Goal: Task Accomplishment & Management: Use online tool/utility

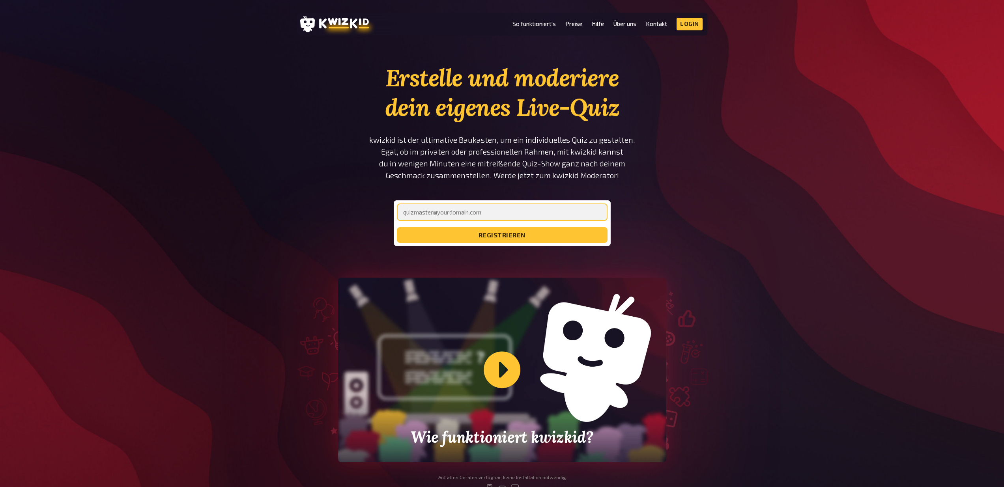
click at [466, 211] on input "email" at bounding box center [502, 212] width 211 height 17
type input "marcsiggelkow@gmx.de"
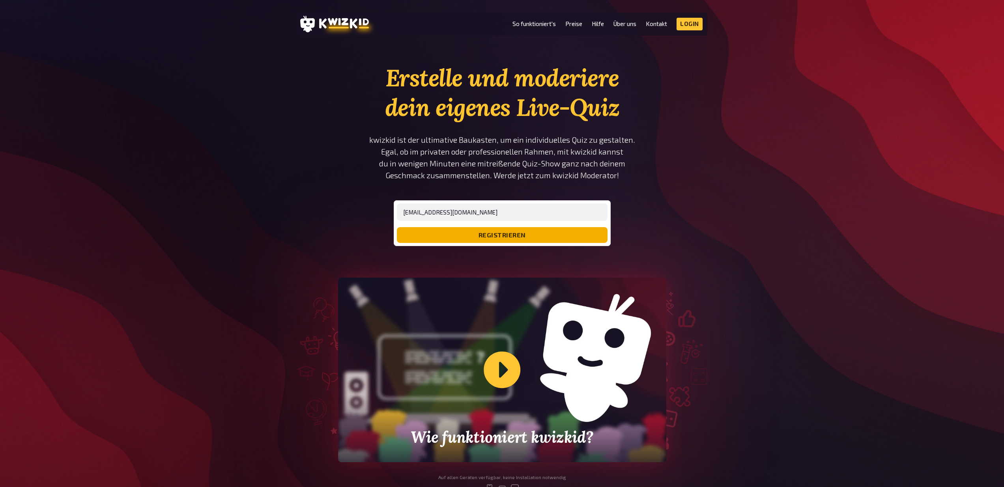
click at [474, 236] on button "registrieren" at bounding box center [502, 235] width 211 height 16
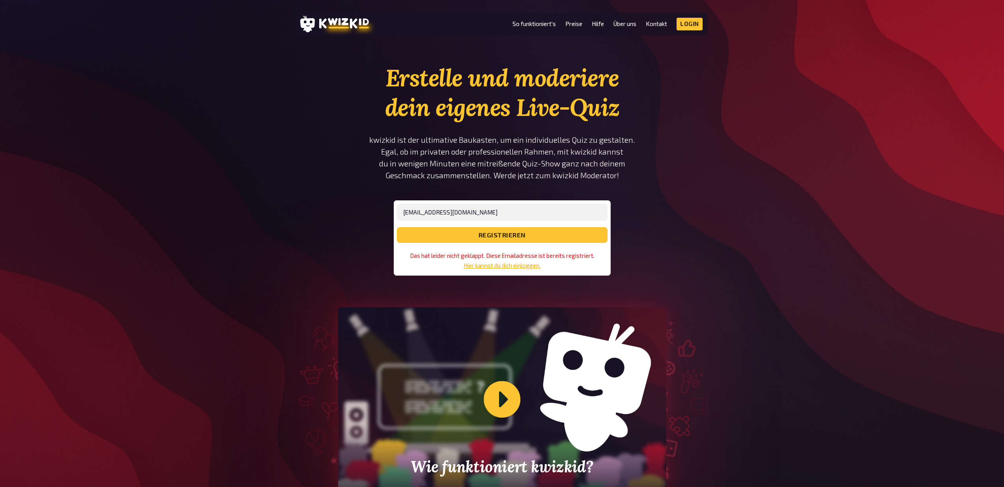
click at [524, 263] on link "Hier kannst du dich einloggen." at bounding box center [502, 265] width 77 height 7
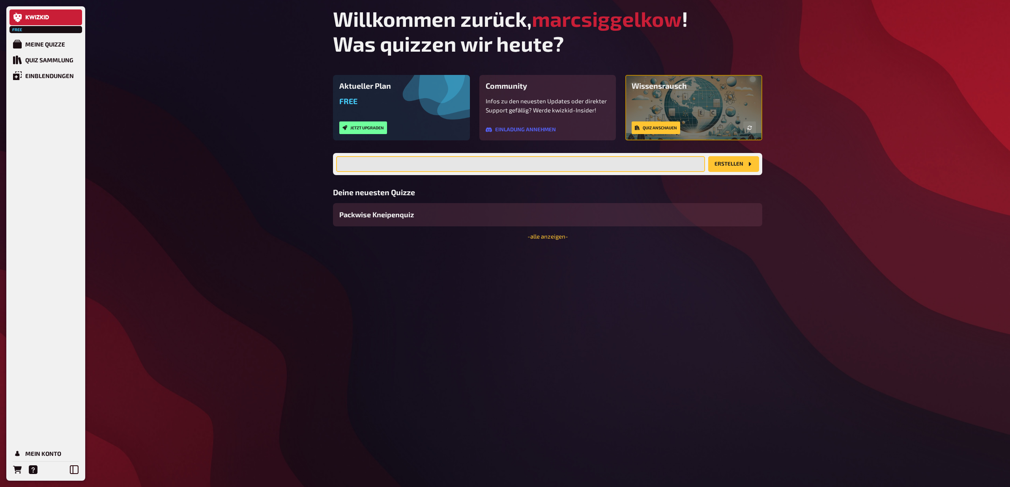
click at [488, 166] on input "text" at bounding box center [520, 164] width 369 height 16
type input "P"
type input "Packwise Pub Quiz"
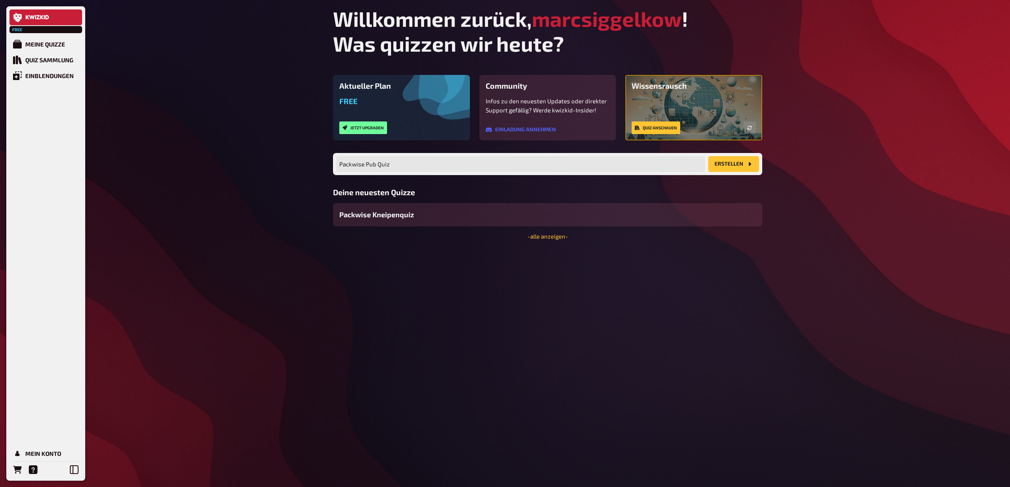
click at [740, 166] on button "Erstellen" at bounding box center [733, 164] width 51 height 16
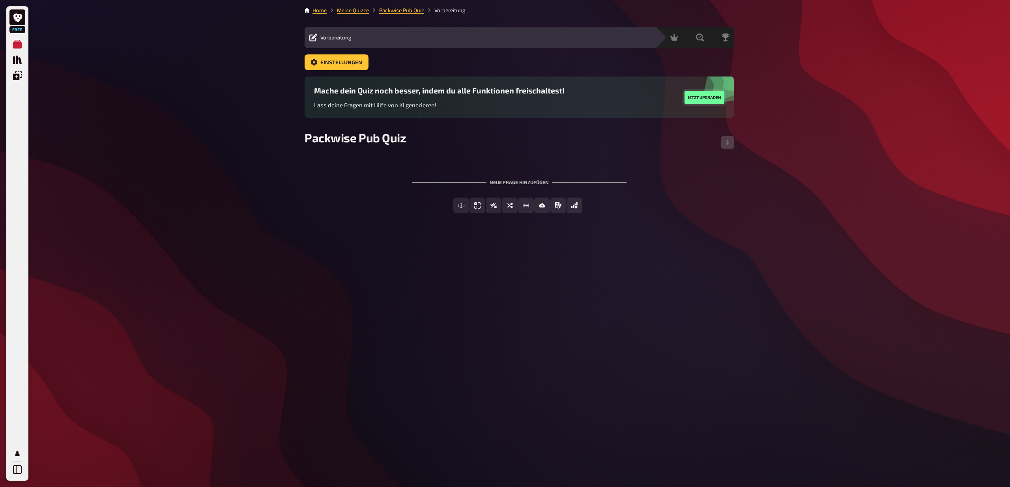
click at [707, 97] on button "Jetzt upgraden" at bounding box center [705, 97] width 40 height 13
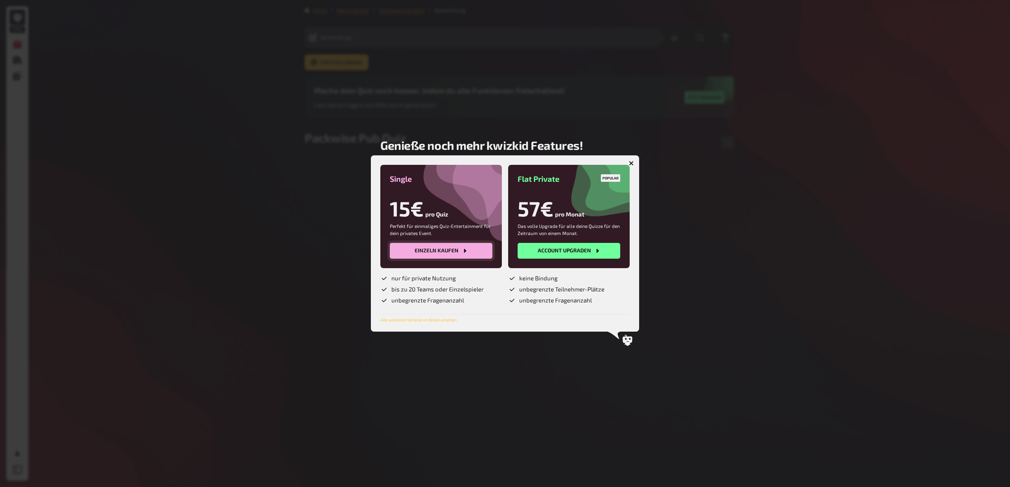
click at [429, 250] on button "Einzeln kaufen" at bounding box center [441, 251] width 103 height 16
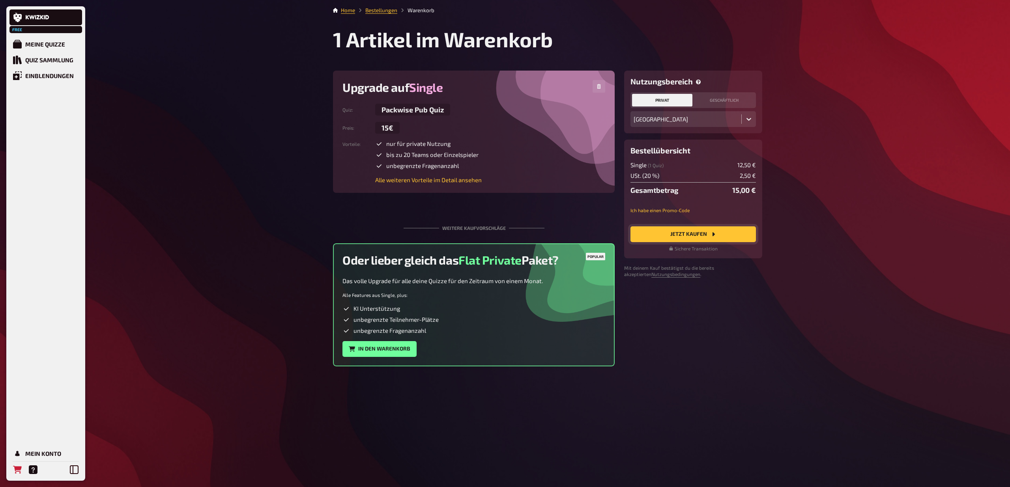
click at [688, 234] on button "Jetzt Kaufen" at bounding box center [692, 234] width 125 height 16
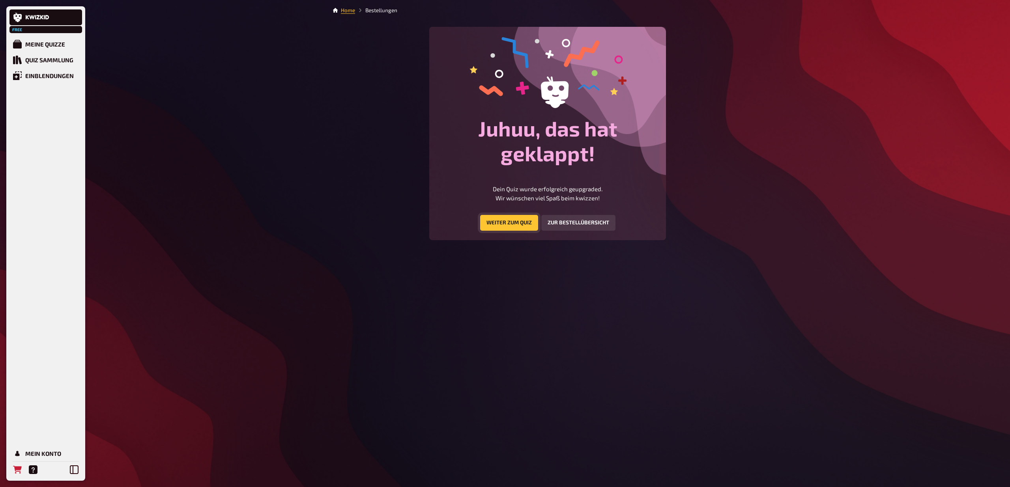
click at [507, 229] on link "Weiter zum Quiz" at bounding box center [509, 223] width 58 height 16
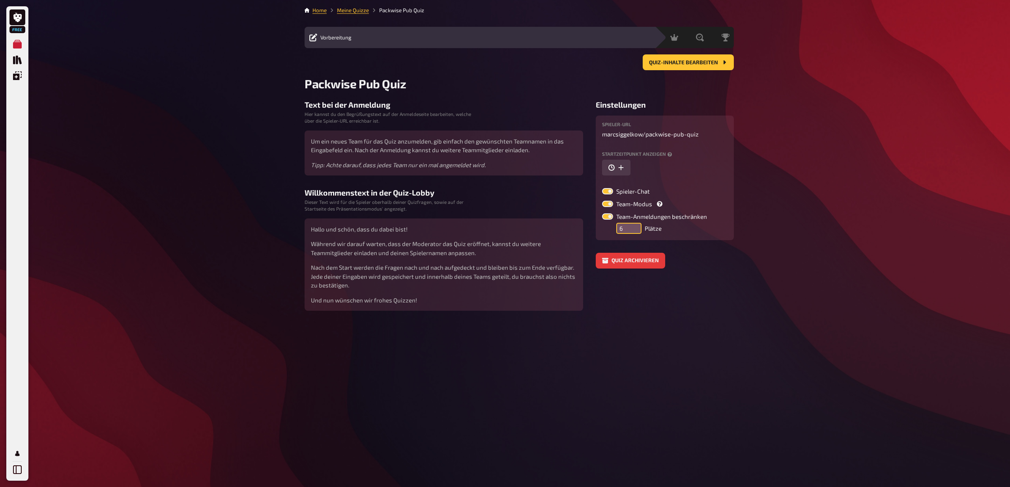
click at [631, 226] on input "6" at bounding box center [628, 228] width 25 height 11
click at [631, 226] on input "7" at bounding box center [628, 228] width 25 height 11
click at [631, 226] on input "8" at bounding box center [628, 228] width 25 height 11
click at [631, 226] on input "9" at bounding box center [628, 228] width 25 height 11
click at [631, 226] on input "10" at bounding box center [628, 228] width 25 height 11
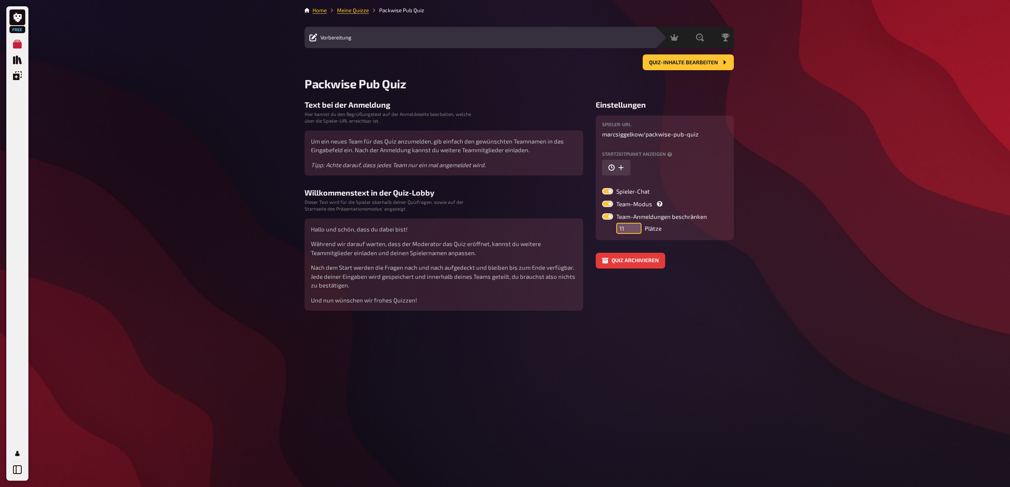
click at [631, 226] on input "11" at bounding box center [628, 228] width 25 height 11
click at [631, 226] on input "12" at bounding box center [628, 228] width 25 height 11
click at [631, 226] on input "13" at bounding box center [628, 228] width 25 height 11
click at [631, 226] on input "14" at bounding box center [628, 228] width 25 height 11
click at [631, 226] on input "15" at bounding box center [628, 228] width 25 height 11
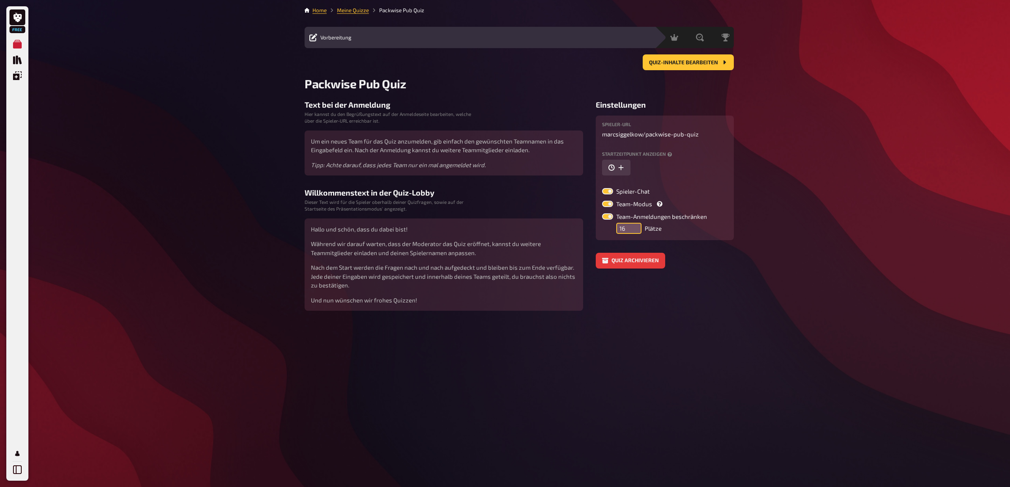
click at [631, 226] on input "16" at bounding box center [628, 228] width 25 height 11
click at [631, 226] on input "17" at bounding box center [628, 228] width 25 height 11
click at [631, 226] on input "18" at bounding box center [628, 228] width 25 height 11
click at [631, 226] on input "19" at bounding box center [628, 228] width 25 height 11
click at [631, 226] on input "20" at bounding box center [628, 228] width 25 height 11
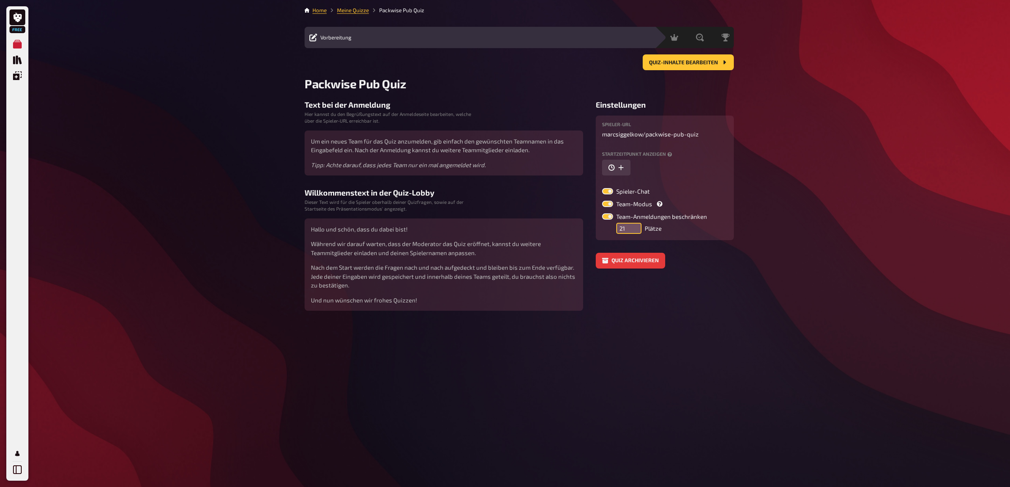
click at [631, 226] on input "21" at bounding box center [628, 228] width 25 height 11
click at [631, 226] on input "22" at bounding box center [628, 228] width 25 height 11
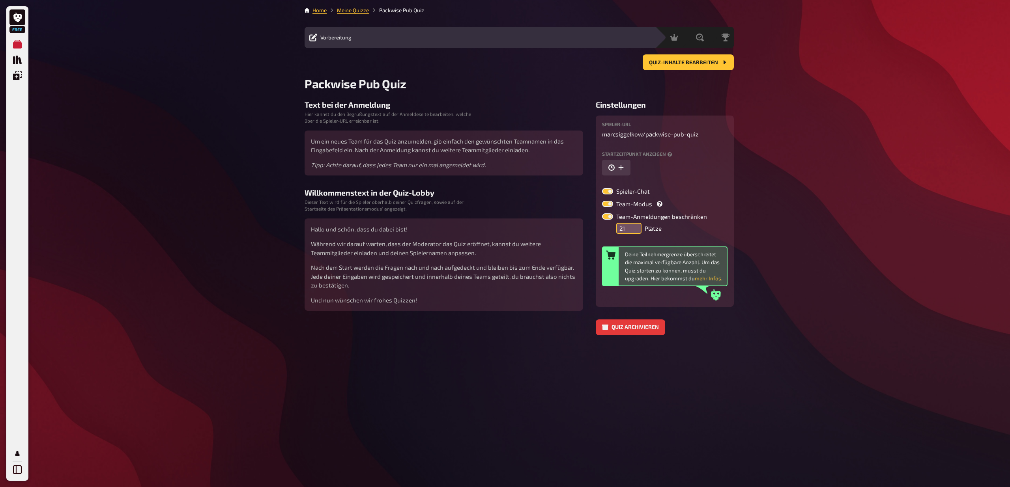
click at [632, 233] on input "21" at bounding box center [628, 228] width 25 height 11
type input "20"
click at [632, 233] on input "20" at bounding box center [628, 228] width 25 height 11
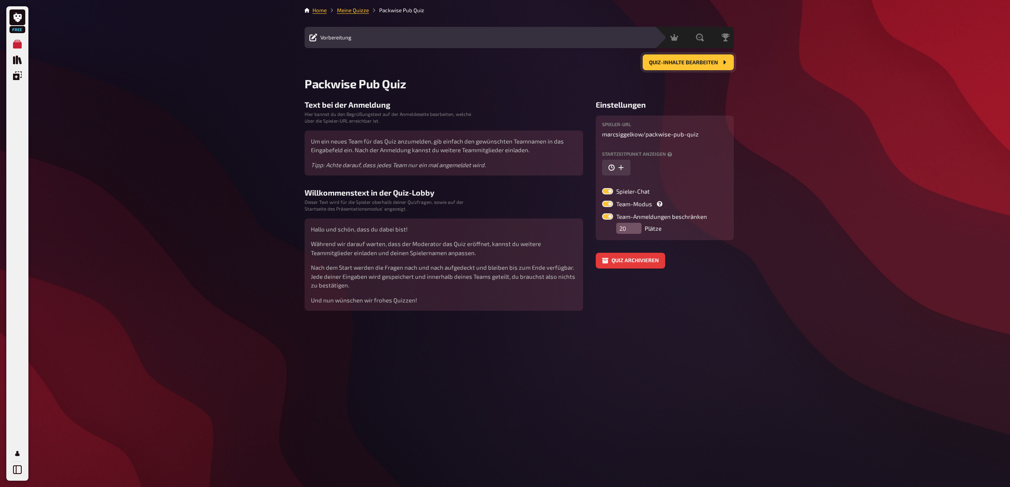
click at [671, 64] on span "Quiz-Inhalte bearbeiten" at bounding box center [683, 63] width 69 height 6
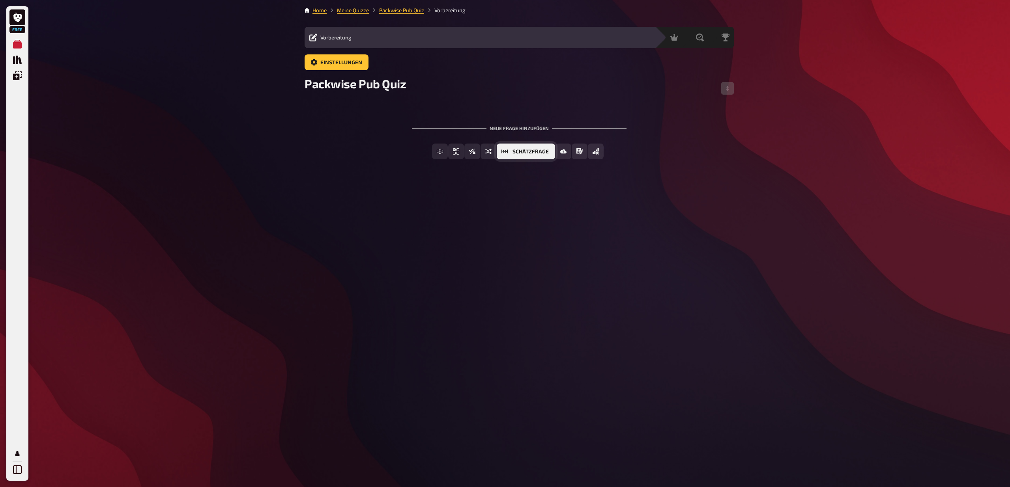
click at [540, 150] on span "Schätzfrage" at bounding box center [531, 152] width 36 height 6
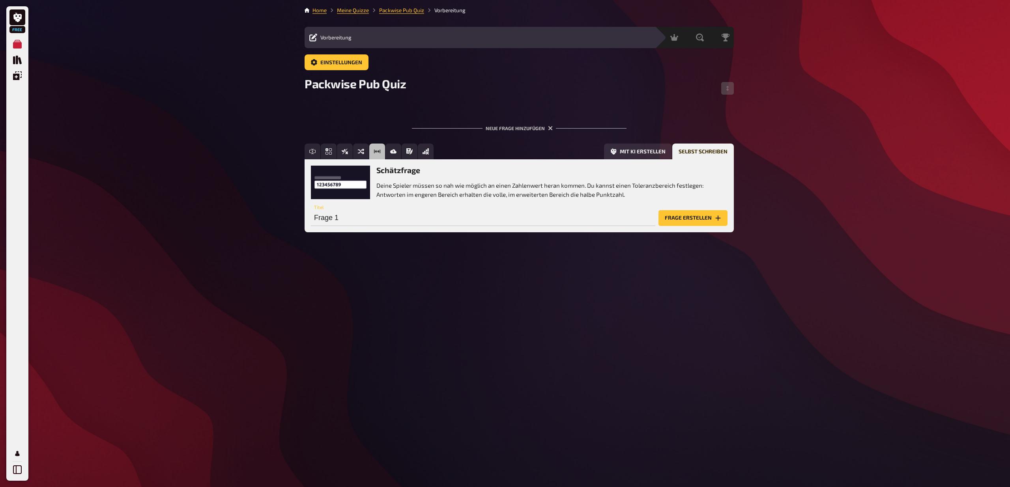
click at [408, 197] on p "Deine Spieler müssen so nah wie möglich an einen Zahlenwert heran kommen. Du ka…" at bounding box center [551, 190] width 351 height 18
click at [374, 216] on input "Frage 1" at bounding box center [483, 218] width 344 height 16
paste input "How many noodles will I eat tonight?"
type input "How many noodles will I eat tonight?"
click at [504, 267] on div "Home Meine Quizze Packwise Pub Quiz Vorbereitung Vorbereitung Inhalte Bearbeite…" at bounding box center [519, 243] width 442 height 487
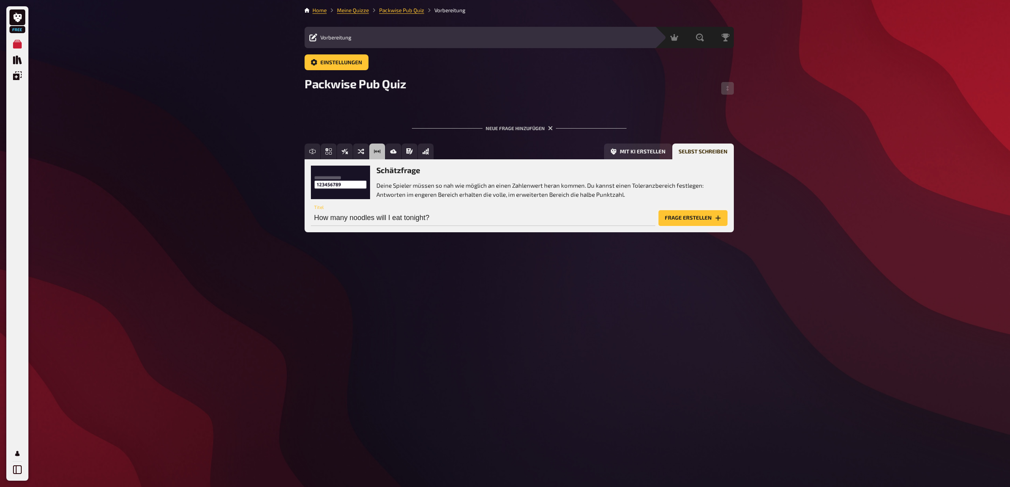
click at [712, 216] on button "Frage erstellen" at bounding box center [692, 218] width 69 height 16
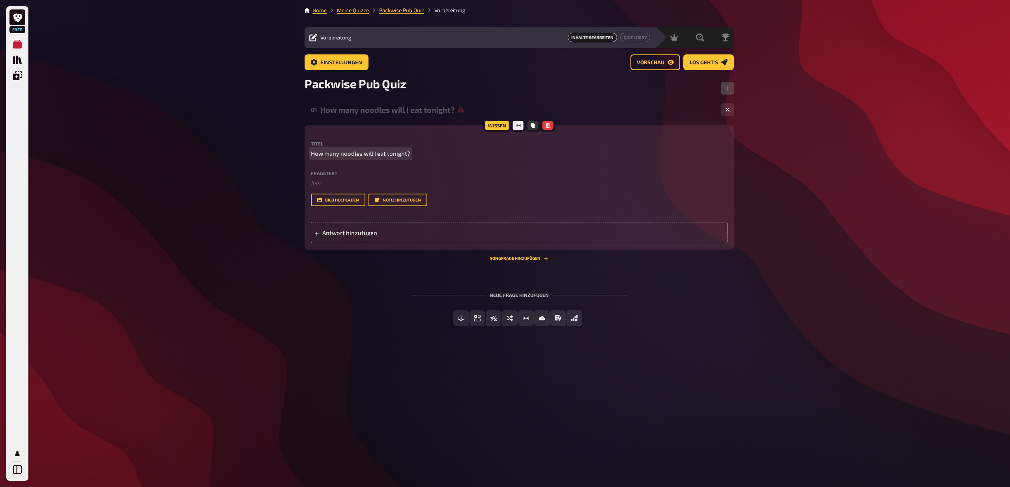
click at [357, 154] on span "How many noodles will I eat tonight?" at bounding box center [360, 153] width 99 height 9
copy span "How many noodles will I eat tonight?"
click at [357, 182] on p "﻿ leer" at bounding box center [519, 183] width 417 height 9
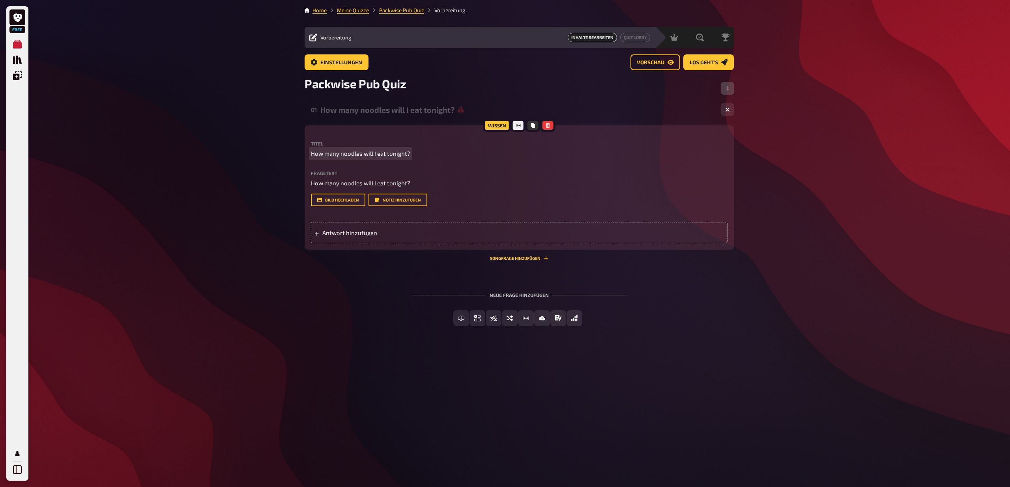
click at [357, 156] on span "How many noodles will I eat tonight?" at bounding box center [360, 153] width 99 height 9
click at [358, 299] on div "Neue Frage hinzufügen Freitext Eingabe Einfachauswahl Wahr / Falsch Sortierfrag…" at bounding box center [519, 309] width 429 height 59
click at [350, 230] on span "Antwort hinzufügen" at bounding box center [383, 232] width 123 height 7
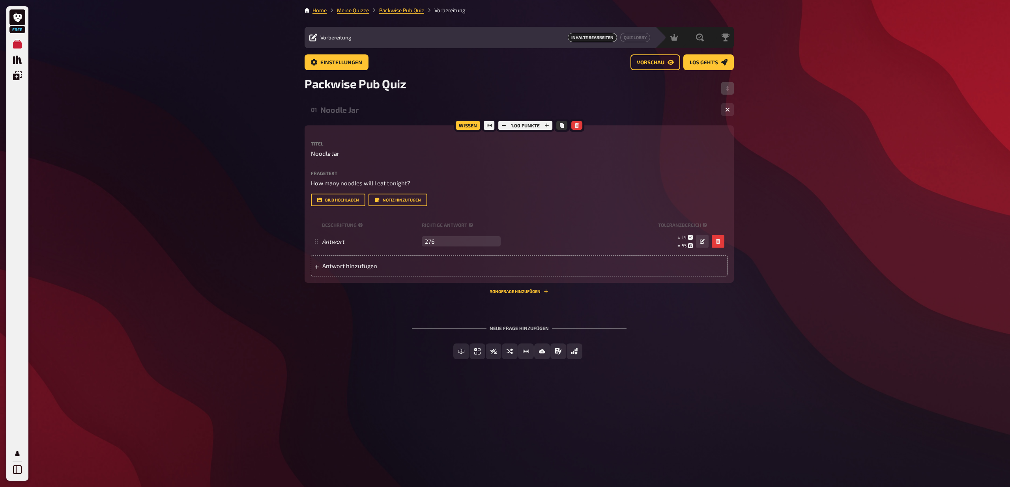
type input "276"
click at [682, 307] on div "01 Noodle Jar 1 Wissen 1.00 Punkte Titel Noodle Jar Fragetext How many noodles …" at bounding box center [519, 236] width 429 height 272
click at [518, 297] on div "01 Noodle Jar 1 Wissen 1.00 Punkte Titel Noodle Jar Fragetext How many noodles …" at bounding box center [519, 200] width 429 height 200
click at [518, 294] on div "Wissen 1.00 Punkte Titel Noodle Jar Fragetext How many noodles will I eat tonig…" at bounding box center [519, 209] width 429 height 168
click at [518, 292] on button "Songfrage hinzufügen" at bounding box center [519, 291] width 58 height 5
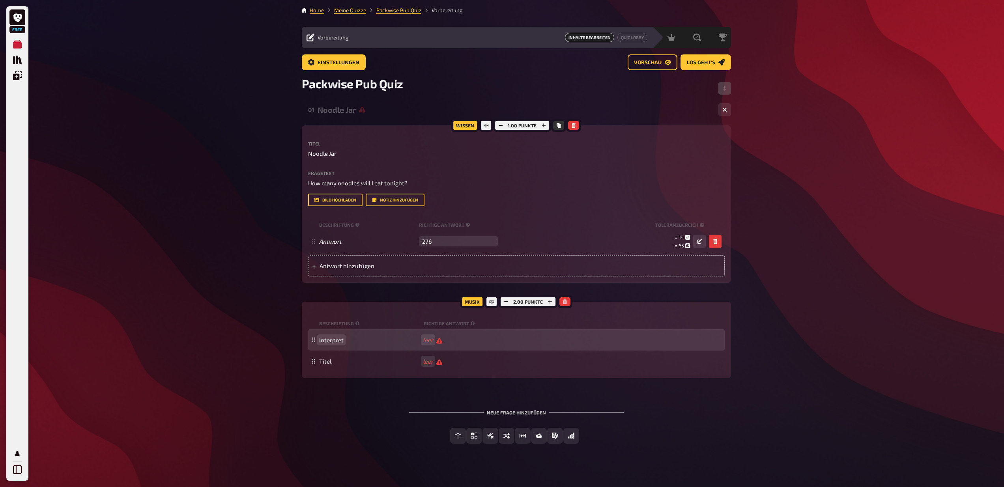
click at [348, 341] on span "Interpret" at bounding box center [369, 340] width 101 height 7
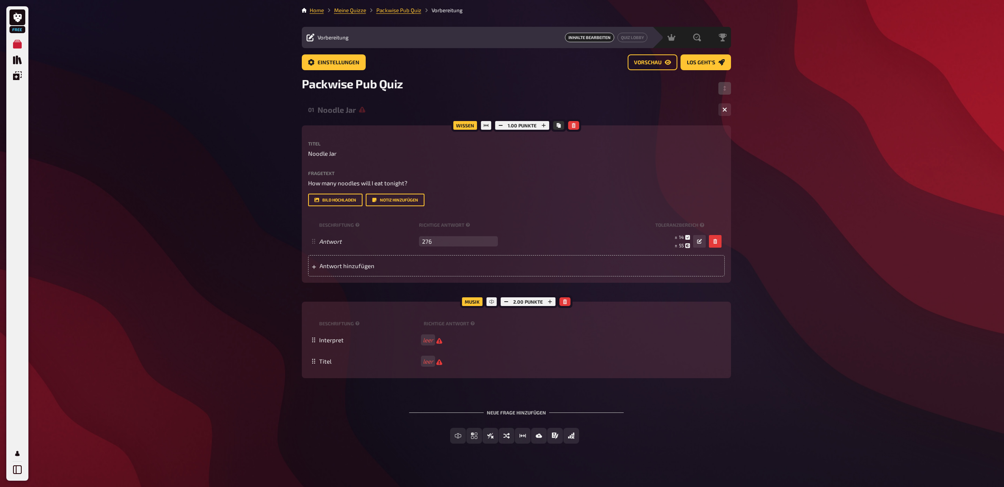
click at [362, 312] on div "Musik 2.00 Punkte Beschriftung Richtige Antwort Interpret leer Titel leer To pi…" at bounding box center [516, 340] width 429 height 77
click at [561, 303] on button "button" at bounding box center [564, 301] width 11 height 9
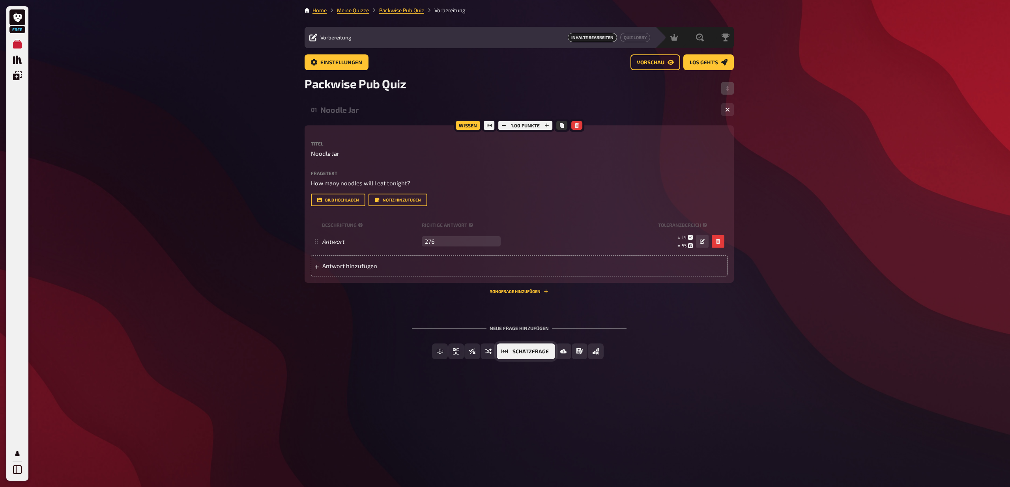
click at [503, 357] on button "Schätzfrage" at bounding box center [526, 352] width 58 height 16
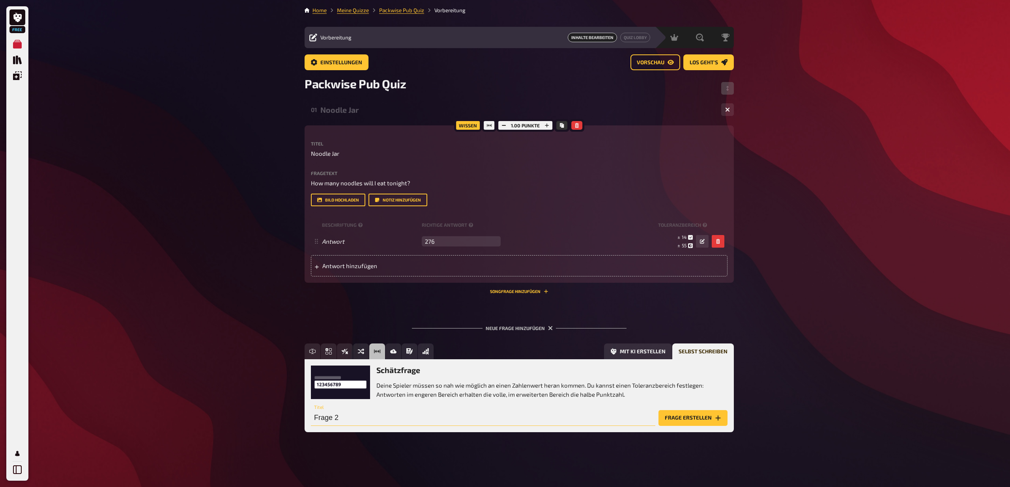
click at [348, 418] on input "Frage 2" at bounding box center [483, 418] width 344 height 16
type input "Kilimanjaro"
click at [691, 415] on button "Frage erstellen" at bounding box center [692, 418] width 69 height 16
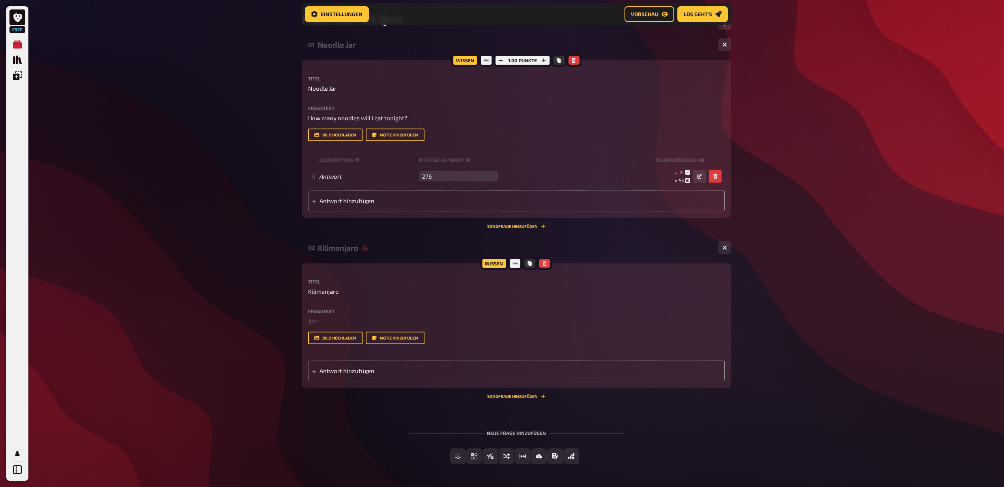
scroll to position [75, 0]
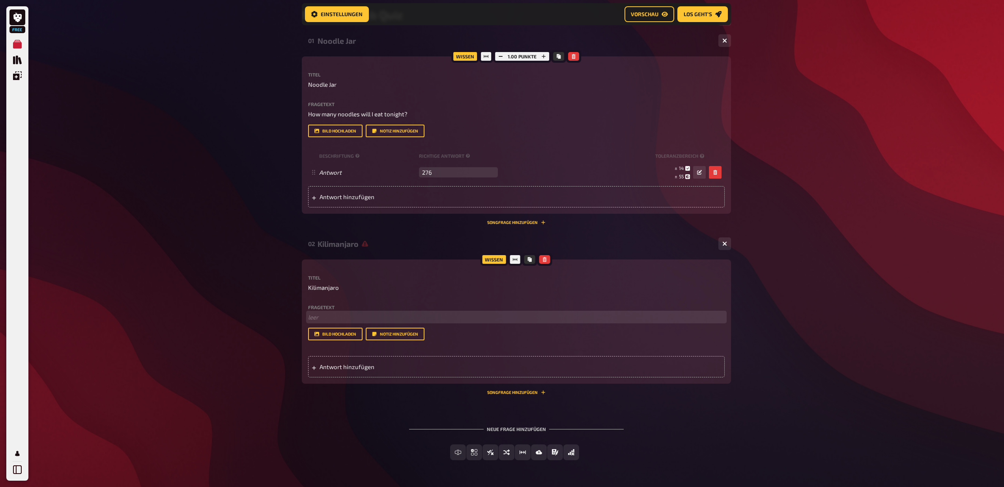
click at [354, 318] on p "﻿ leer" at bounding box center [516, 317] width 417 height 9
click at [353, 361] on div "Antwort hinzufügen" at bounding box center [516, 366] width 417 height 21
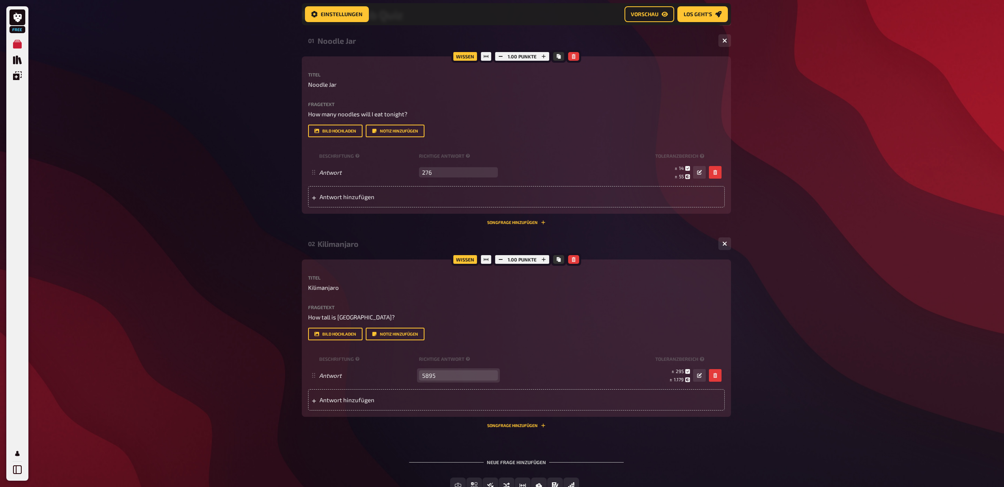
type input "5895"
click at [786, 358] on div "Free Meine Quizze Quiz Sammlung Einblendungen Mein Konto Home Meine Quizze Pack…" at bounding box center [502, 234] width 1004 height 619
click at [418, 442] on div "01 Noodle Jar 1 Wissen 1.00 Punkte Titel Noodle Jar Fragetext How many noodles …" at bounding box center [516, 268] width 429 height 475
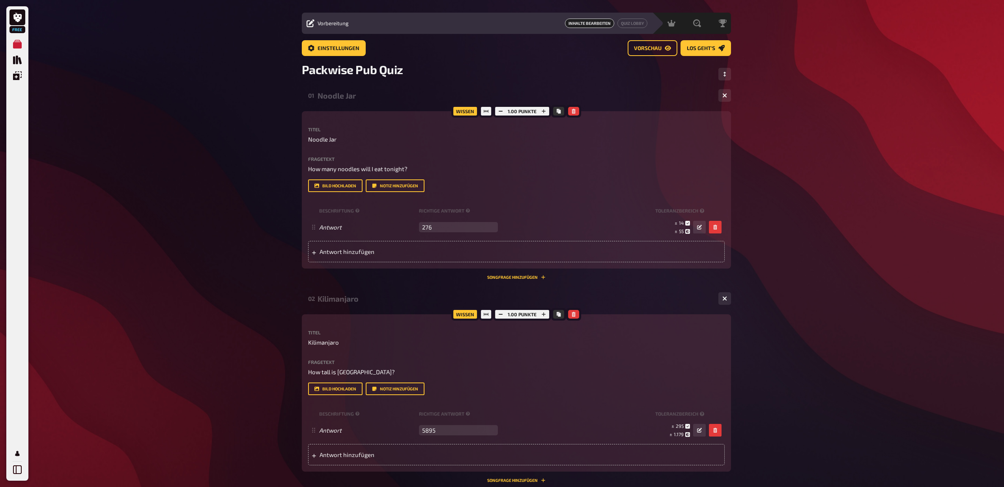
scroll to position [11, 0]
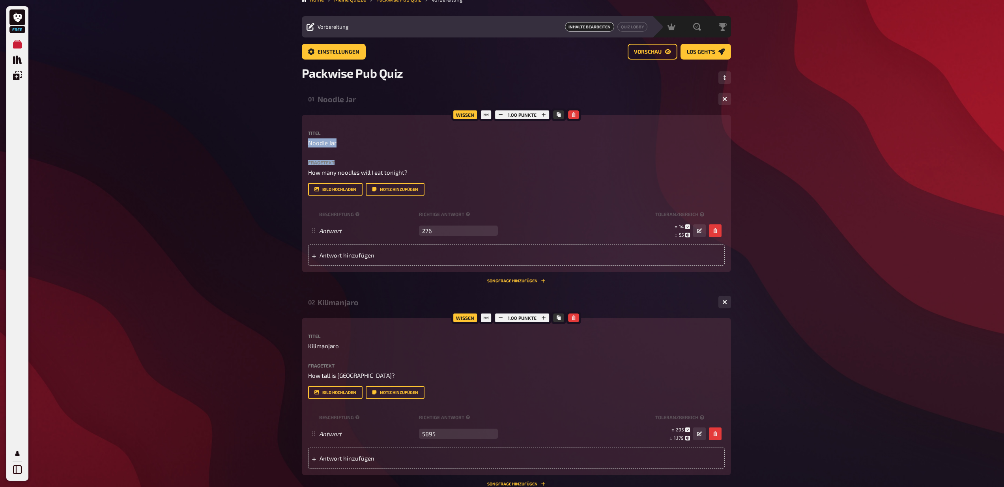
drag, startPoint x: 387, startPoint y: 138, endPoint x: 390, endPoint y: 165, distance: 27.4
click at [390, 165] on div "Titel Noodle Jar Fragetext How many noodles will I eat tonight? Hier hinziehen …" at bounding box center [516, 163] width 417 height 65
click at [220, 205] on div "Free Meine Quizze Quiz Sammlung Einblendungen Mein Konto Home Meine Quizze Pack…" at bounding box center [502, 295] width 1004 height 613
click at [558, 116] on icon "Kopieren" at bounding box center [559, 114] width 4 height 5
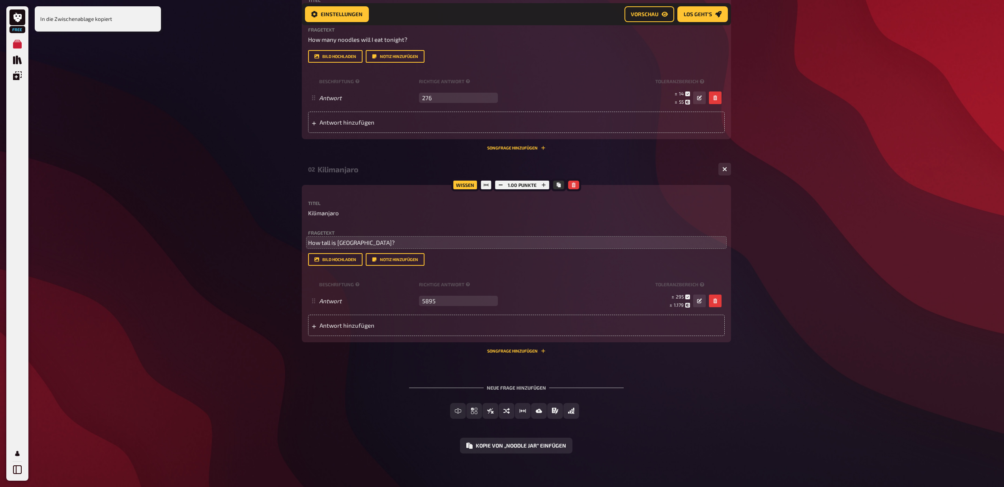
scroll to position [154, 0]
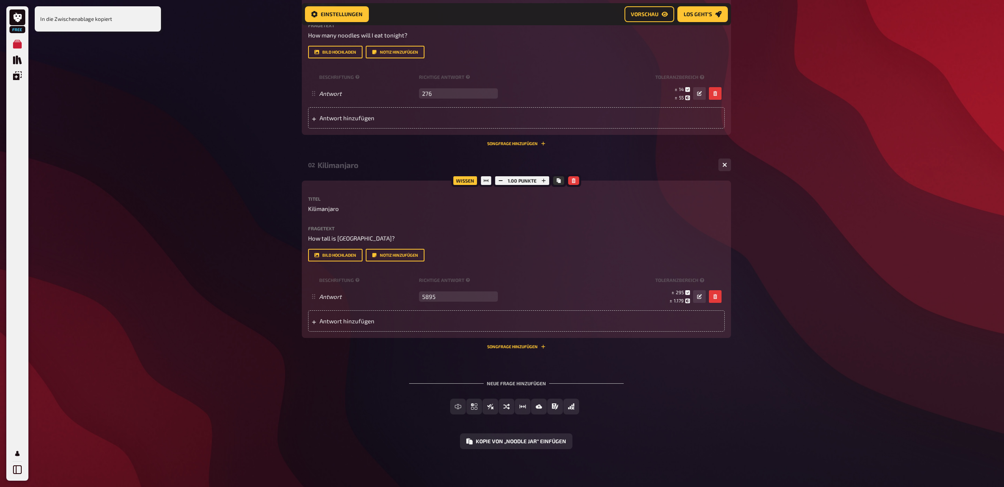
click at [397, 413] on div "Freitext Eingabe Einfachauswahl Wahr / Falsch Sortierfrage Schätzfrage Bild-Ant…" at bounding box center [516, 407] width 429 height 16
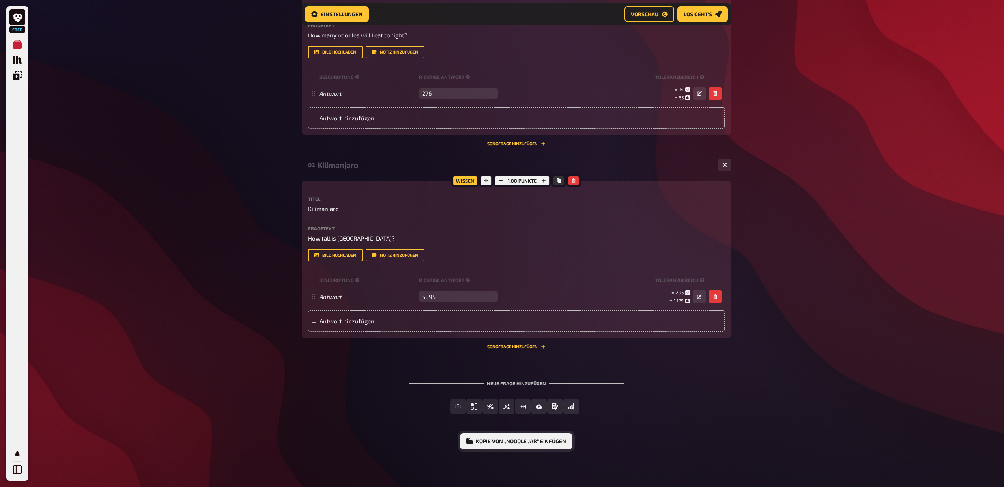
click at [495, 440] on button "Kopie von „Noodle Jar“ einfügen" at bounding box center [516, 442] width 112 height 16
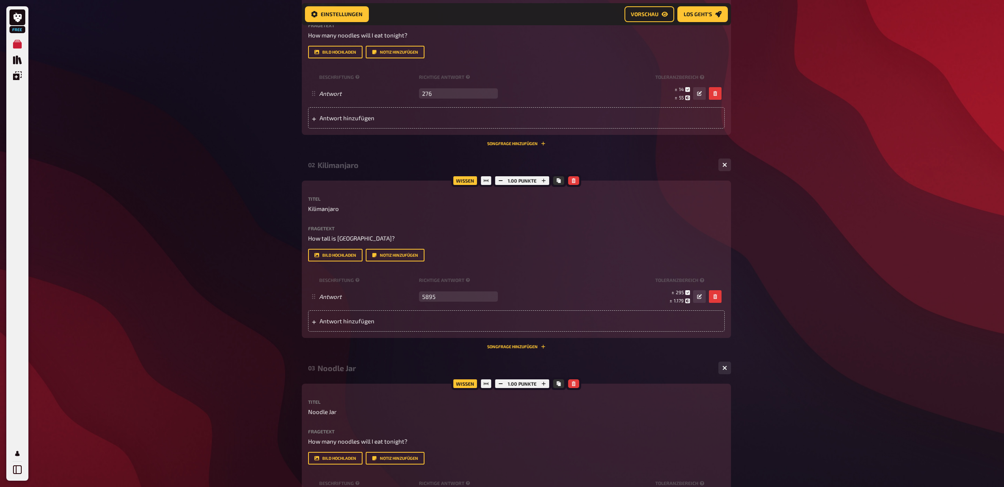
click at [267, 170] on div "Free Meine Quizze Quiz Sammlung Einblendungen Mein Konto Home Meine Quizze Pack…" at bounding box center [502, 257] width 1004 height 823
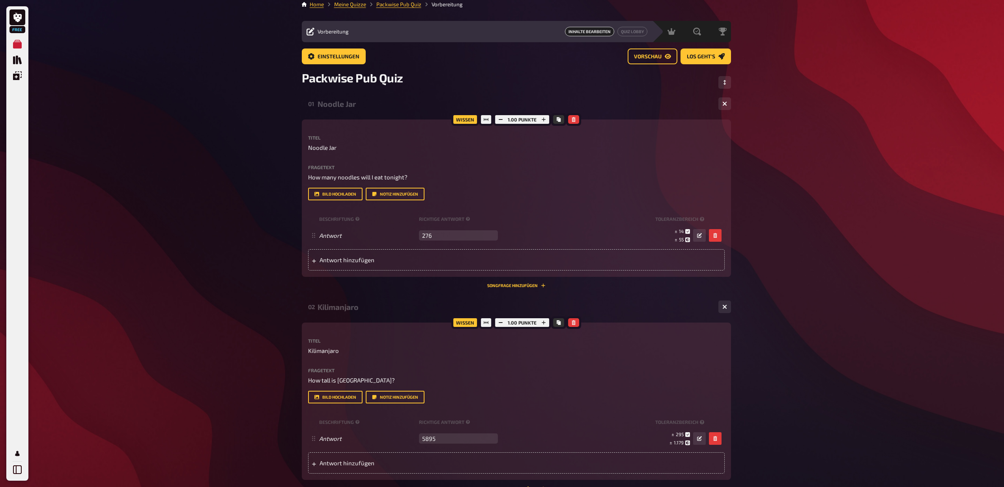
scroll to position [0, 0]
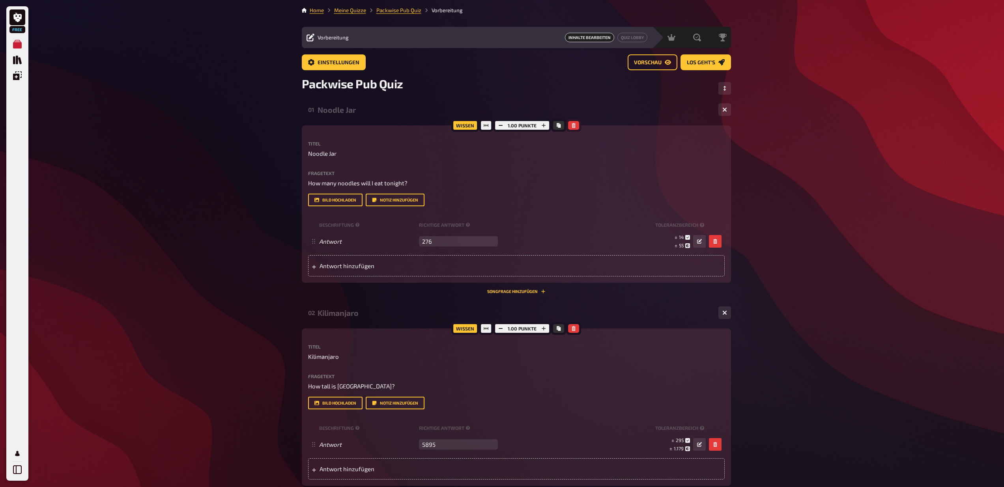
click at [574, 125] on icon "button" at bounding box center [574, 125] width 4 height 5
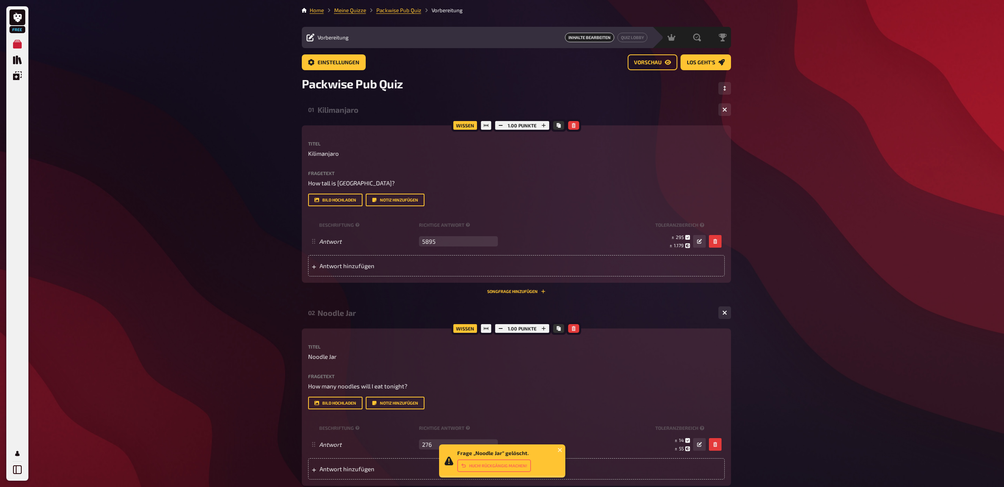
click at [450, 300] on div "01 Kilimanjaro 1 Wissen 1.00 Punkte Titel Kilimanjaro Fragetext How tall is Mou…" at bounding box center [516, 200] width 429 height 200
click at [402, 94] on div "Packwise Pub Quiz" at bounding box center [516, 89] width 429 height 24
click at [497, 73] on div "Einstellungen Vorschau Los geht's" at bounding box center [516, 65] width 429 height 22
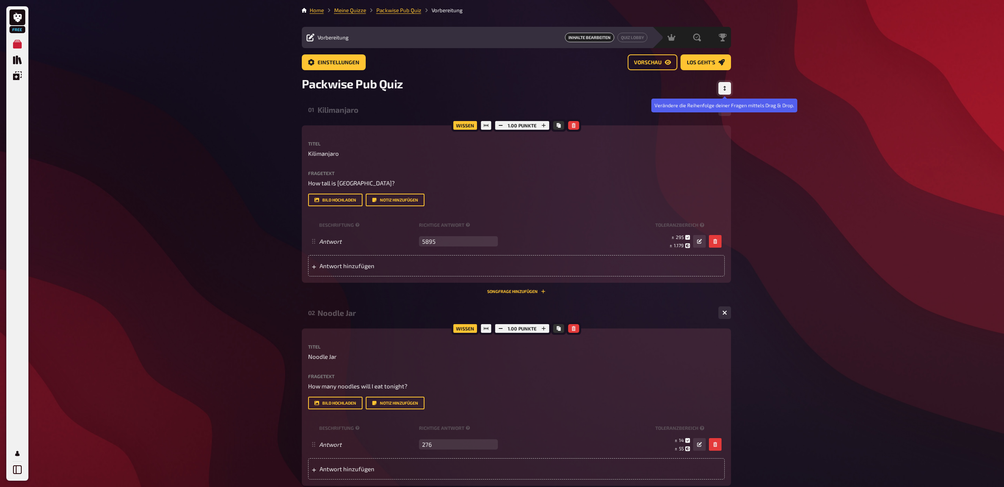
click at [724, 89] on icon "Reihenfolge anpassen" at bounding box center [724, 88] width 5 height 5
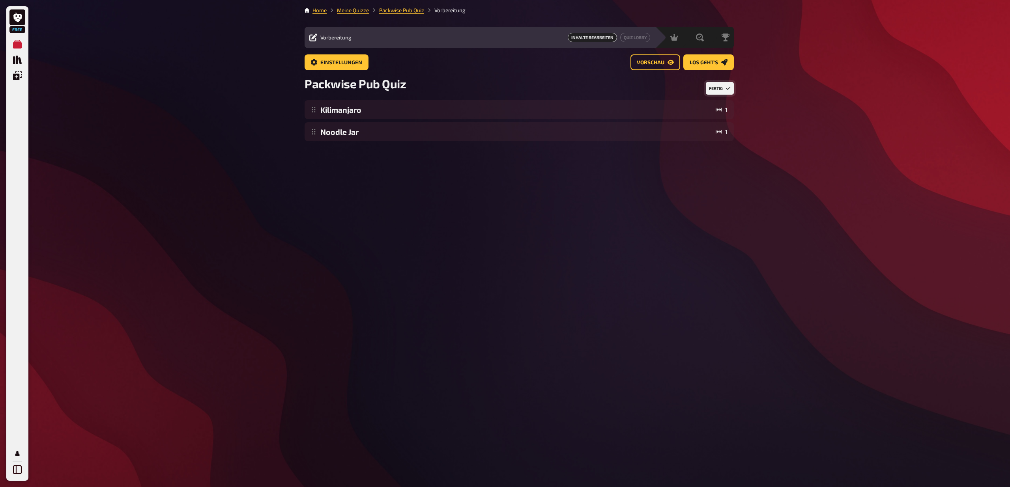
click at [724, 89] on button "Fertig" at bounding box center [720, 88] width 28 height 13
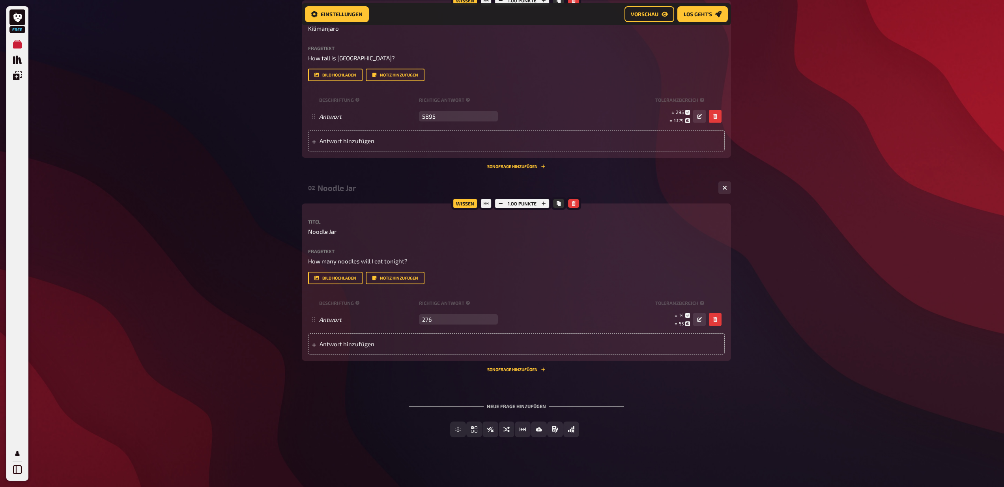
scroll to position [132, 0]
click at [460, 430] on span "Einfachauswahl" at bounding box center [479, 429] width 47 height 6
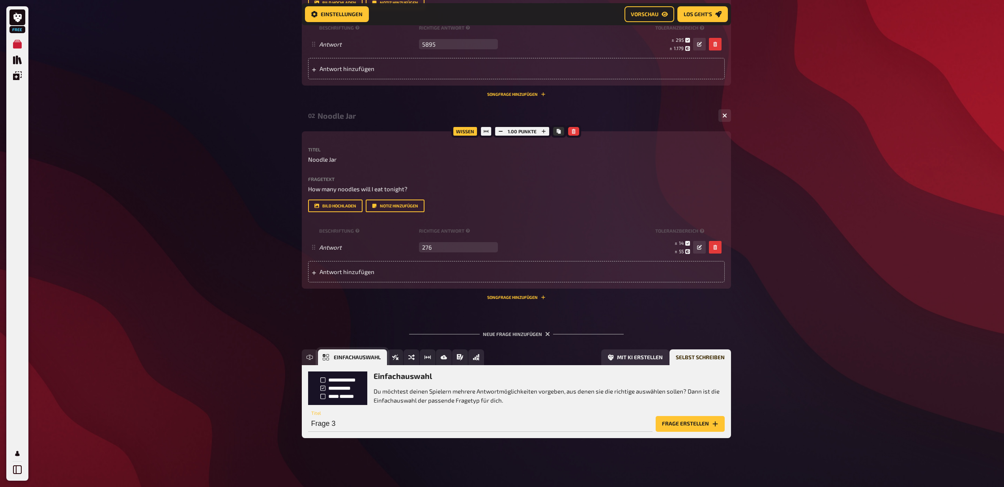
scroll to position [205, 0]
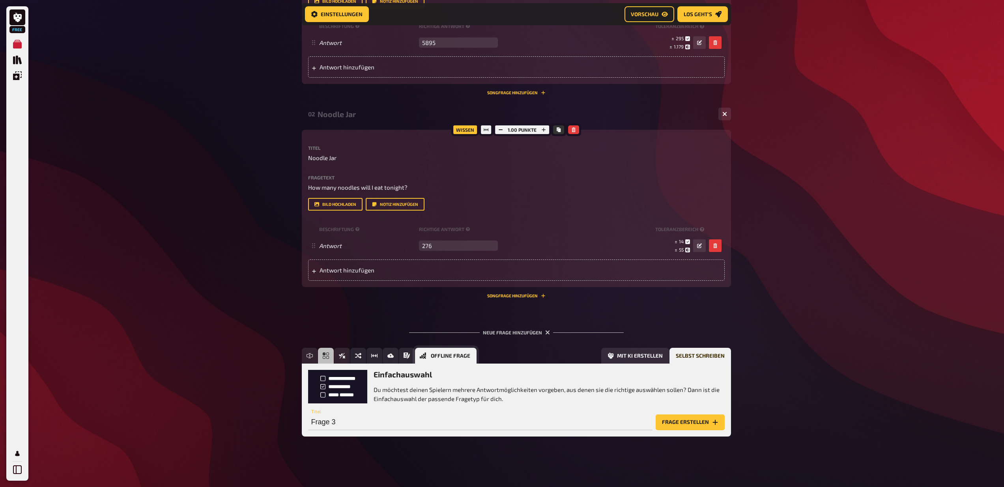
click at [426, 355] on button "Offline Frage" at bounding box center [446, 356] width 62 height 16
click at [411, 421] on input "Frage 3" at bounding box center [480, 423] width 344 height 16
click at [354, 423] on input "Frage 3" at bounding box center [480, 423] width 344 height 16
type input "Paperplane"
click at [696, 425] on button "Frage erstellen" at bounding box center [690, 423] width 69 height 16
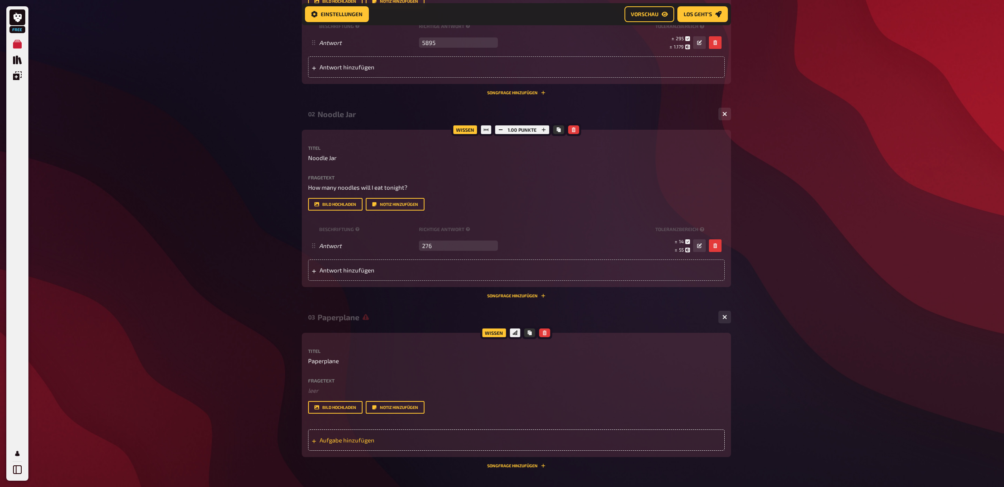
click at [386, 443] on span "Aufgabe hinzufügen" at bounding box center [381, 440] width 123 height 7
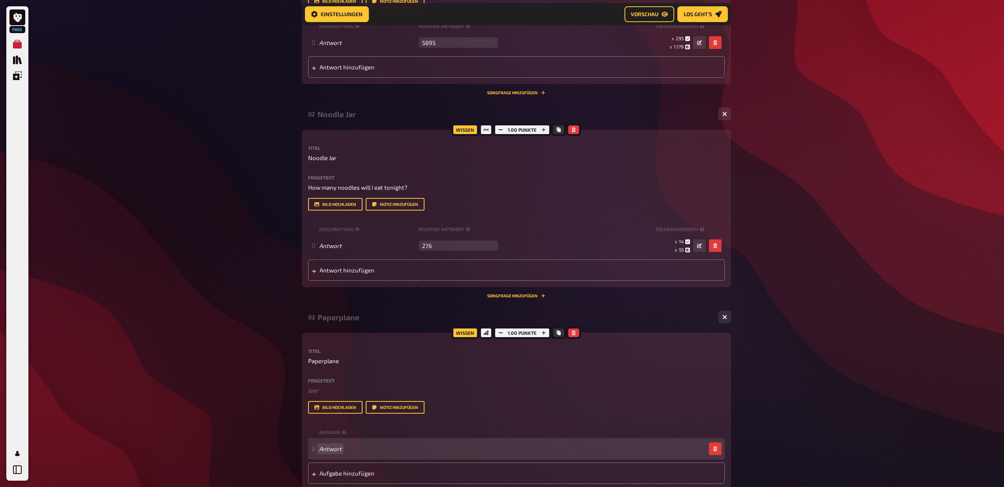
click at [386, 449] on div "Antwort" at bounding box center [512, 448] width 387 height 7
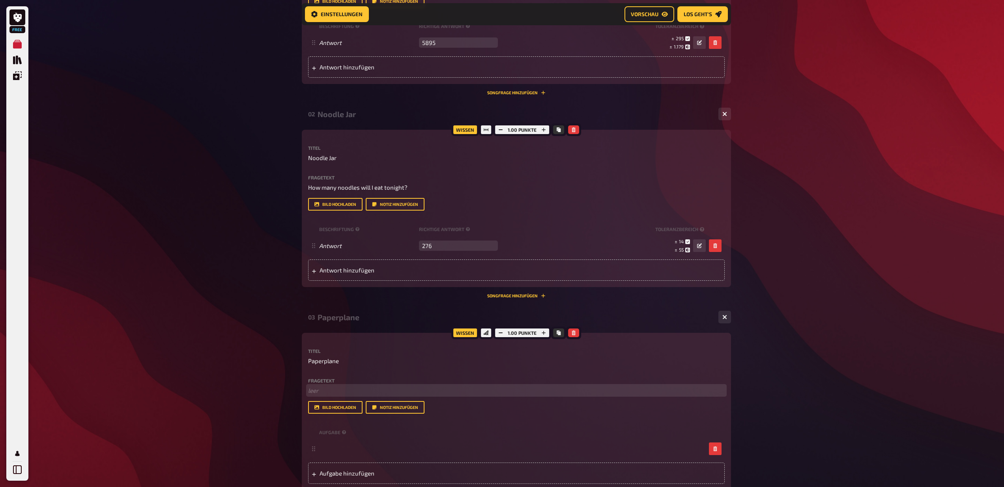
click at [333, 390] on p "﻿ leer" at bounding box center [516, 390] width 417 height 9
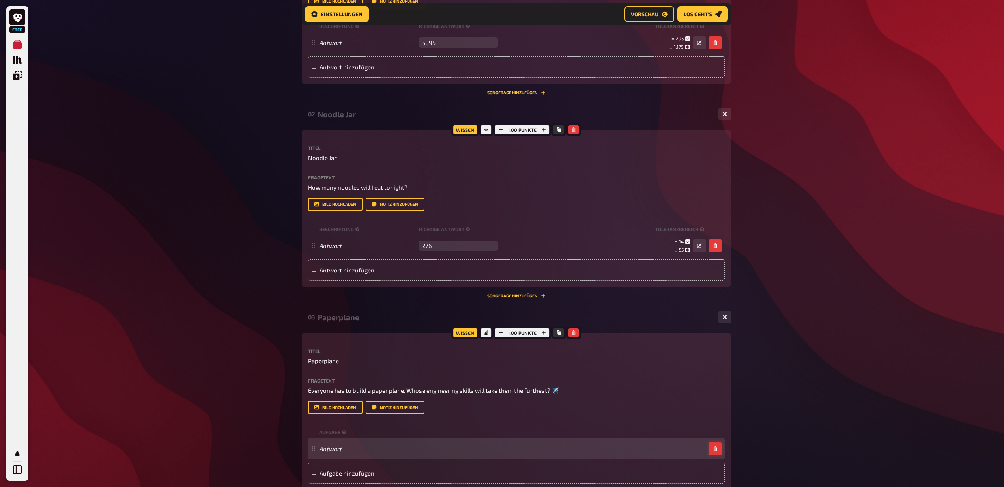
click at [714, 447] on icon "button" at bounding box center [715, 449] width 5 height 5
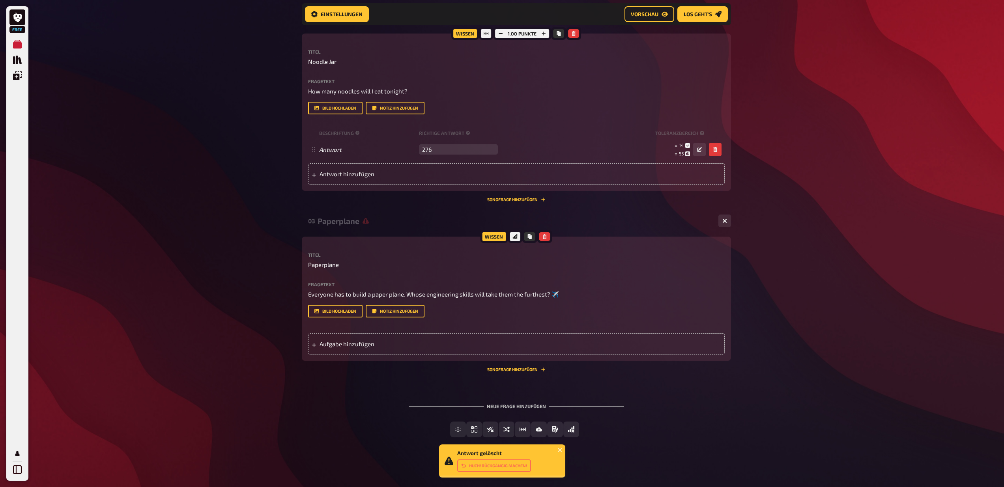
scroll to position [302, 0]
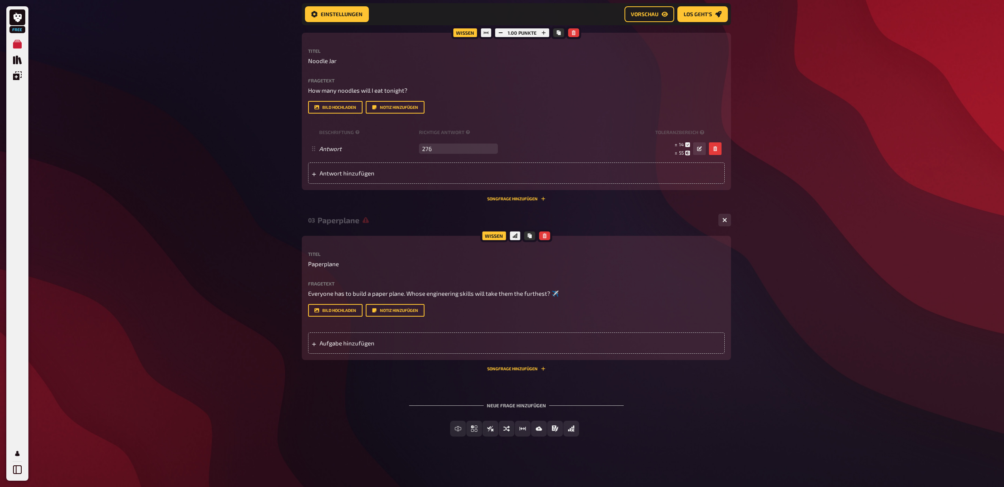
click at [374, 399] on div "Neue Frage hinzufügen Freitext Eingabe Einfachauswahl Wahr / Falsch Sortierfrag…" at bounding box center [516, 419] width 429 height 59
click at [456, 431] on span "Einfachauswahl" at bounding box center [479, 429] width 47 height 6
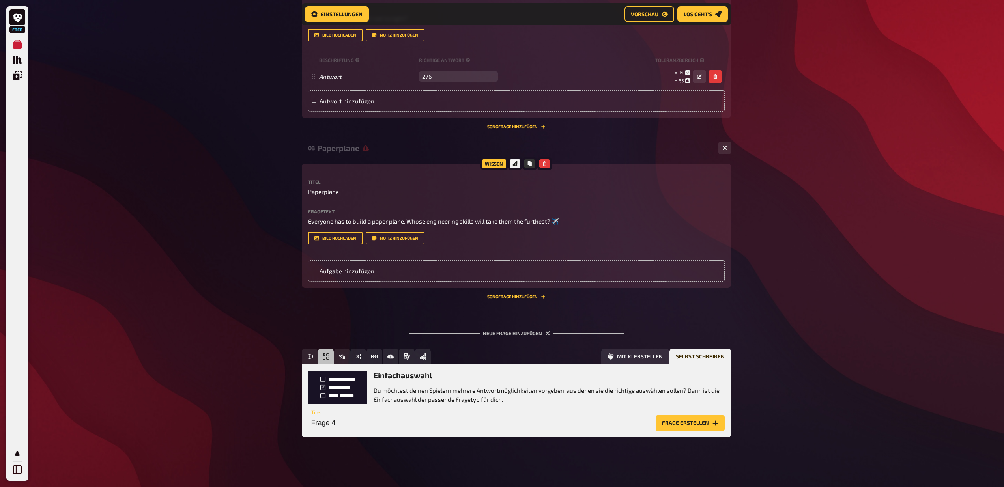
scroll to position [375, 0]
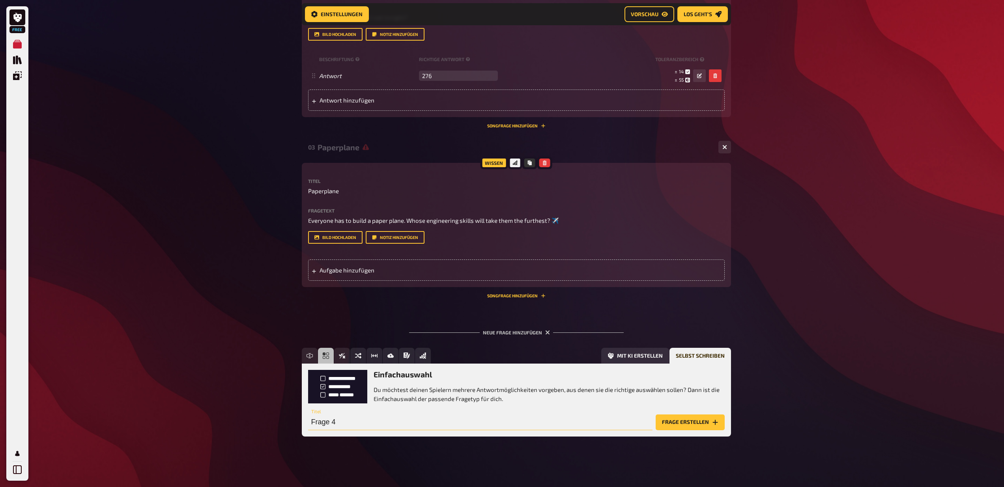
click at [365, 422] on input "Frage 4" at bounding box center [480, 423] width 344 height 16
type input "New Album release"
click at [703, 425] on button "Frage erstellen" at bounding box center [690, 423] width 69 height 16
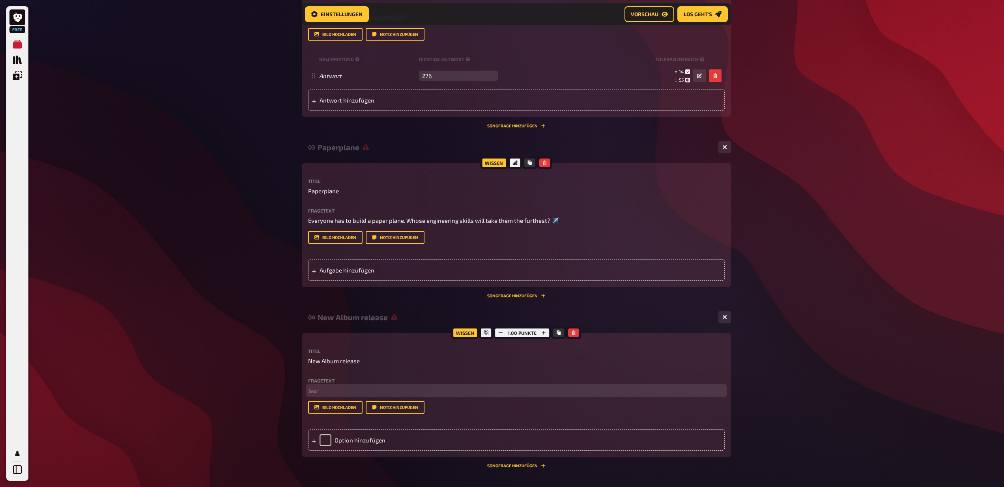
click at [347, 389] on p "﻿ leer" at bounding box center [516, 390] width 417 height 9
click at [355, 442] on div "Option hinzufügen" at bounding box center [516, 440] width 417 height 21
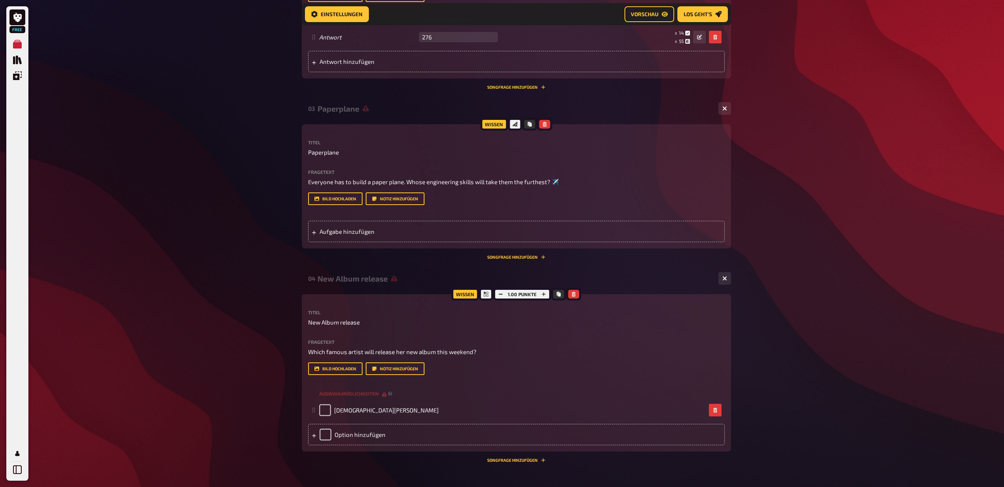
scroll to position [466, 0]
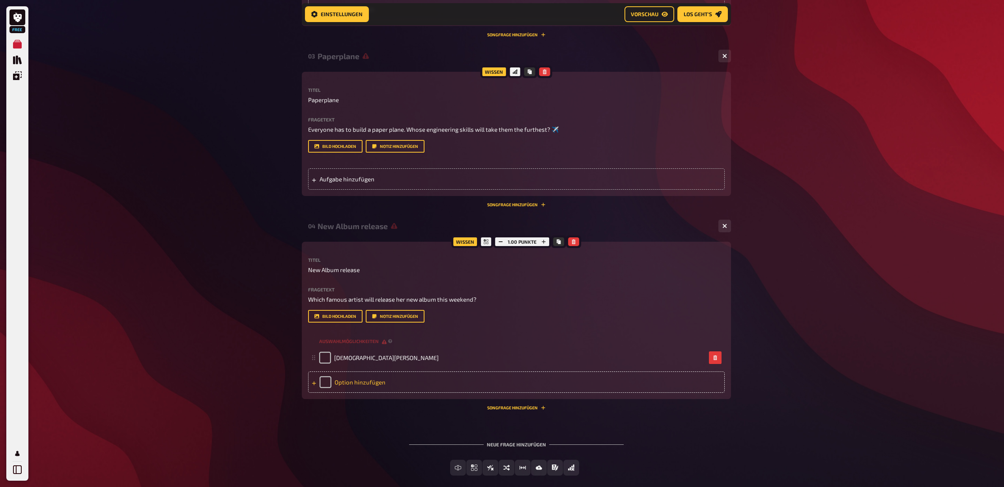
click at [342, 379] on div "Option hinzufügen" at bounding box center [516, 382] width 417 height 21
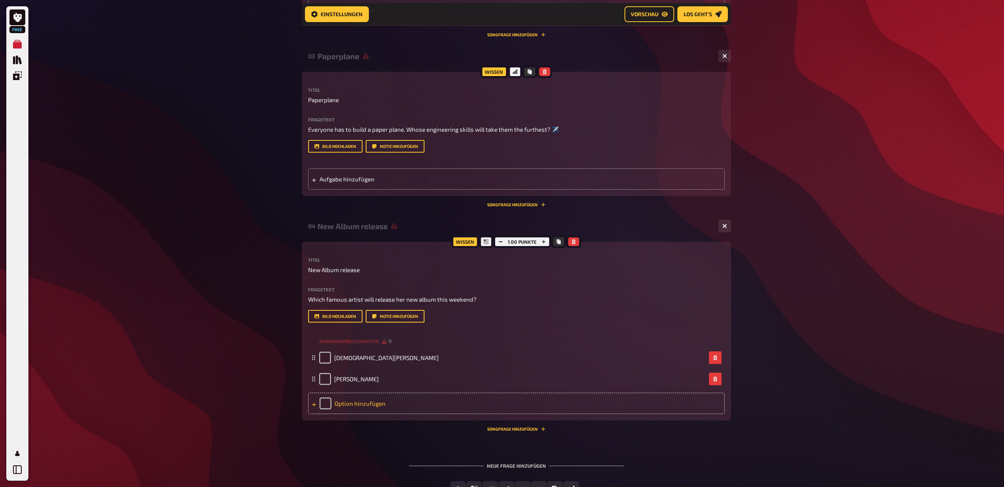
click at [343, 405] on div "Option hinzufügen" at bounding box center [516, 403] width 417 height 21
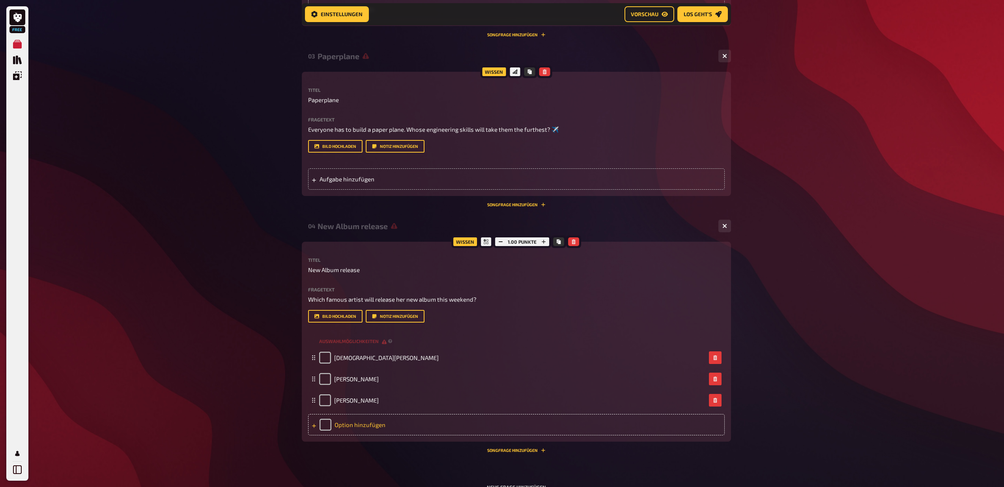
click at [348, 427] on div "Option hinzufügen" at bounding box center [516, 424] width 417 height 21
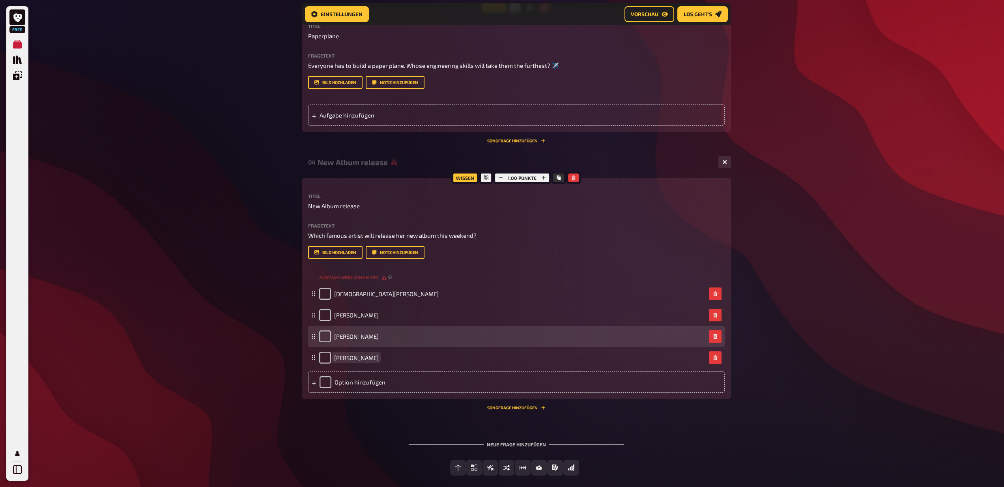
scroll to position [540, 0]
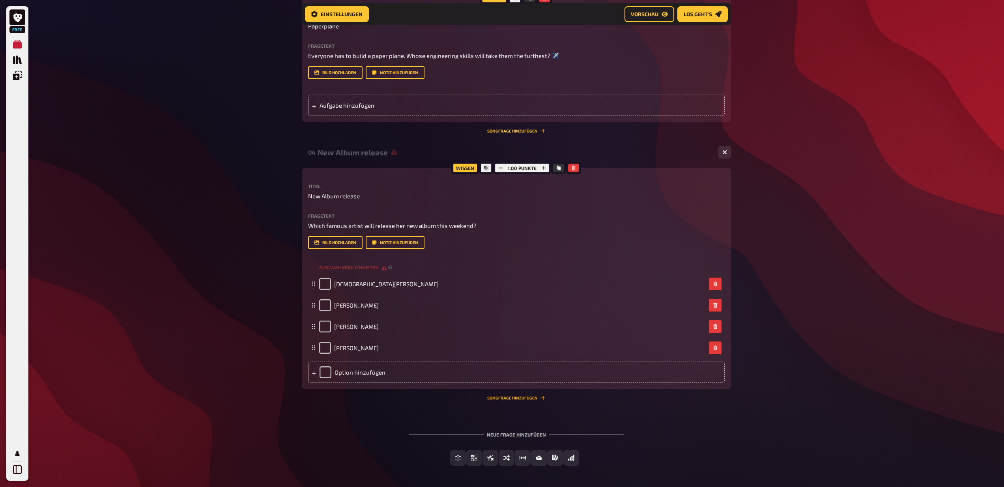
click at [514, 397] on button "Songfrage hinzufügen" at bounding box center [516, 398] width 58 height 5
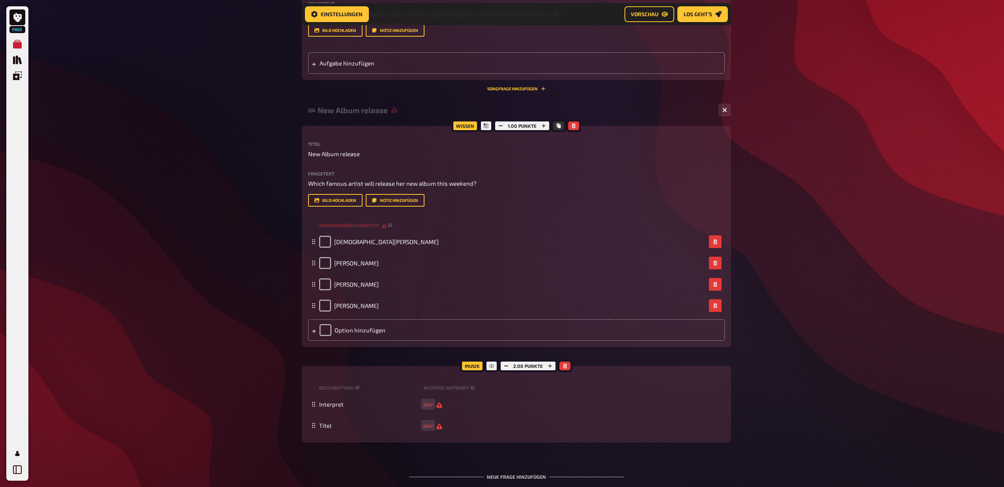
scroll to position [654, 0]
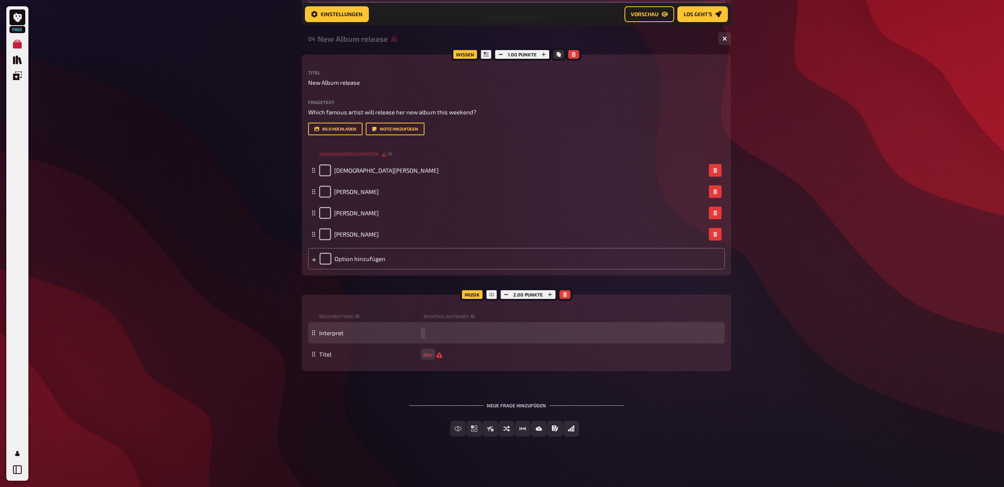
paste span
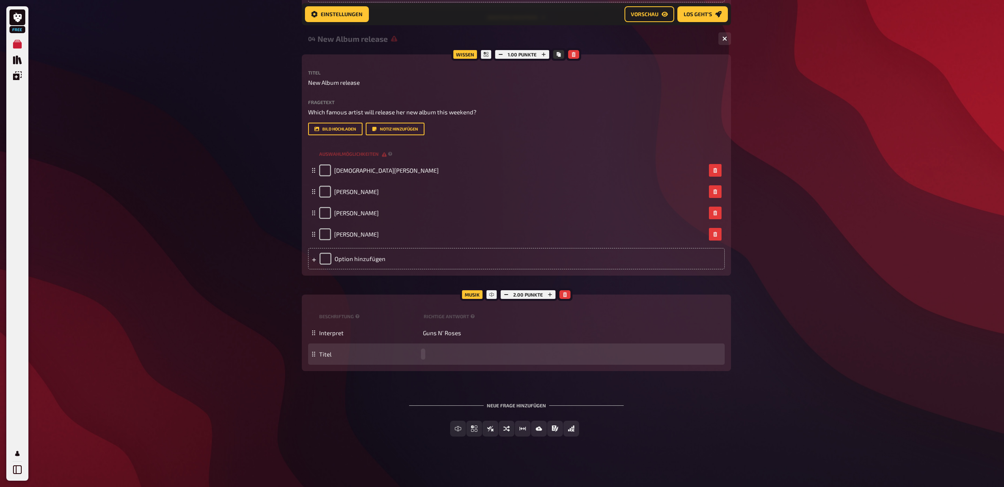
paste span
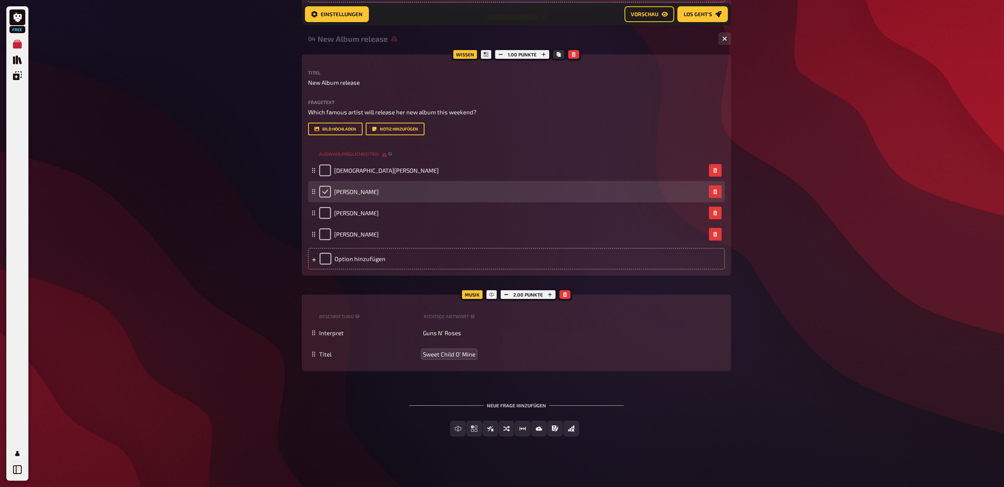
click at [326, 193] on input "checkbox" at bounding box center [325, 192] width 12 height 12
checkbox input "true"
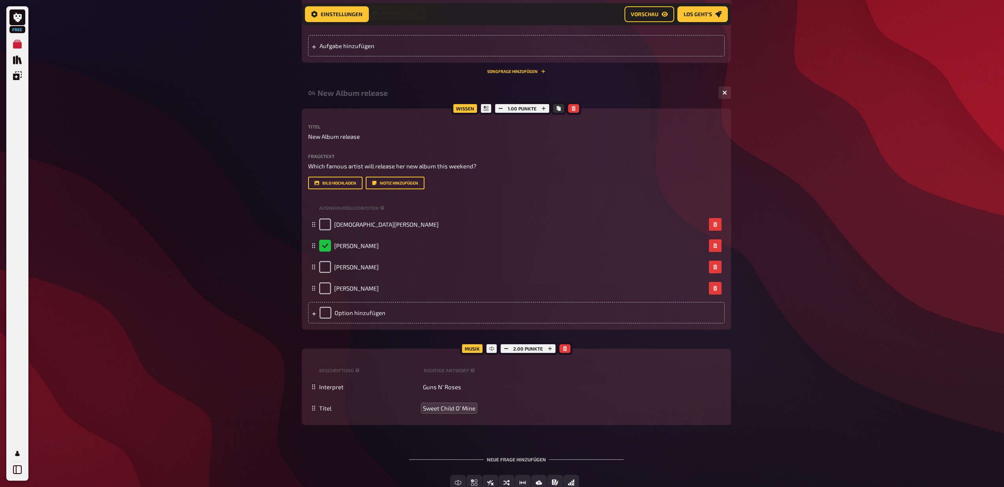
scroll to position [629, 0]
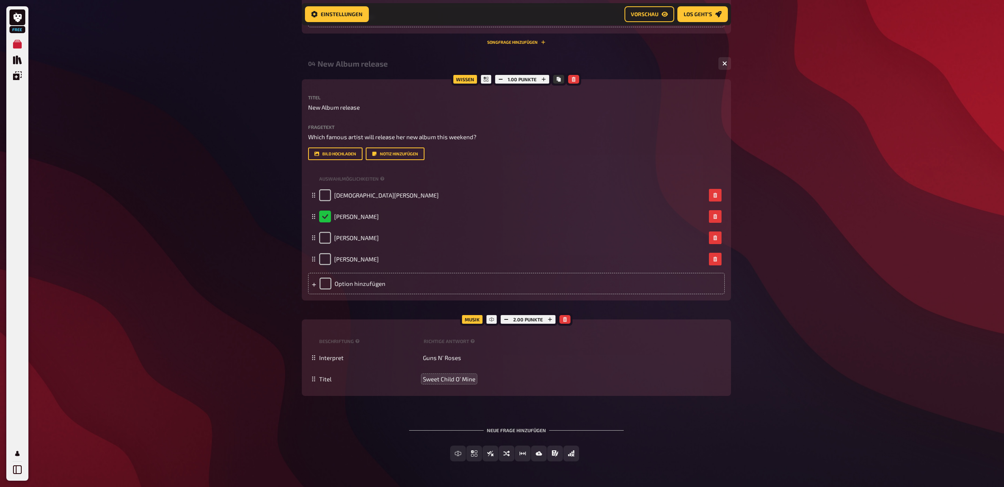
click at [503, 419] on div "Neue Frage hinzufügen" at bounding box center [516, 427] width 215 height 24
click at [506, 399] on div "04 New Album release 1 4 Wissen 1.00 Punkte Titel New Album release Fragetext W…" at bounding box center [516, 228] width 429 height 348
click at [625, 344] on div "Beschriftung Richtige Antwort" at bounding box center [516, 341] width 417 height 12
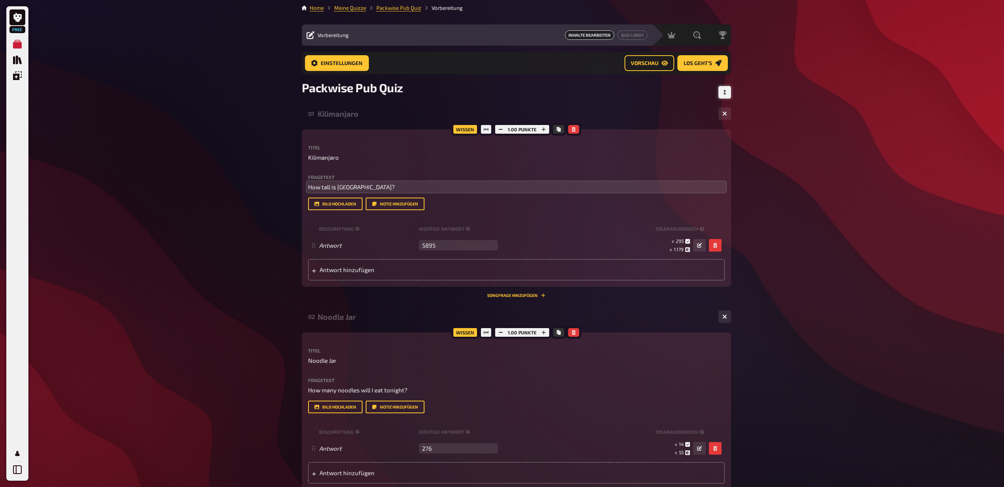
scroll to position [0, 0]
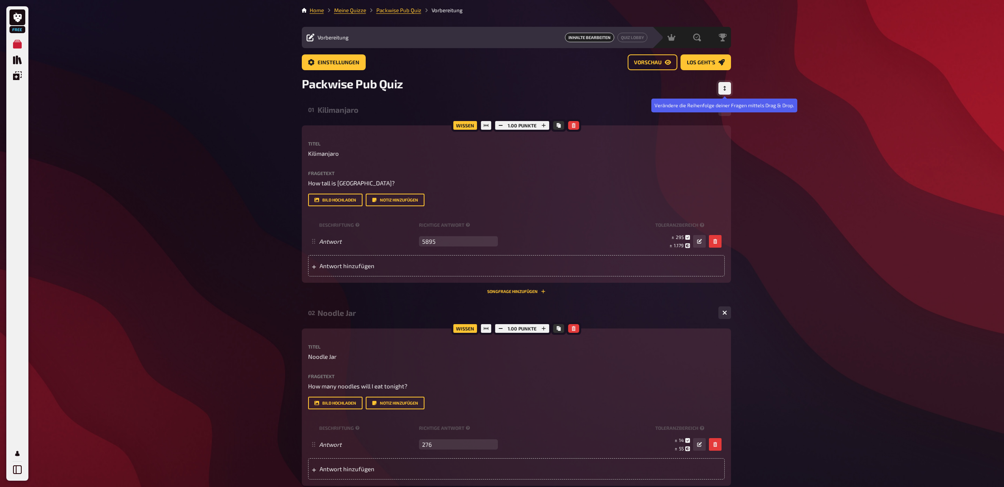
click at [723, 89] on icon "Reihenfolge anpassen" at bounding box center [724, 88] width 5 height 5
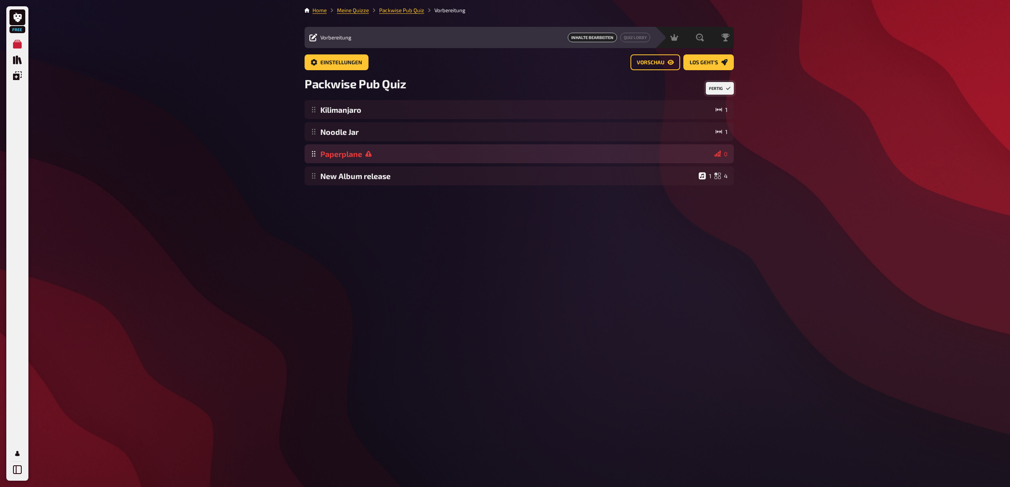
click at [401, 155] on div "Kilimanjaro 1 Noodle Jar 1 Paperplane 0 New Album release 1 4 To pick up a drag…" at bounding box center [519, 142] width 429 height 85
click at [721, 87] on button "Fertig" at bounding box center [720, 88] width 28 height 13
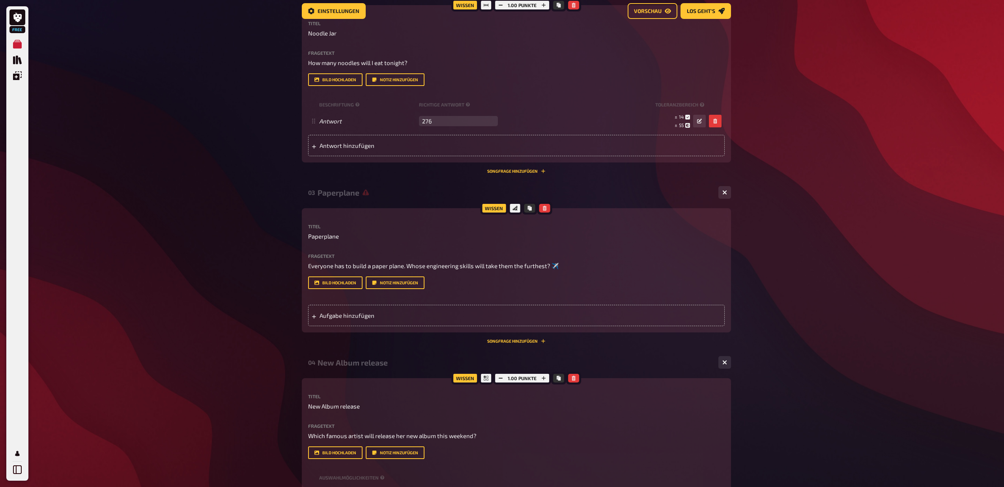
scroll to position [328, 0]
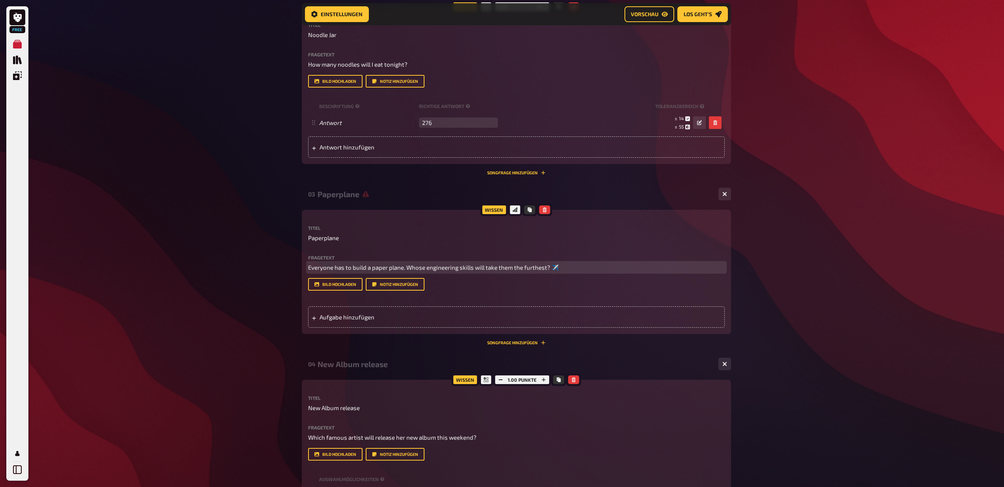
click at [363, 267] on span "Everyone has to build a paper plane. Whose engineering skills will take them th…" at bounding box center [433, 267] width 251 height 7
copy span "Everyone has to build a paper plane. Whose engineering skills will take them th…"
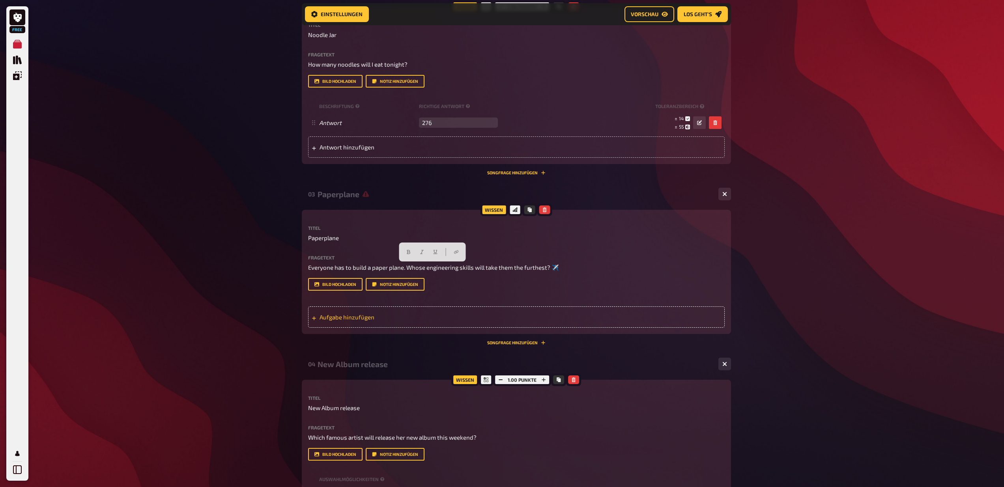
click at [349, 315] on span "Aufgabe hinzufügen" at bounding box center [381, 317] width 123 height 7
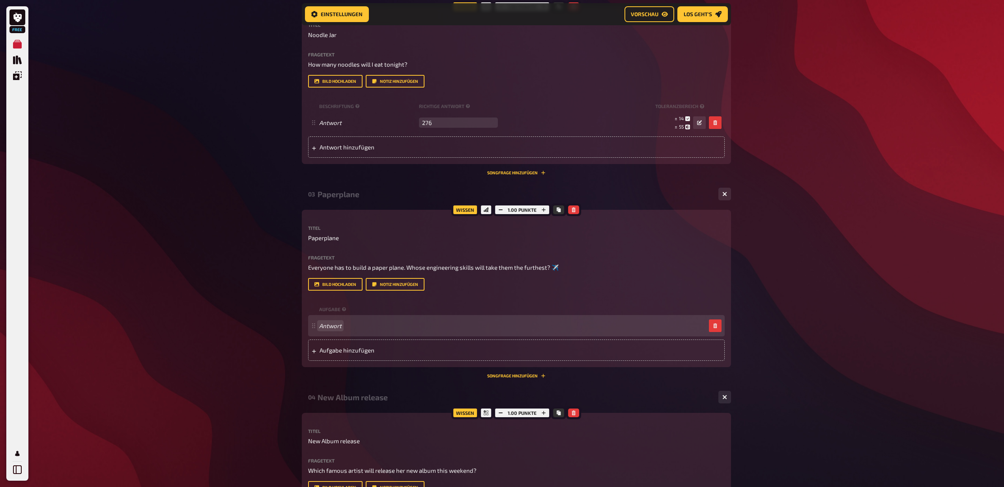
click at [352, 329] on div "Antwort" at bounding box center [512, 325] width 387 height 7
paste span
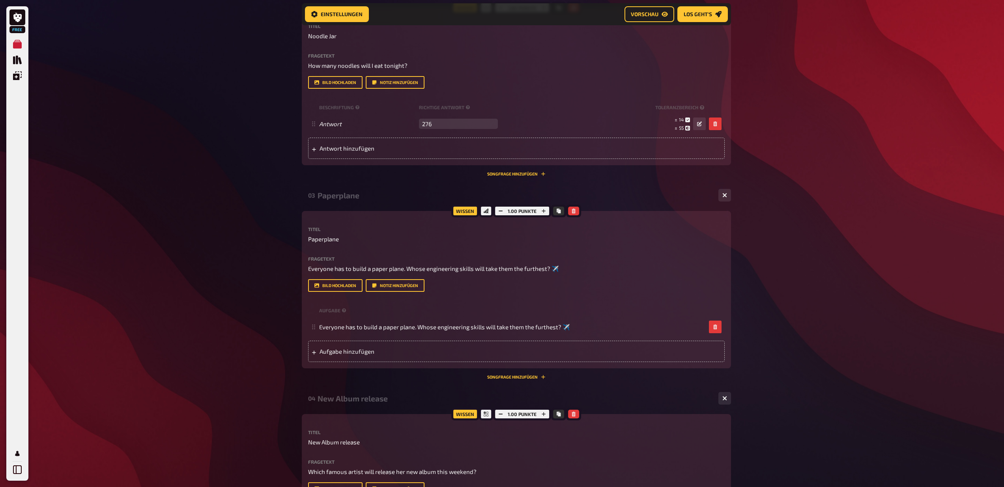
click at [270, 312] on div "Free Meine Quizze Quiz Sammlung Einblendungen Mein Konto Home Meine Quizze Pack…" at bounding box center [502, 260] width 1004 height 1174
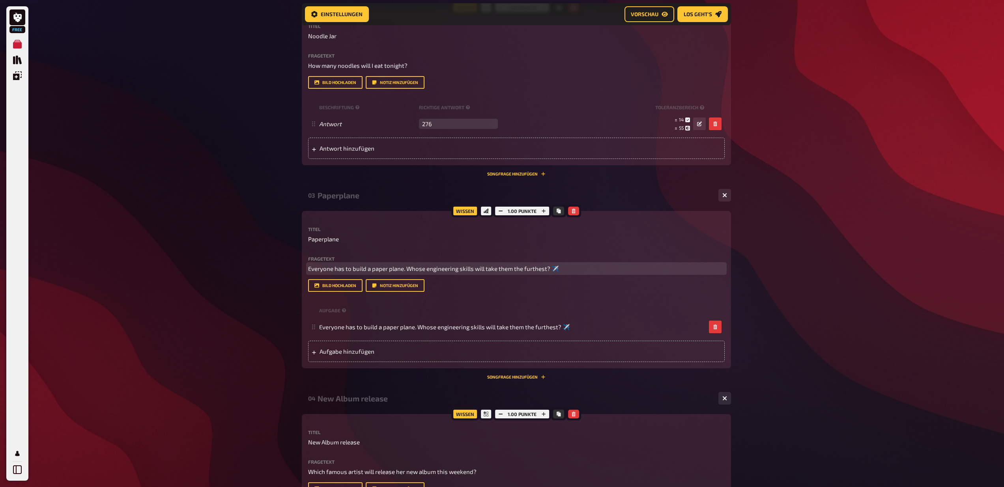
click at [368, 266] on span "Everyone has to build a paper plane. Whose engineering skills will take them th…" at bounding box center [433, 268] width 251 height 7
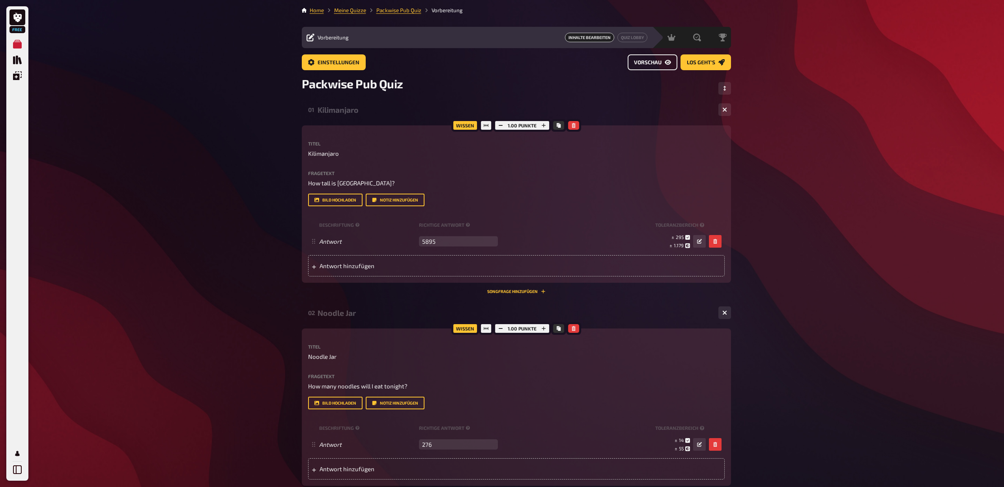
click at [661, 64] on span "Vorschau" at bounding box center [648, 63] width 28 height 6
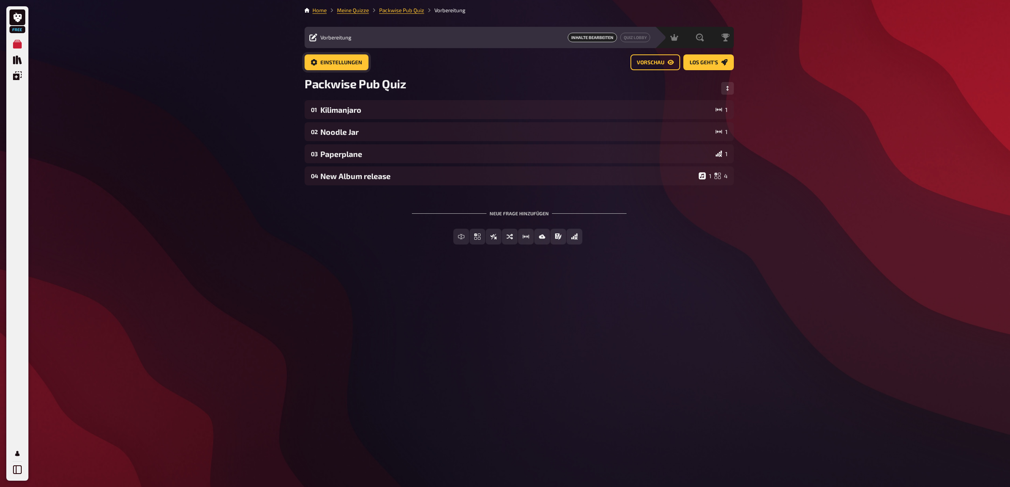
click at [353, 61] on span "Einstellungen" at bounding box center [341, 63] width 42 height 6
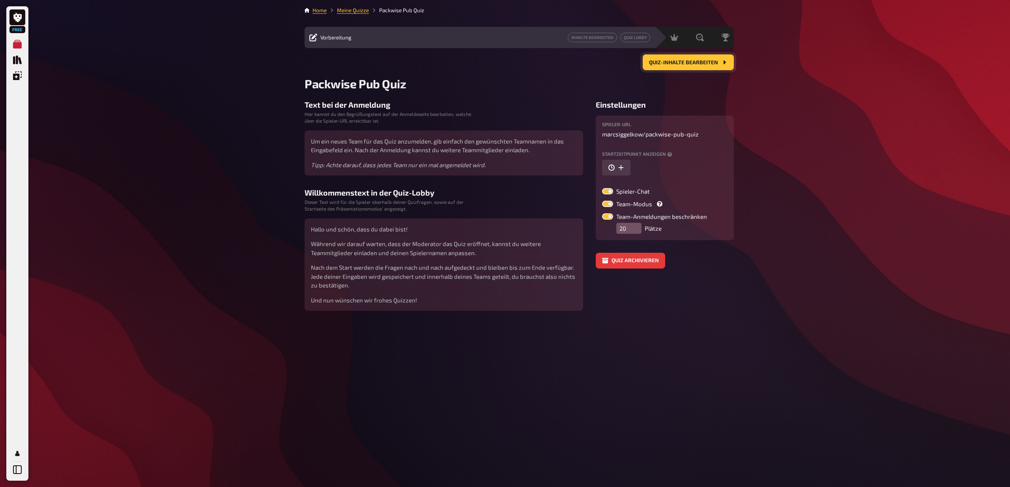
click at [672, 62] on span "Quiz-Inhalte bearbeiten" at bounding box center [683, 63] width 69 height 6
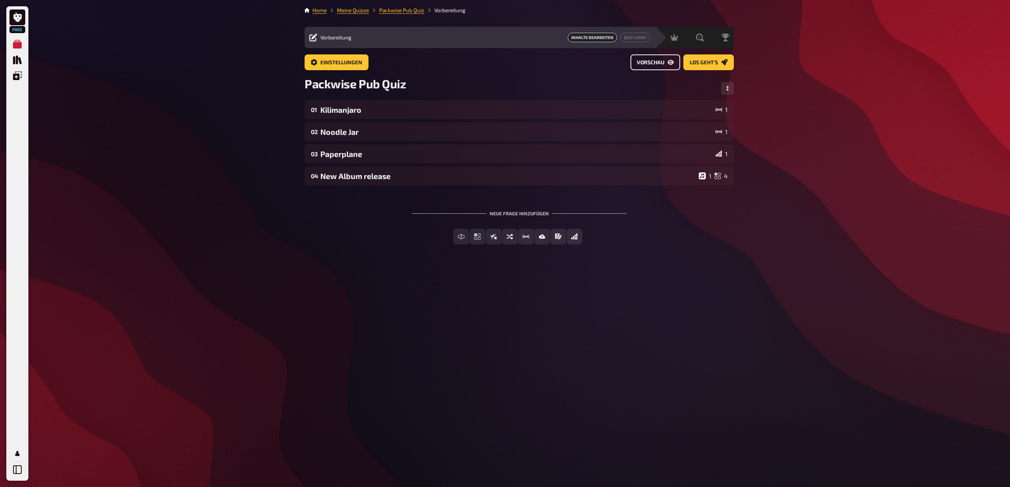
click at [647, 62] on span "Vorschau" at bounding box center [651, 63] width 28 height 6
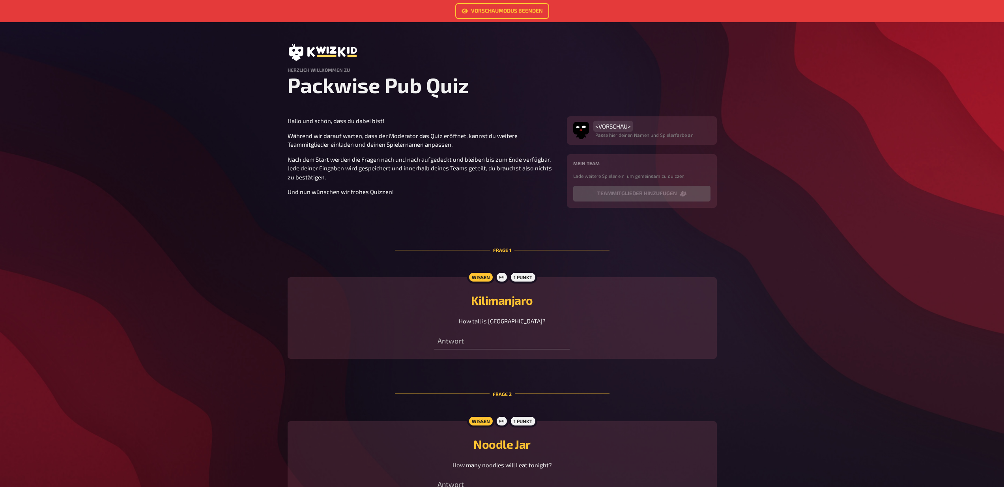
click at [625, 127] on span "<VORSCHAU>" at bounding box center [613, 126] width 36 height 7
click at [529, 197] on section "Hallo und schön, dass du dabei bist! Während wir darauf warten, dass der Modera…" at bounding box center [502, 162] width 429 height 92
click at [539, 124] on p "Hallo und schön, dass du dabei bist!" at bounding box center [423, 120] width 270 height 9
click at [492, 13] on link "Vorschaumodus beenden" at bounding box center [502, 11] width 94 height 16
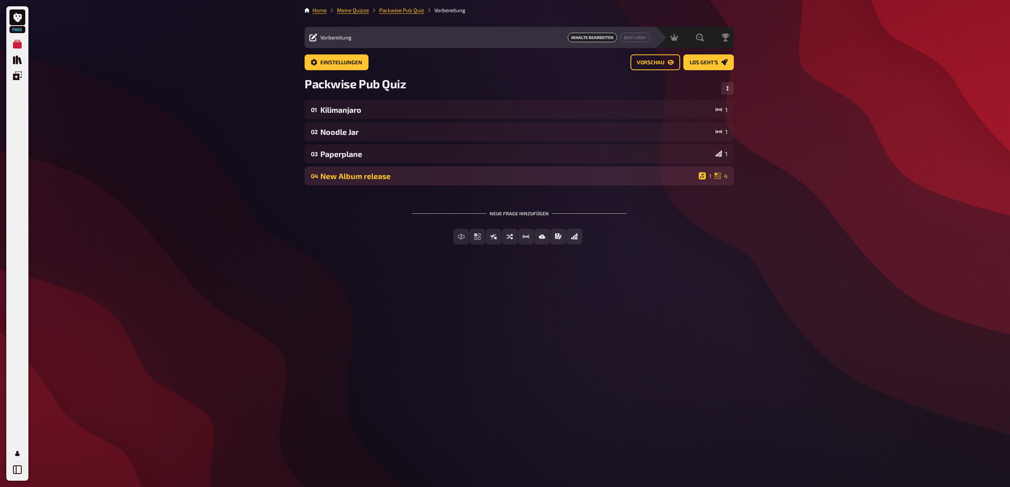
click at [495, 173] on div "New Album release" at bounding box center [507, 176] width 375 height 9
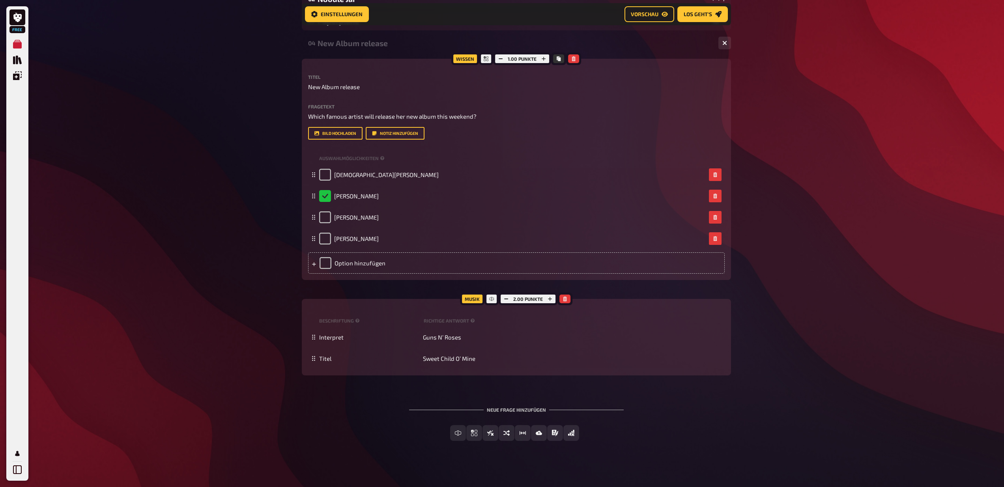
scroll to position [143, 0]
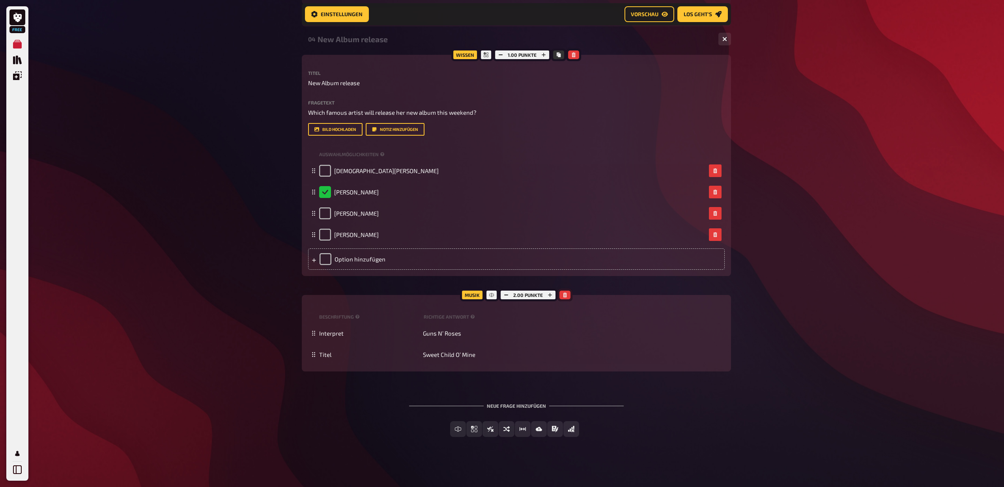
click at [567, 296] on button "button" at bounding box center [564, 295] width 11 height 9
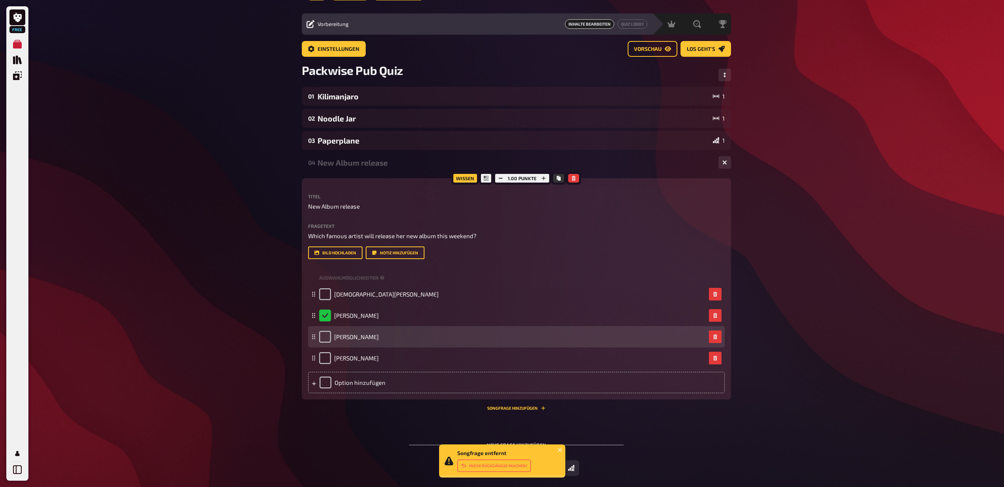
scroll to position [0, 0]
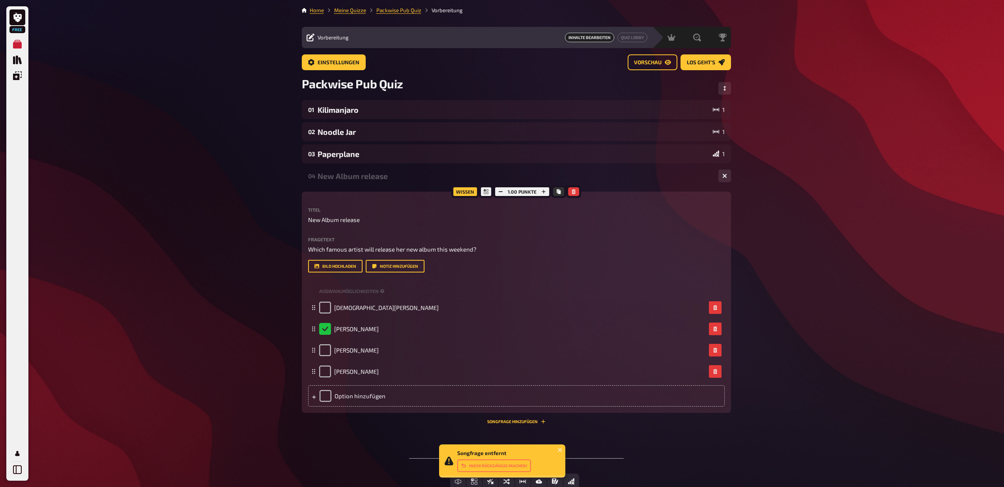
click at [219, 259] on div "Free Meine Quizze Quiz Sammlung Einblendungen Mein Konto Songfrage entfernt Huc…" at bounding box center [502, 270] width 1004 height 540
click at [273, 231] on div "Free Meine Quizze Quiz Sammlung Einblendungen Mein Konto Home Meine Quizze Pack…" at bounding box center [502, 270] width 1004 height 540
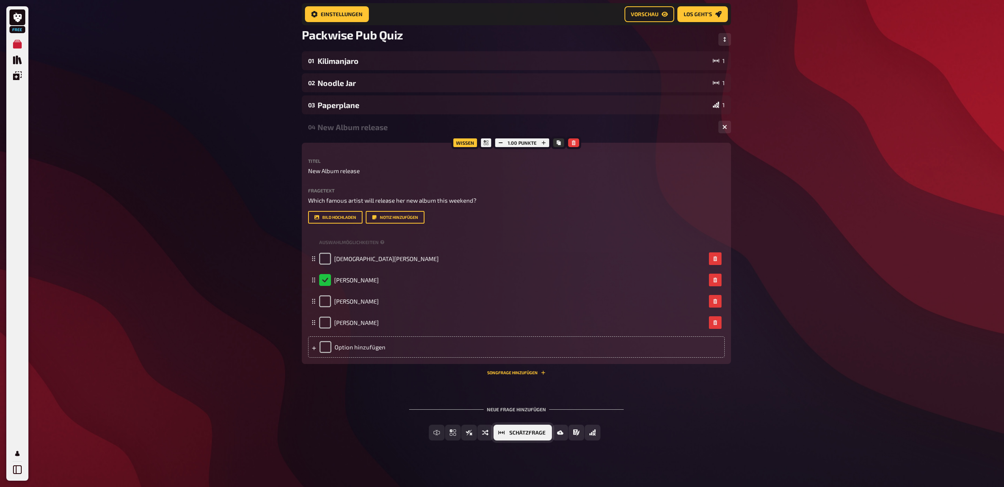
scroll to position [59, 0]
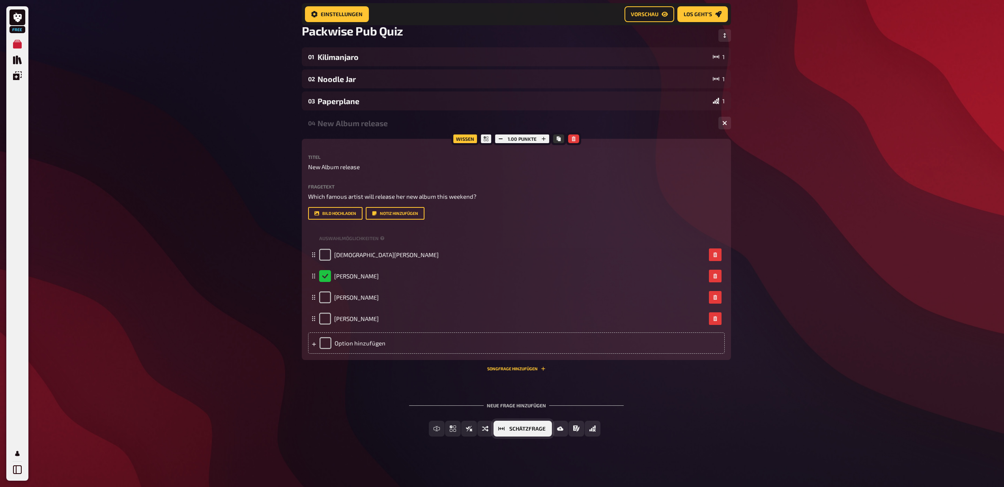
click at [506, 430] on button "Schätzfrage" at bounding box center [523, 429] width 58 height 16
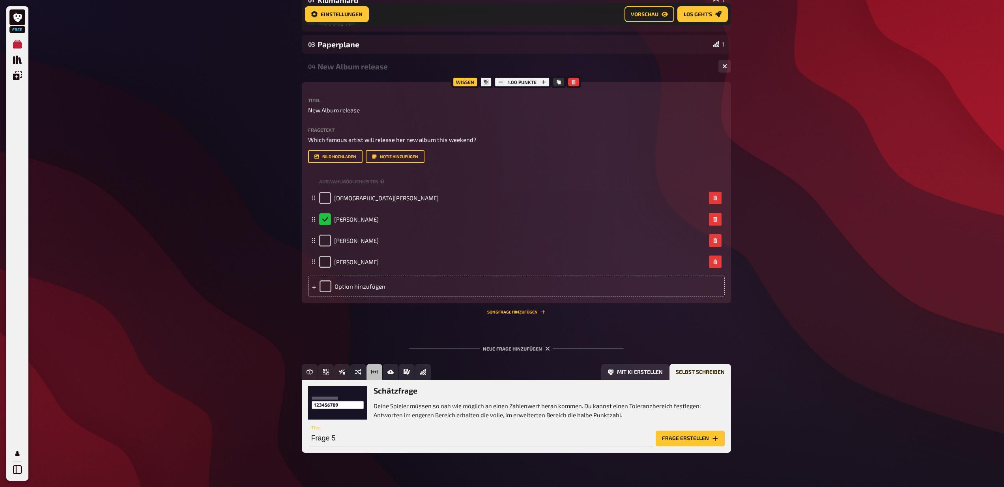
scroll to position [132, 0]
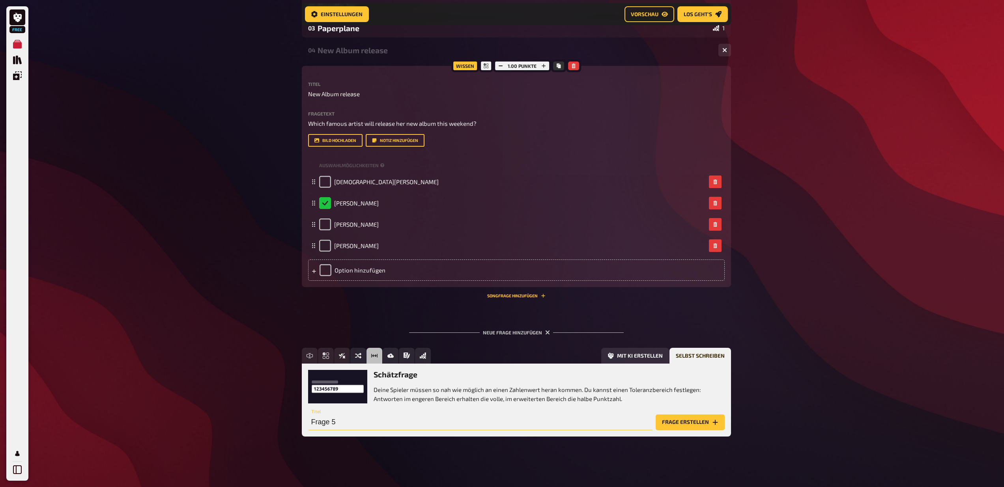
click at [341, 421] on input "Frage 5" at bounding box center [480, 423] width 344 height 16
type input "IBC"
click at [713, 423] on icon "Frage erstellen" at bounding box center [715, 422] width 6 height 6
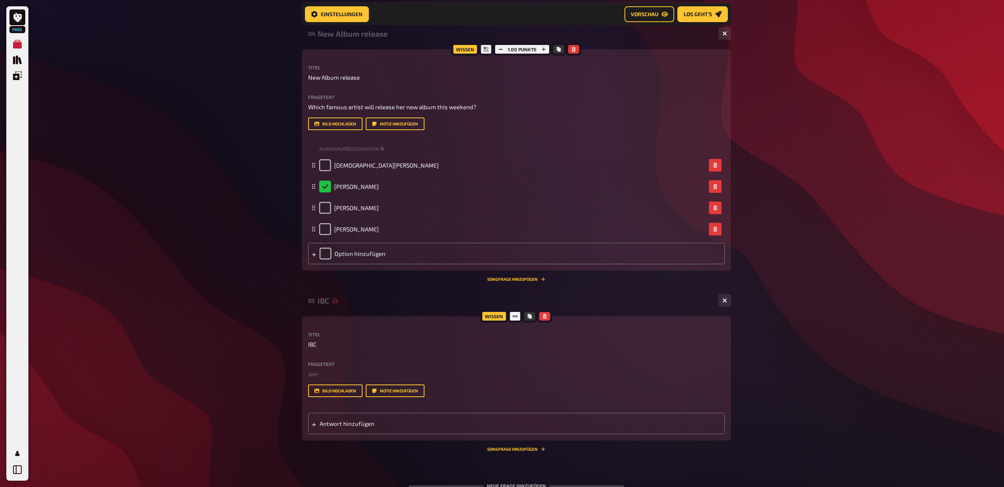
scroll to position [149, 0]
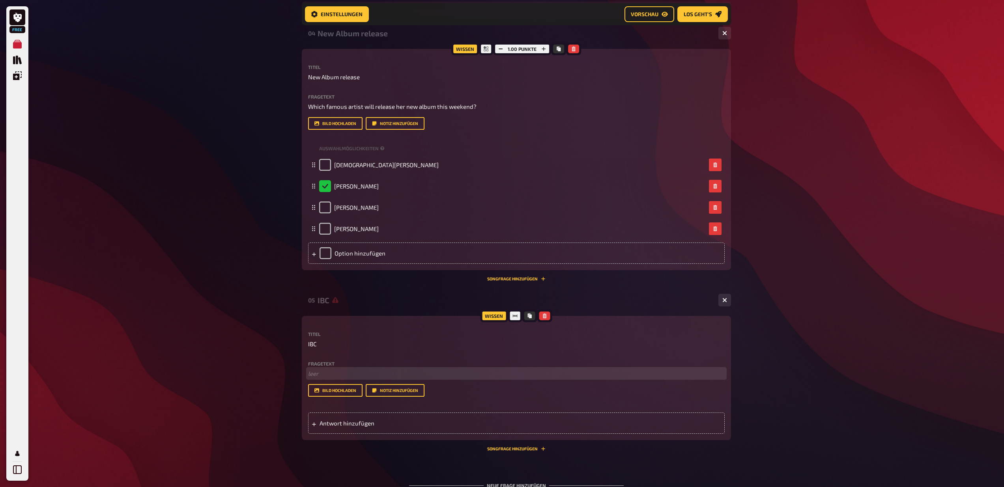
click at [325, 372] on p "﻿ leer" at bounding box center [516, 373] width 417 height 9
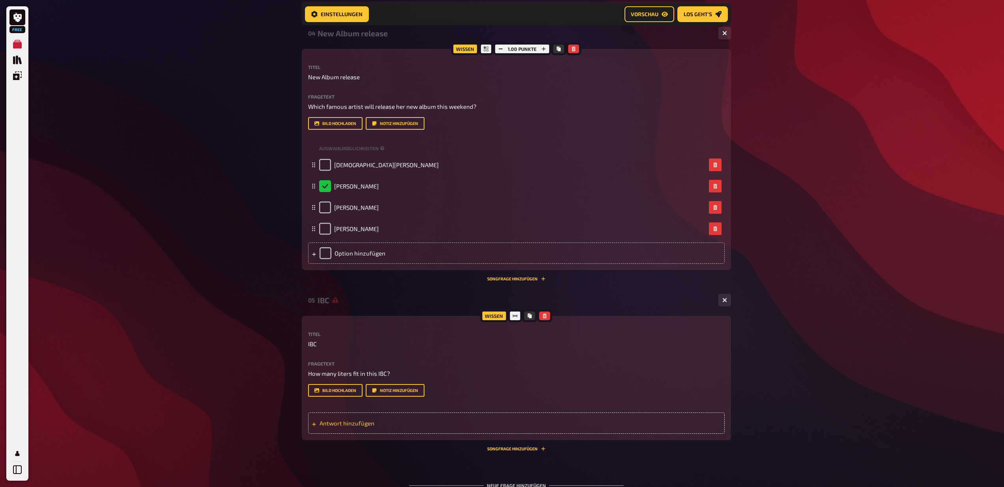
click at [348, 423] on span "Antwort hinzufügen" at bounding box center [381, 423] width 123 height 7
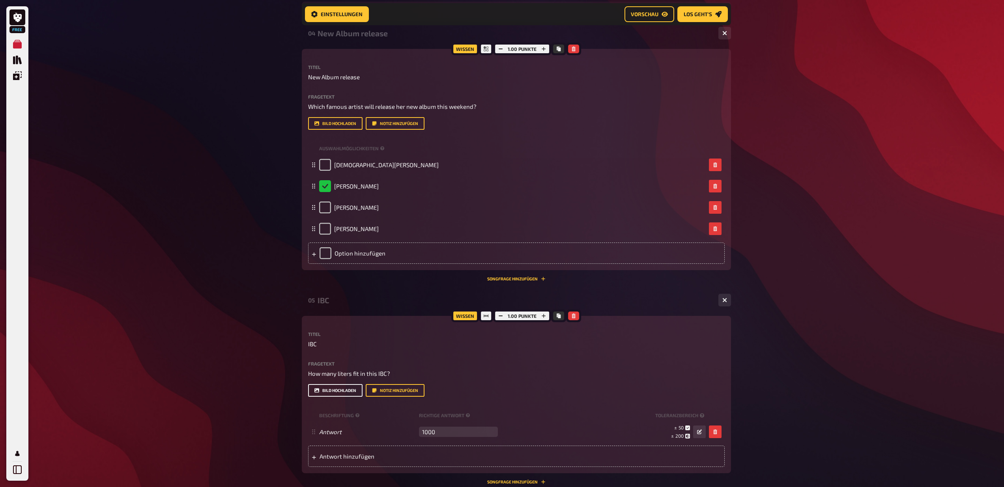
type input "1000"
click at [327, 390] on button "Bild hochladen" at bounding box center [335, 390] width 54 height 13
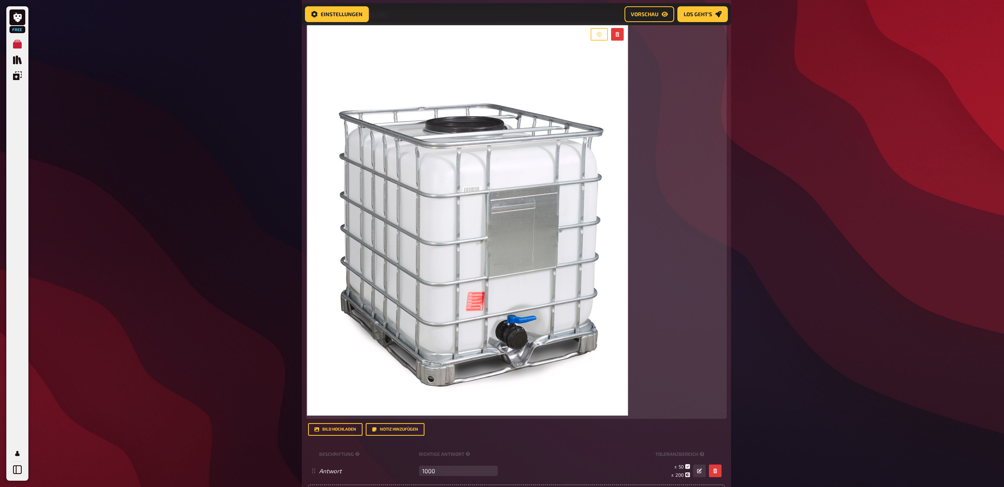
scroll to position [659, 0]
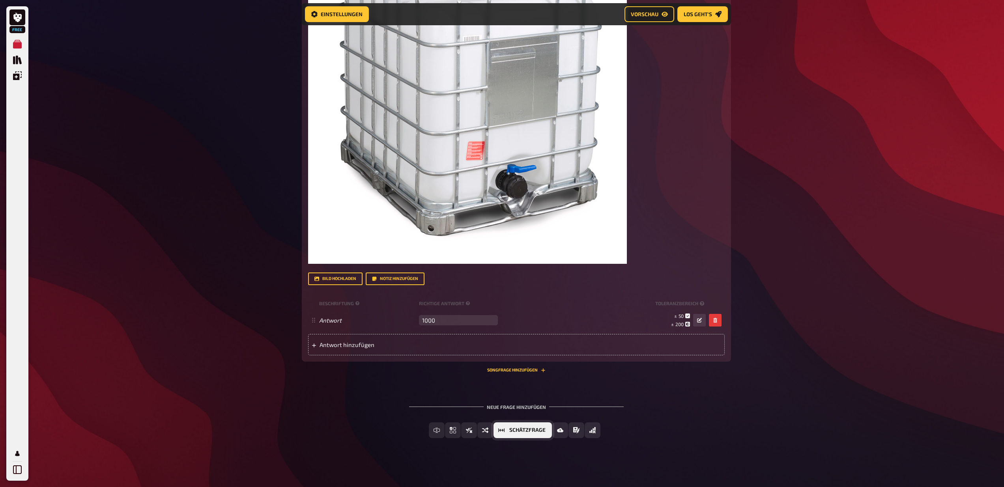
click at [514, 434] on button "Schätzfrage" at bounding box center [523, 431] width 58 height 16
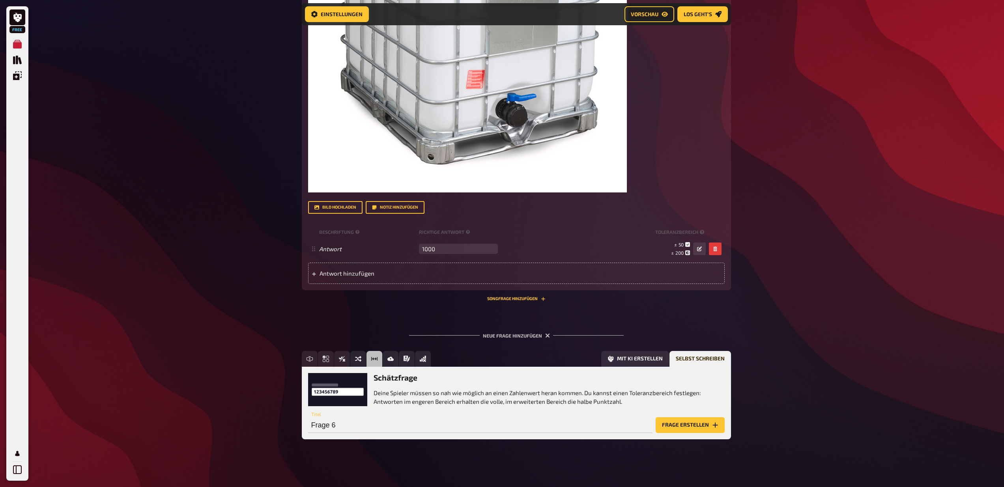
scroll to position [733, 0]
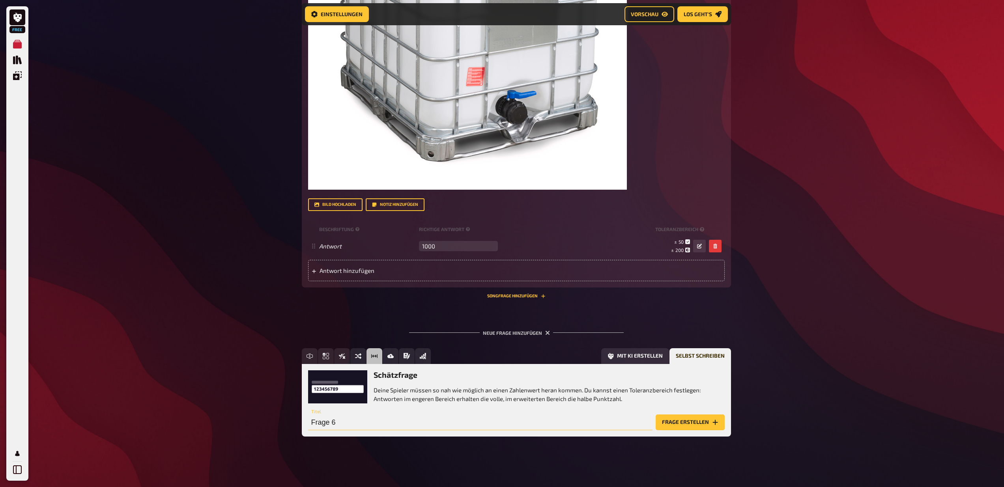
click at [357, 420] on input "Frage 6" at bounding box center [480, 423] width 344 height 16
type input "Gal Drum"
click at [682, 426] on button "Frage erstellen" at bounding box center [690, 423] width 69 height 16
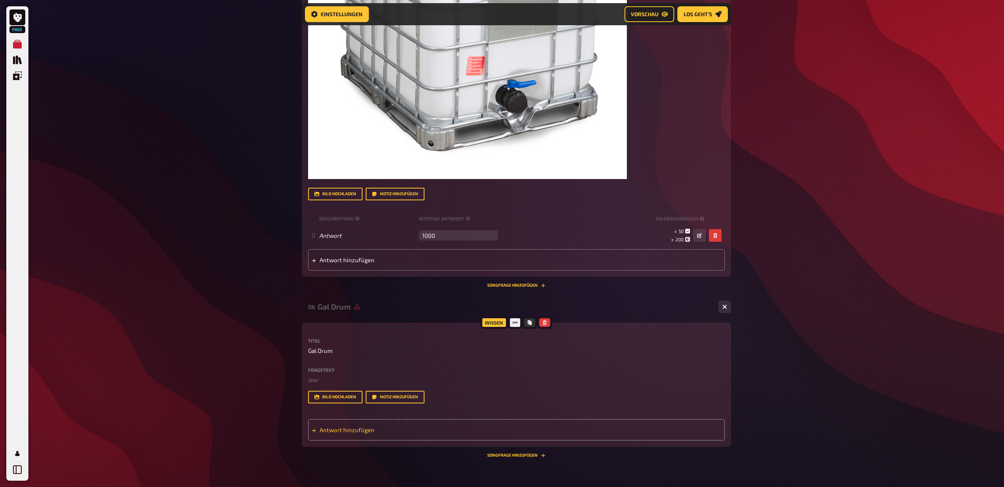
scroll to position [746, 0]
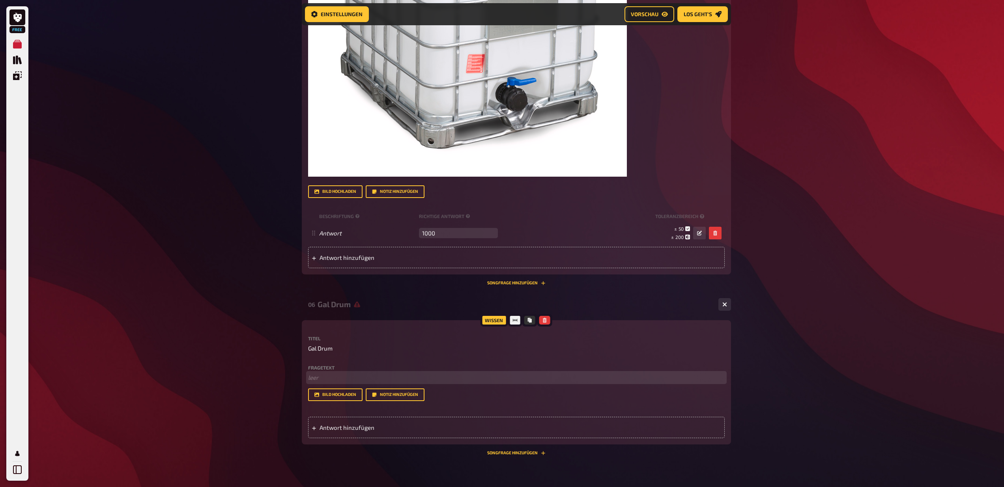
click at [331, 378] on p "﻿ leer" at bounding box center [516, 377] width 417 height 9
click at [328, 428] on span "Antwort hinzufügen" at bounding box center [381, 427] width 123 height 7
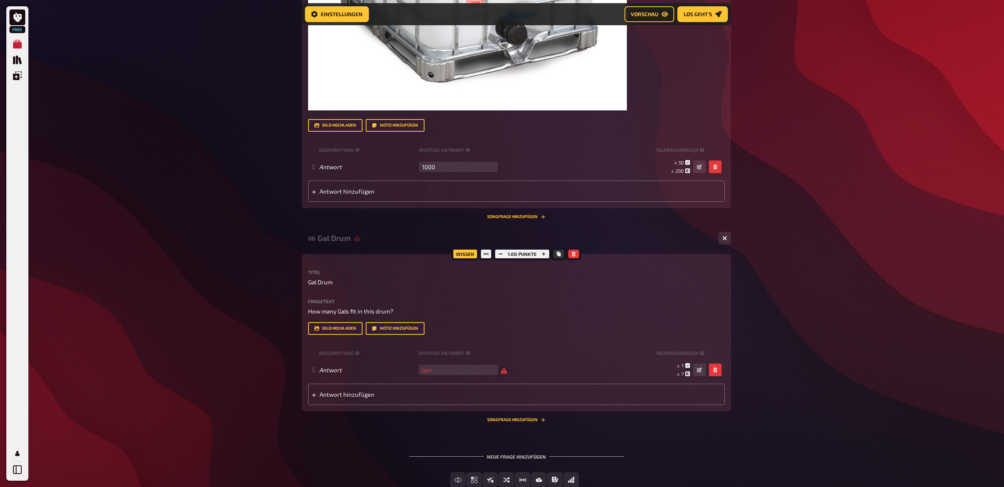
scroll to position [819, 0]
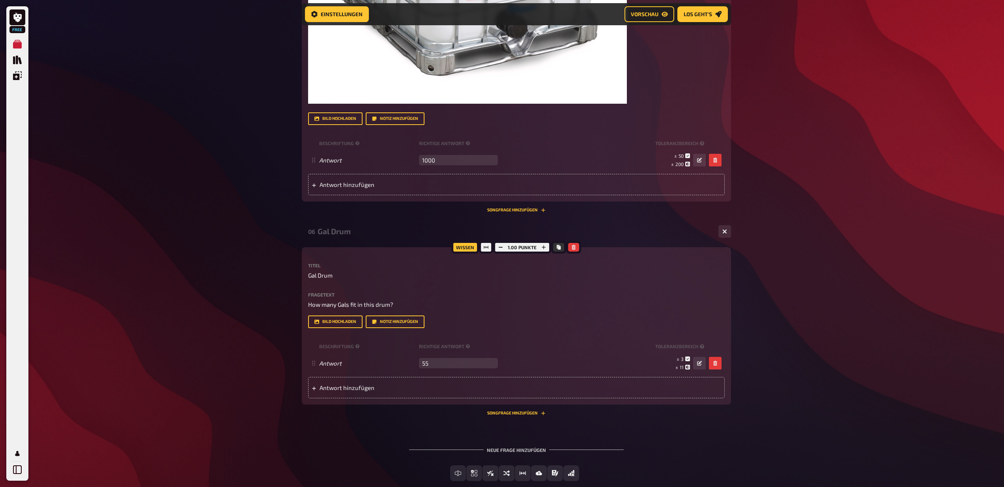
type input "55"
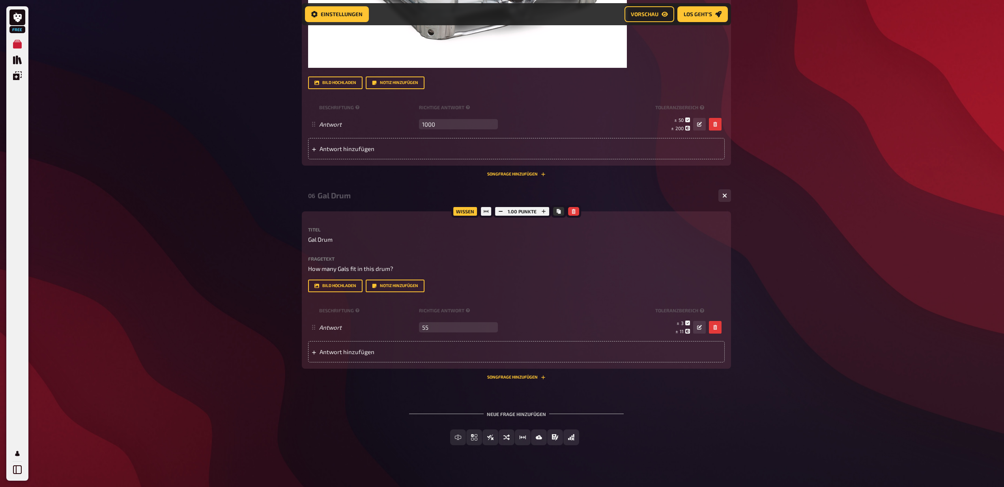
scroll to position [864, 0]
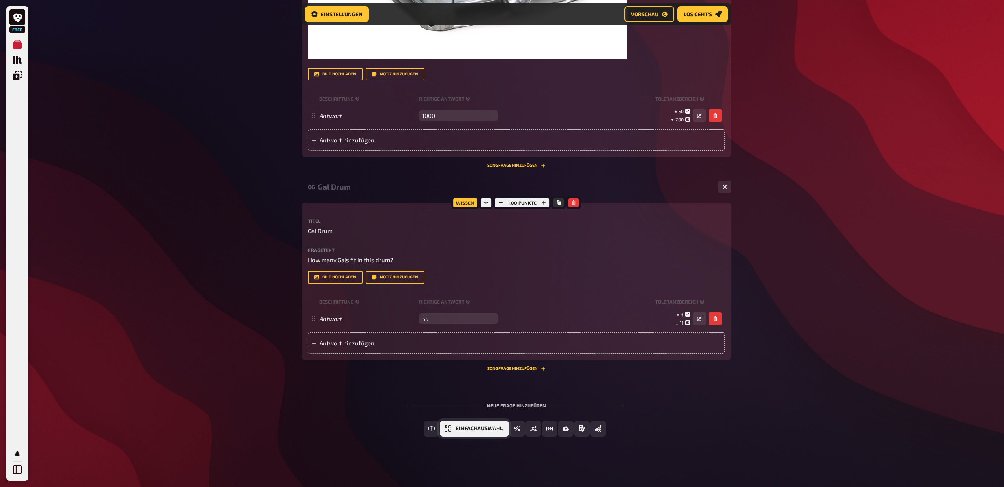
click at [474, 429] on span "Einfachauswahl" at bounding box center [479, 429] width 47 height 6
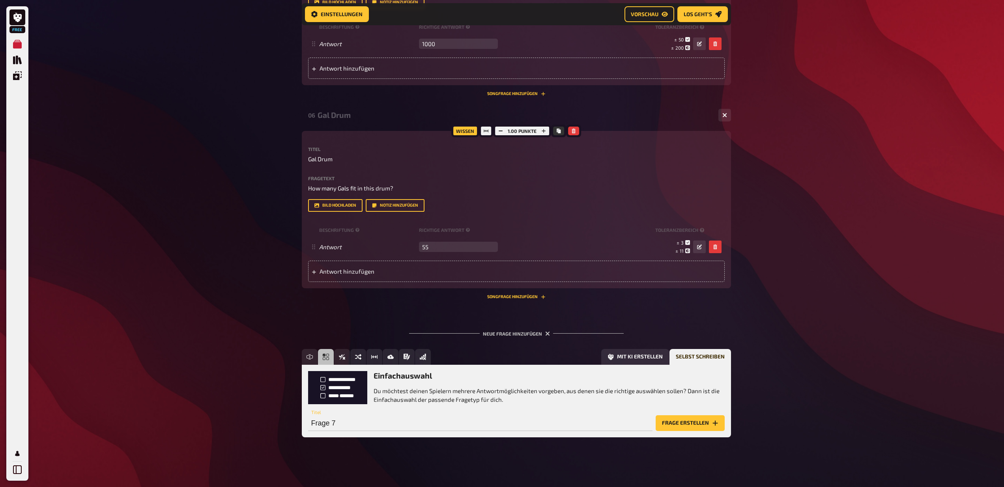
scroll to position [936, 0]
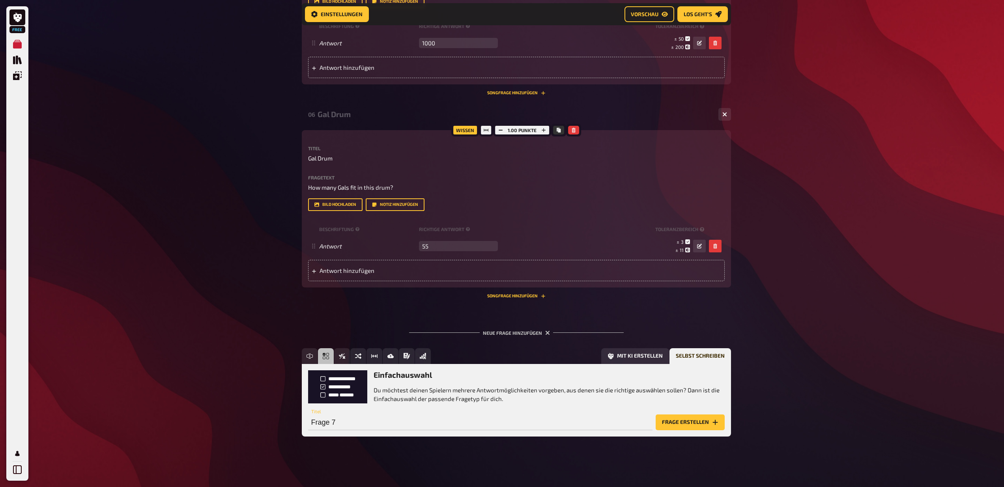
click at [336, 206] on button "Bild hochladen" at bounding box center [335, 204] width 54 height 13
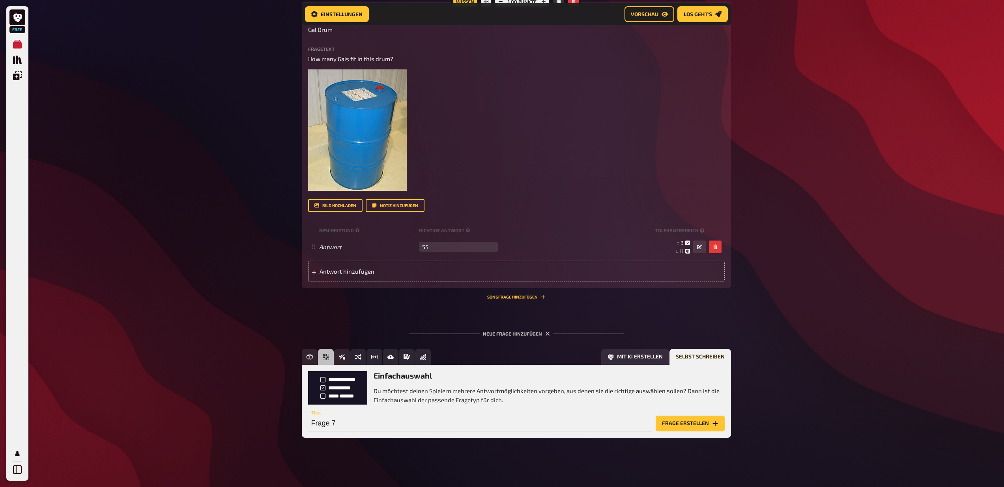
scroll to position [1064, 0]
click at [313, 357] on button "Freitext Eingabe" at bounding box center [337, 358] width 70 height 16
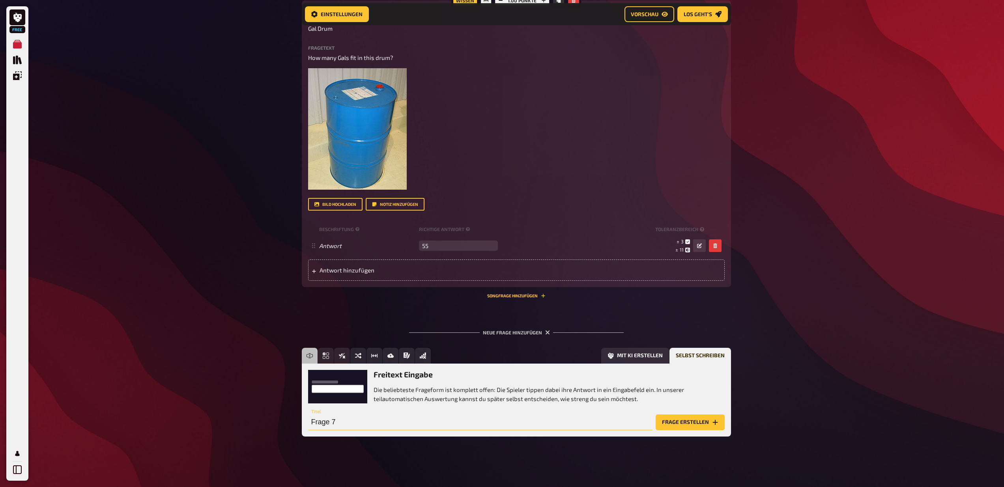
drag, startPoint x: 347, startPoint y: 422, endPoint x: 363, endPoint y: 421, distance: 16.2
click at [363, 421] on input "Frage 7" at bounding box center [480, 423] width 344 height 16
type input "Flag"
click at [672, 422] on button "Frage erstellen" at bounding box center [690, 423] width 69 height 16
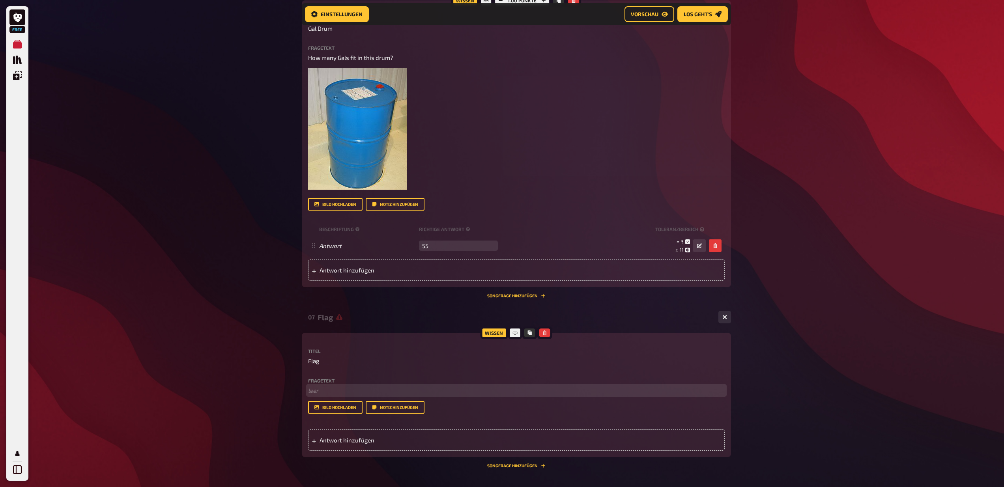
click at [344, 388] on p "﻿ leer" at bounding box center [516, 390] width 417 height 9
click at [333, 409] on button "Bild hochladen" at bounding box center [335, 407] width 54 height 13
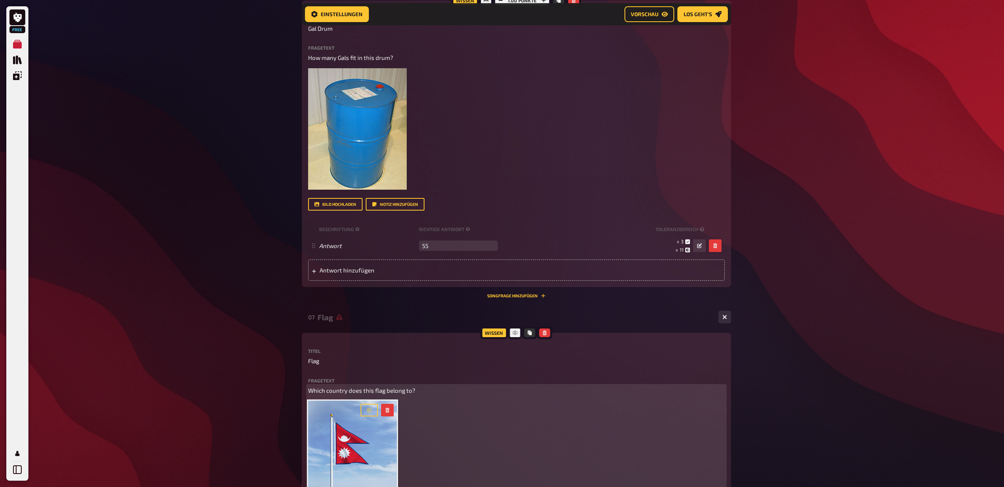
scroll to position [1260, 0]
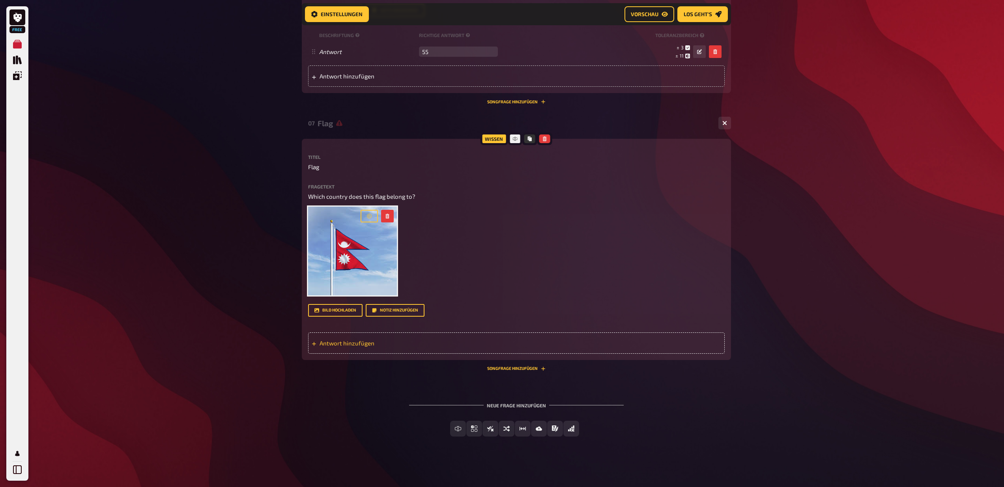
click at [358, 337] on div "Antwort hinzufügen" at bounding box center [516, 343] width 417 height 21
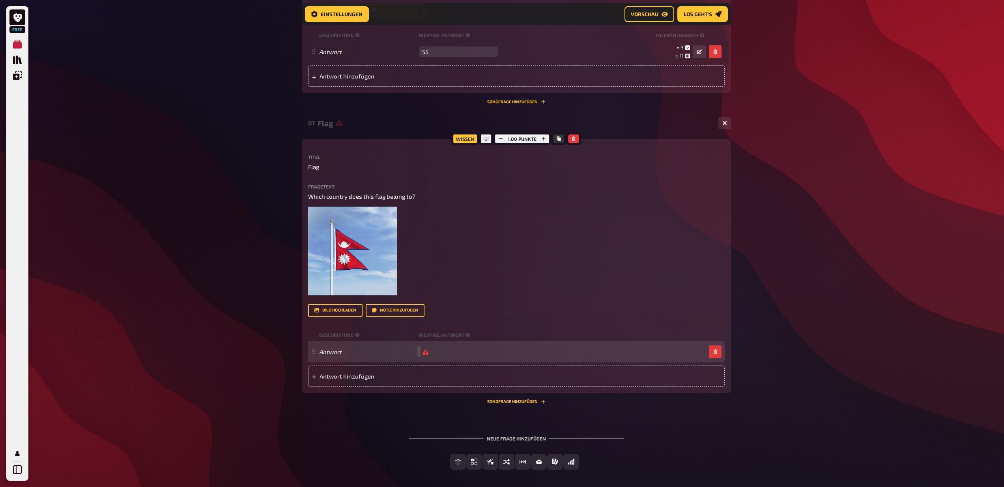
click at [445, 353] on div "Antwort" at bounding box center [512, 351] width 387 height 7
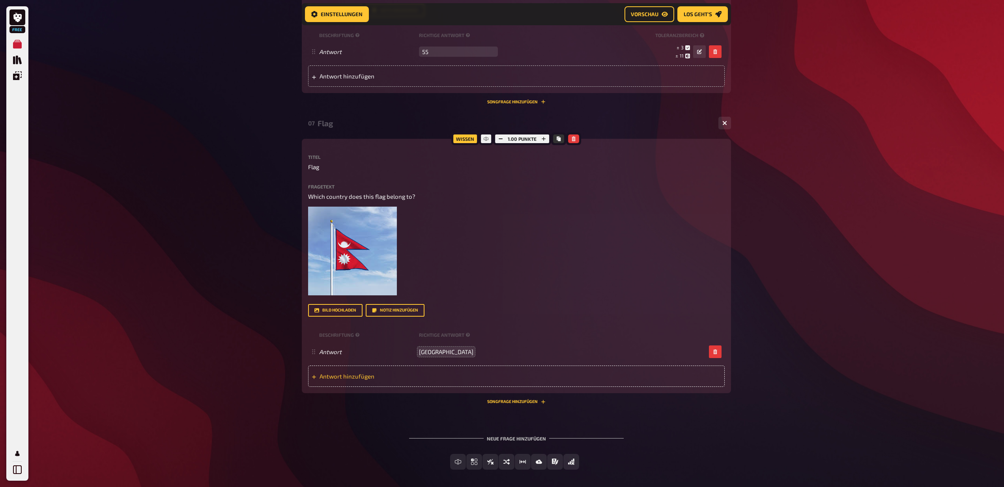
click at [339, 377] on span "Antwort hinzufügen" at bounding box center [381, 376] width 123 height 7
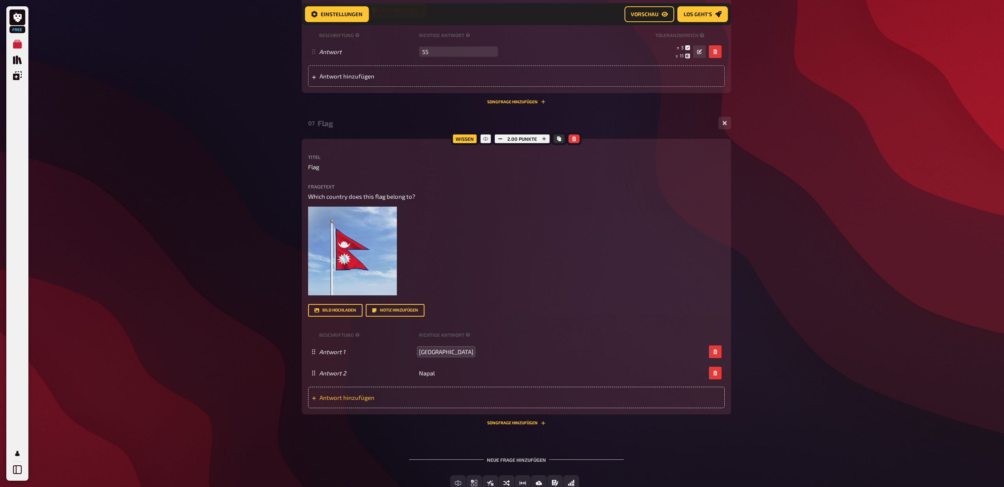
click at [431, 394] on span "Antwort hinzufügen" at bounding box center [381, 397] width 123 height 7
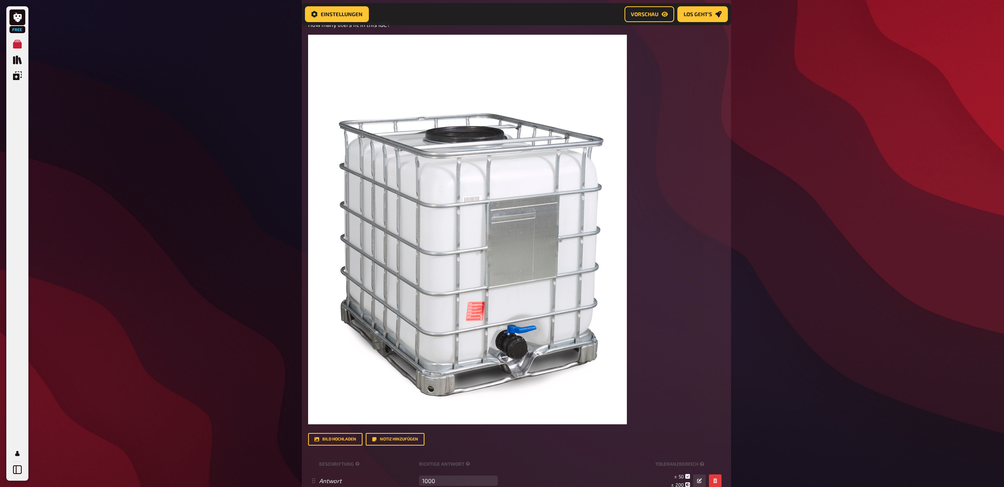
scroll to position [0, 0]
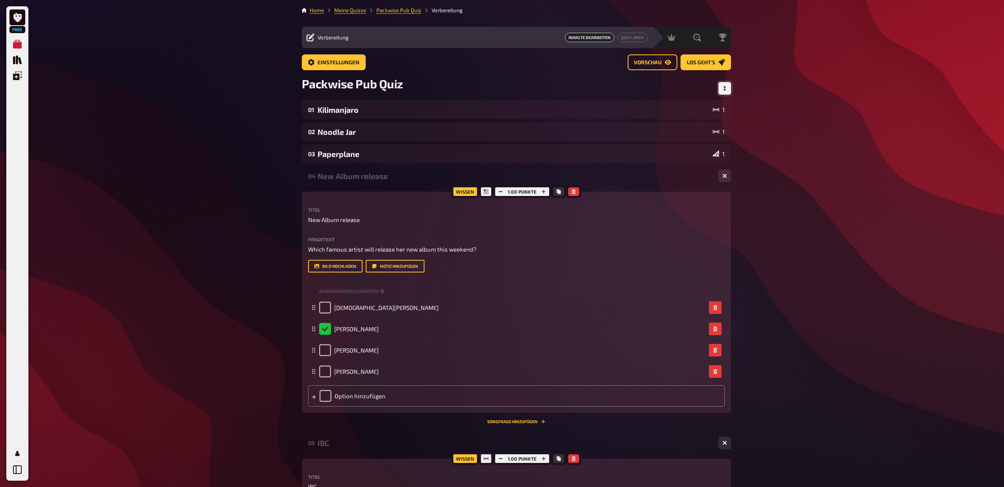
click at [724, 89] on icon "Reihenfolge anpassen" at bounding box center [724, 88] width 2 height 5
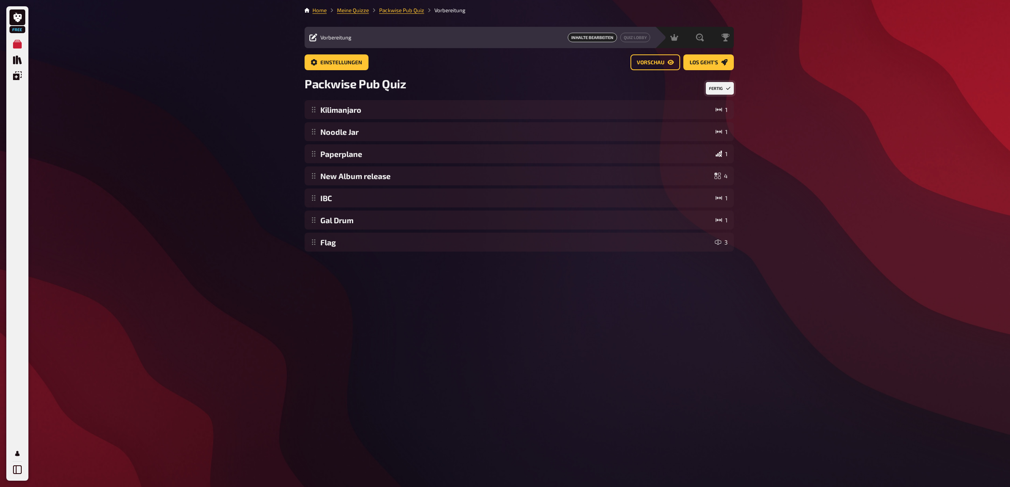
click at [496, 303] on div "Home Meine Quizze Packwise Pub Quiz Vorbereitung Vorbereitung Inhalte Bearbeite…" at bounding box center [519, 243] width 442 height 487
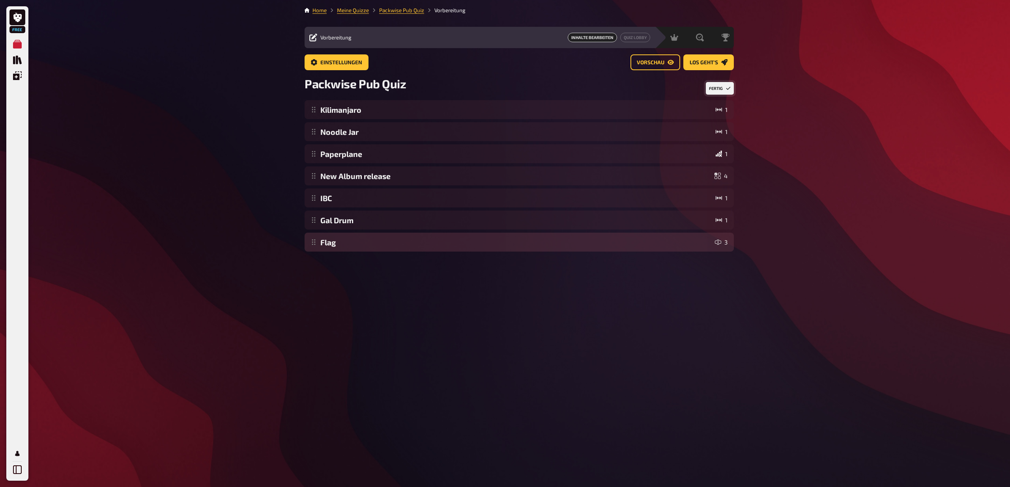
click at [599, 248] on div "Kilimanjaro 1 Noodle Jar 1 Paperplane 1 New Album release 4 IBC 1 Gal Drum 1 Fl…" at bounding box center [519, 176] width 429 height 152
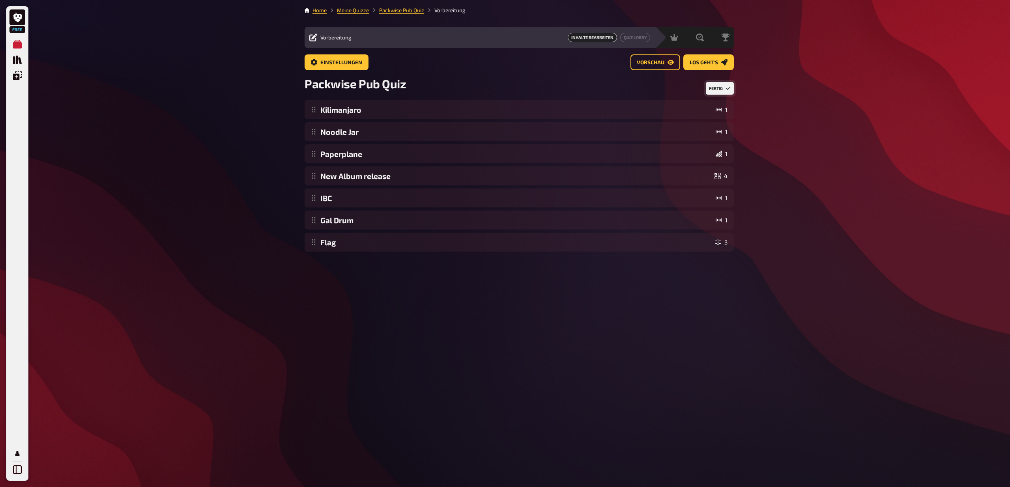
click at [722, 91] on button "Fertig" at bounding box center [720, 88] width 28 height 13
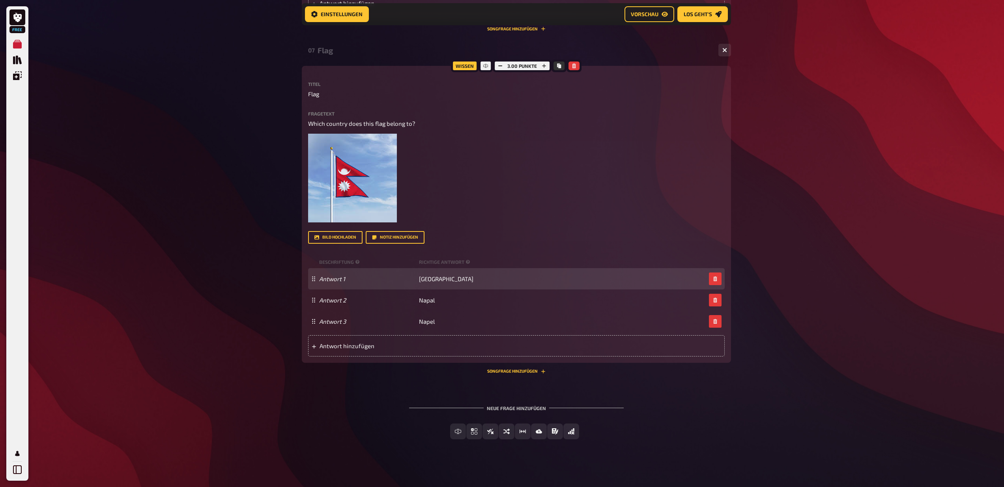
scroll to position [1336, 0]
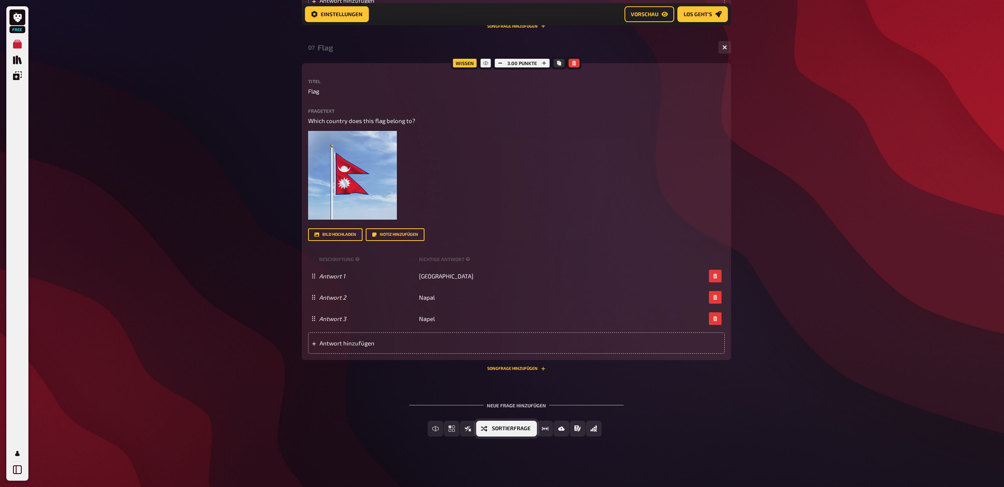
click at [509, 431] on span "Sortierfrage" at bounding box center [511, 429] width 39 height 6
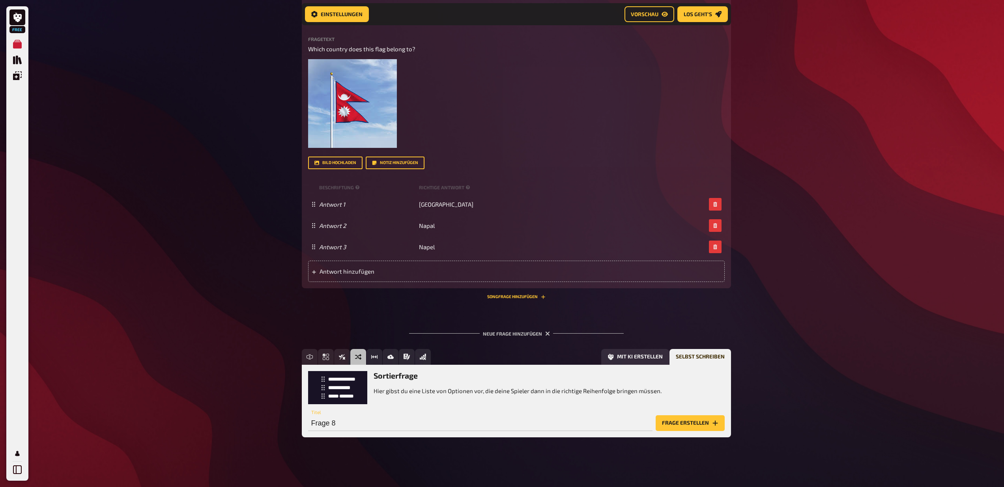
scroll to position [1408, 0]
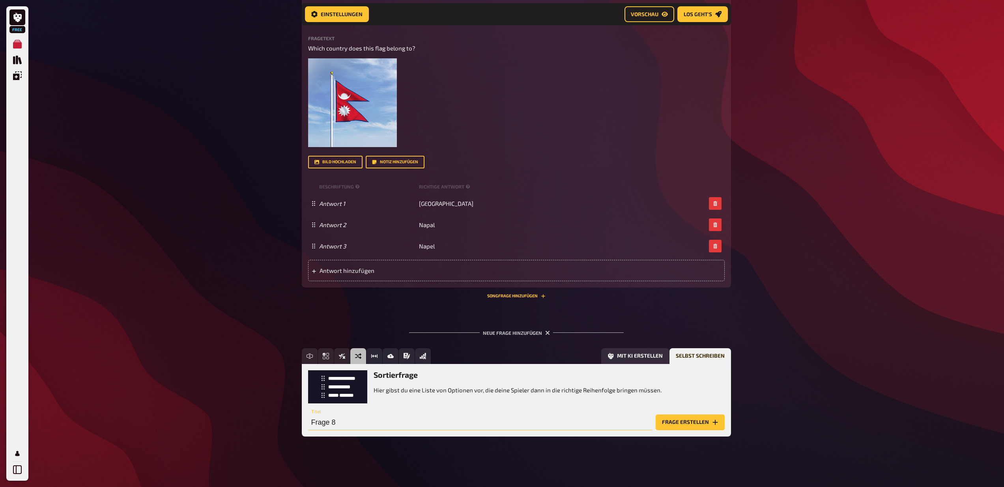
click at [333, 425] on input "Frage 8" at bounding box center [480, 423] width 344 height 16
type input "Bundeskanzler"
click at [704, 421] on button "Frage erstellen" at bounding box center [690, 423] width 69 height 16
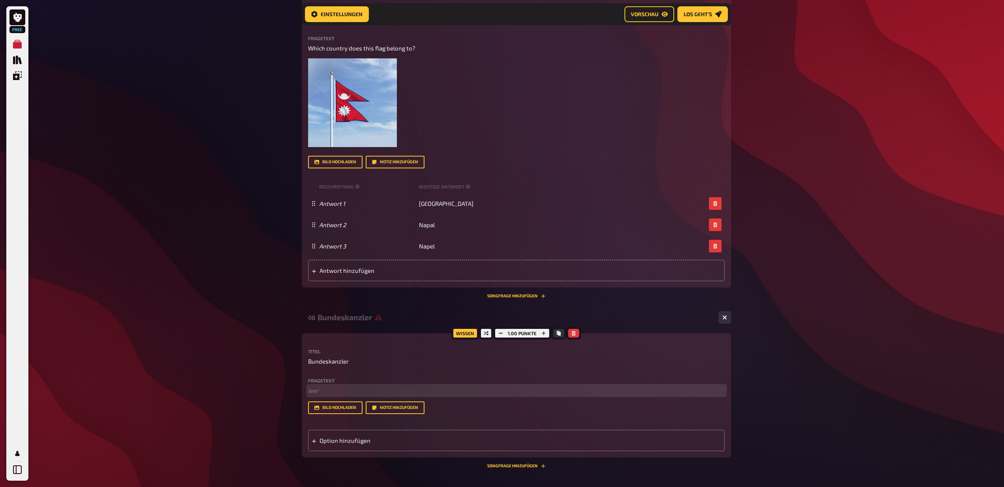
click at [340, 387] on p "﻿ leer" at bounding box center [516, 390] width 417 height 9
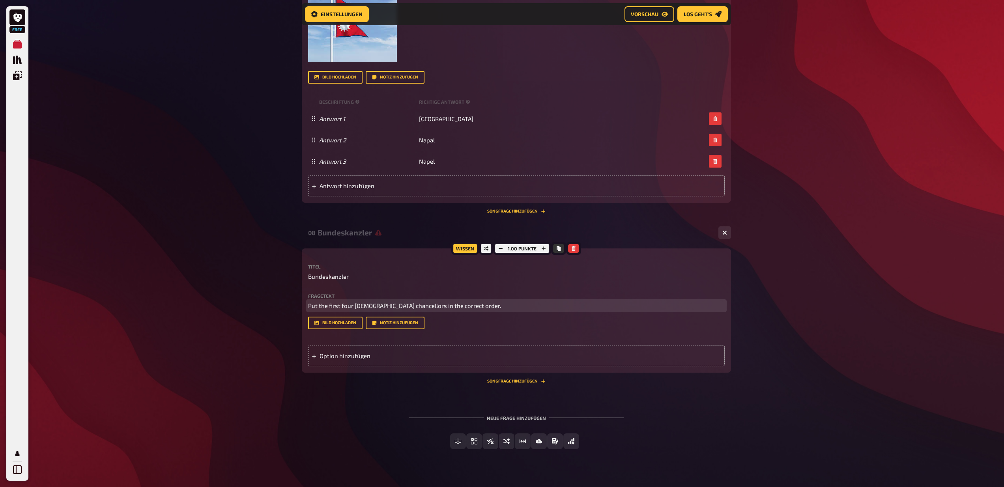
scroll to position [1494, 0]
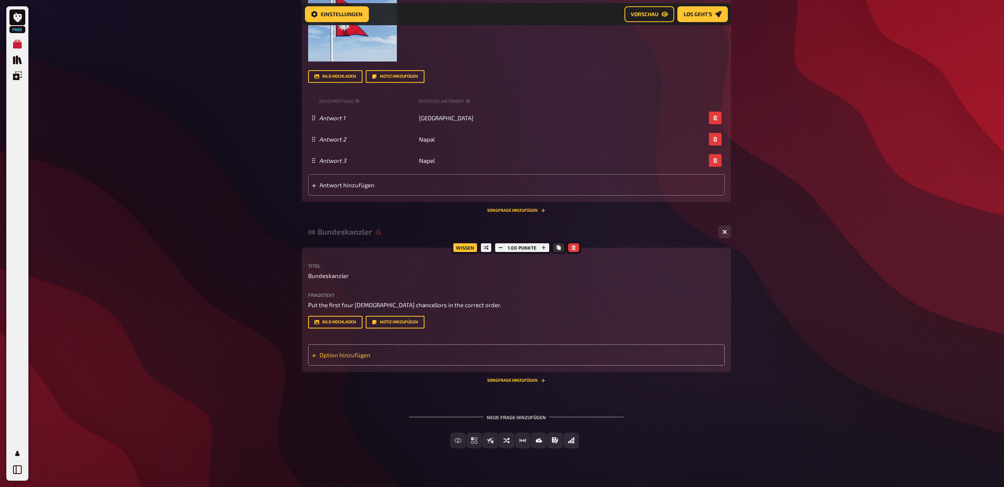
click at [372, 357] on div "Option hinzufügen" at bounding box center [516, 354] width 417 height 21
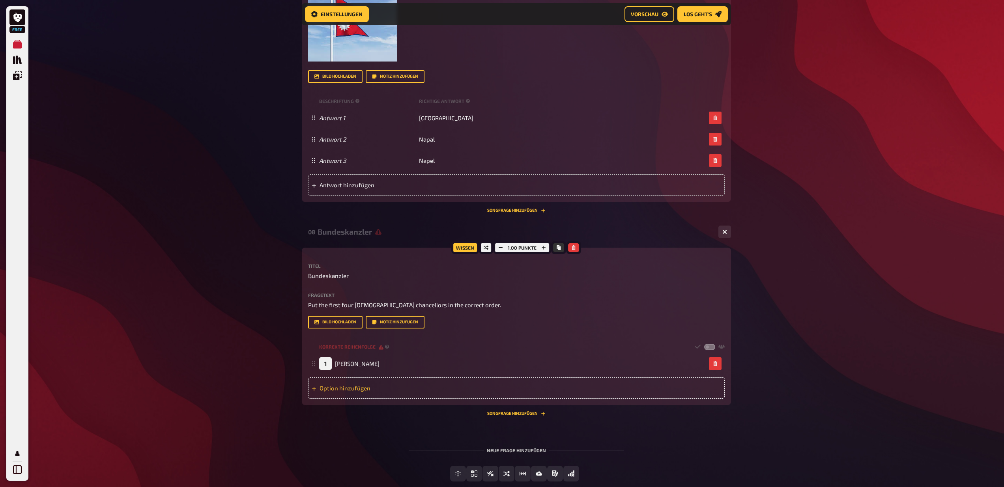
click at [352, 386] on div "Option hinzufügen" at bounding box center [516, 388] width 417 height 21
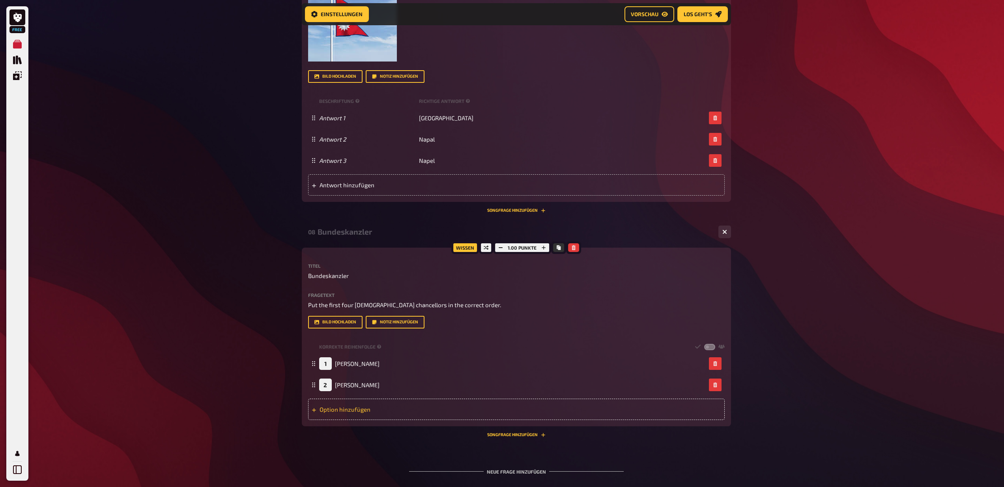
click at [374, 406] on div "Option hinzufügen" at bounding box center [516, 409] width 417 height 21
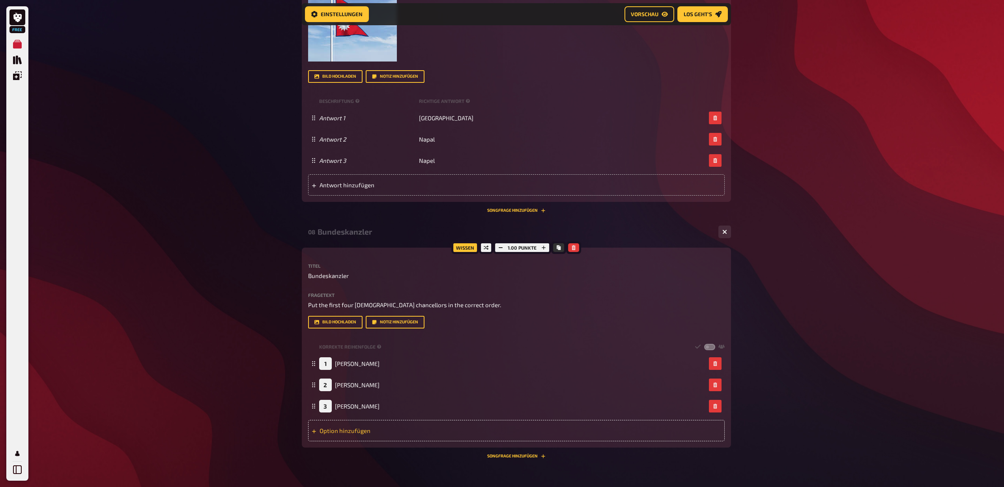
click at [344, 430] on div "Option hinzufügen" at bounding box center [516, 430] width 417 height 21
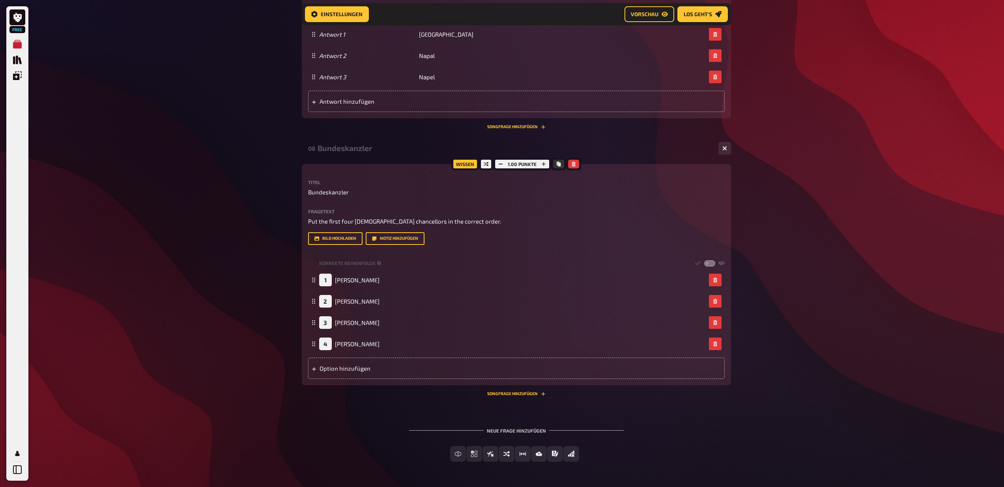
scroll to position [1587, 0]
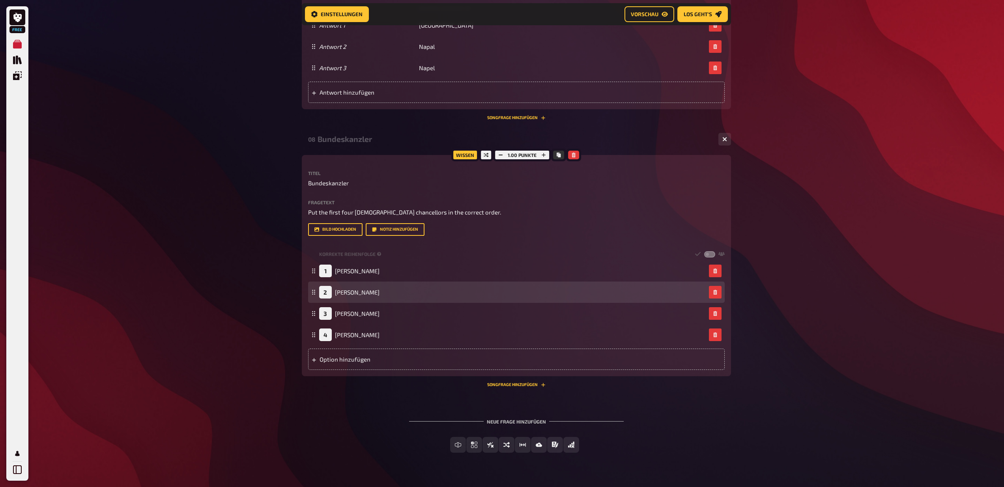
click at [326, 294] on div "2" at bounding box center [325, 292] width 13 height 13
click at [327, 294] on div "2" at bounding box center [325, 292] width 13 height 13
click at [326, 292] on div "2" at bounding box center [325, 292] width 13 height 13
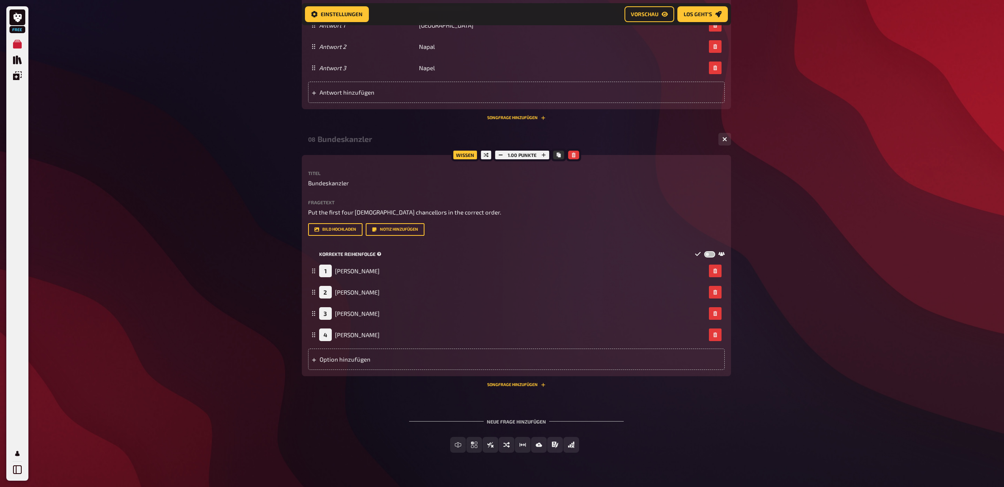
click at [708, 254] on label at bounding box center [709, 254] width 11 height 7
click at [704, 251] on input "checkbox" at bounding box center [704, 251] width 0 height 0
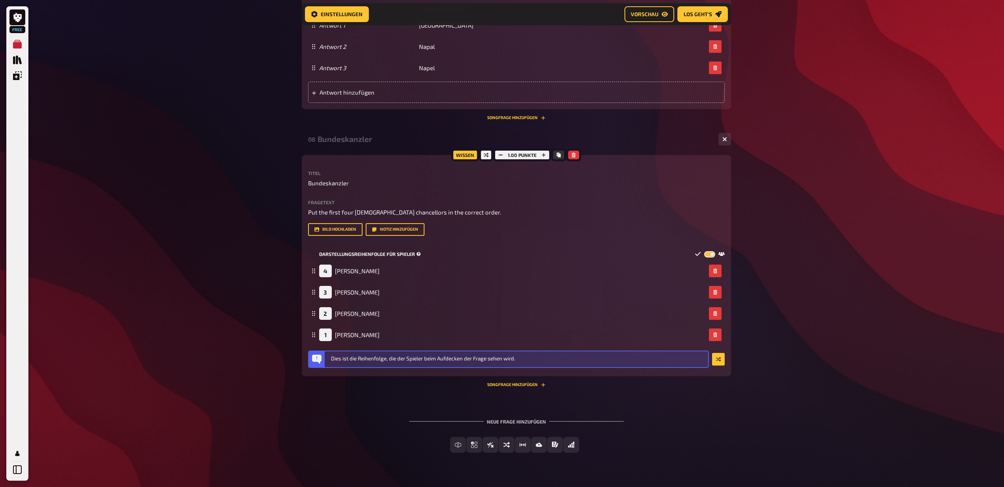
click at [709, 254] on label at bounding box center [709, 254] width 11 height 7
click at [704, 251] on input "checkbox" at bounding box center [704, 251] width 0 height 0
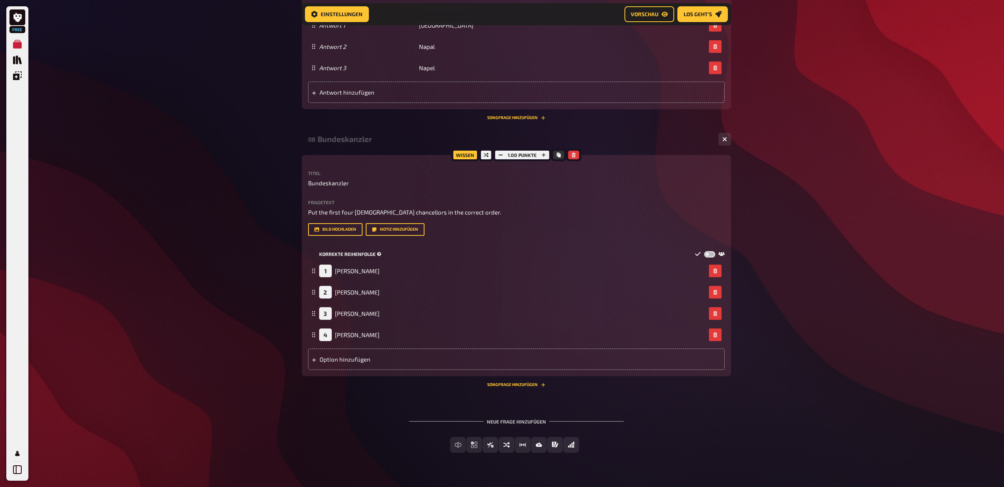
click at [709, 254] on label at bounding box center [709, 254] width 11 height 7
click at [704, 251] on input "checkbox" at bounding box center [704, 251] width 0 height 0
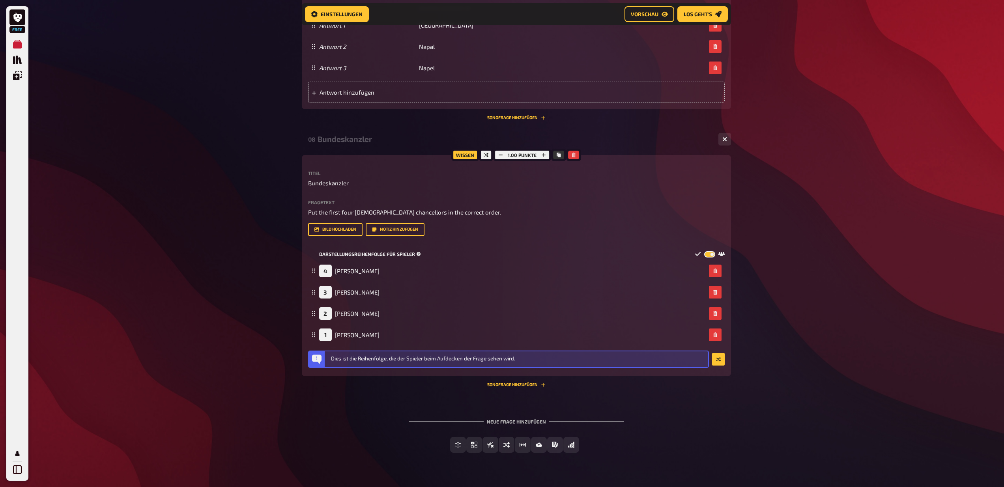
click at [709, 254] on label at bounding box center [709, 254] width 11 height 7
click at [704, 251] on input "checkbox" at bounding box center [704, 251] width 0 height 0
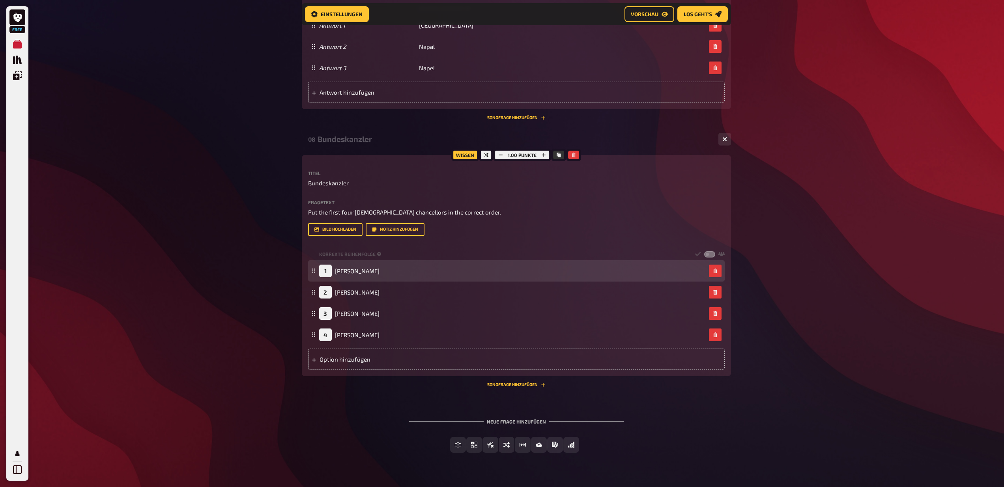
click at [330, 271] on div "1" at bounding box center [325, 271] width 13 height 13
click at [329, 271] on div "1" at bounding box center [325, 271] width 13 height 13
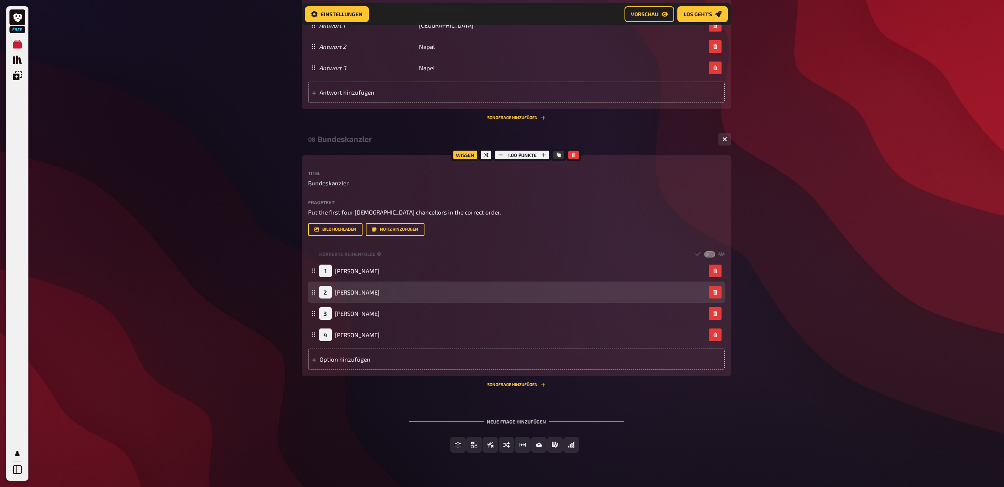
click at [325, 294] on div "2" at bounding box center [325, 292] width 13 height 13
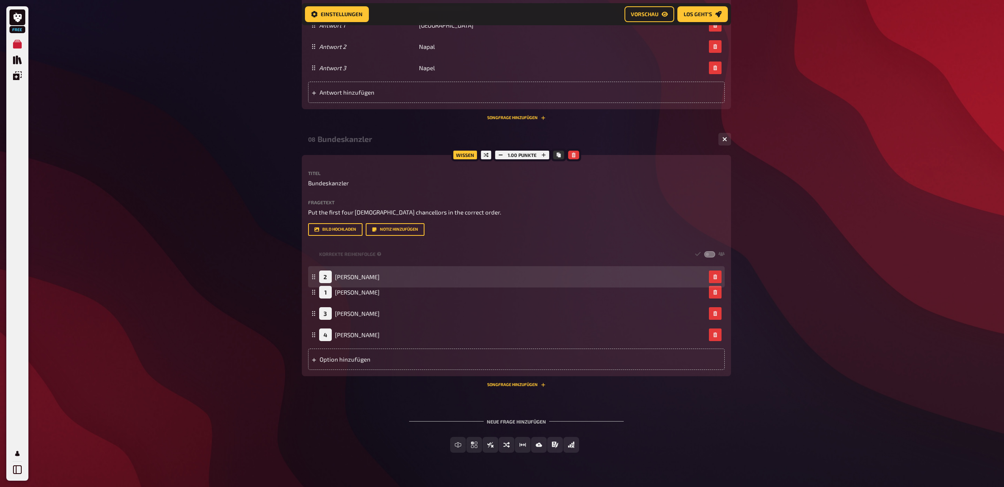
drag, startPoint x: 314, startPoint y: 287, endPoint x: 314, endPoint y: 279, distance: 8.7
click at [314, 279] on rect at bounding box center [314, 278] width 1 height 1
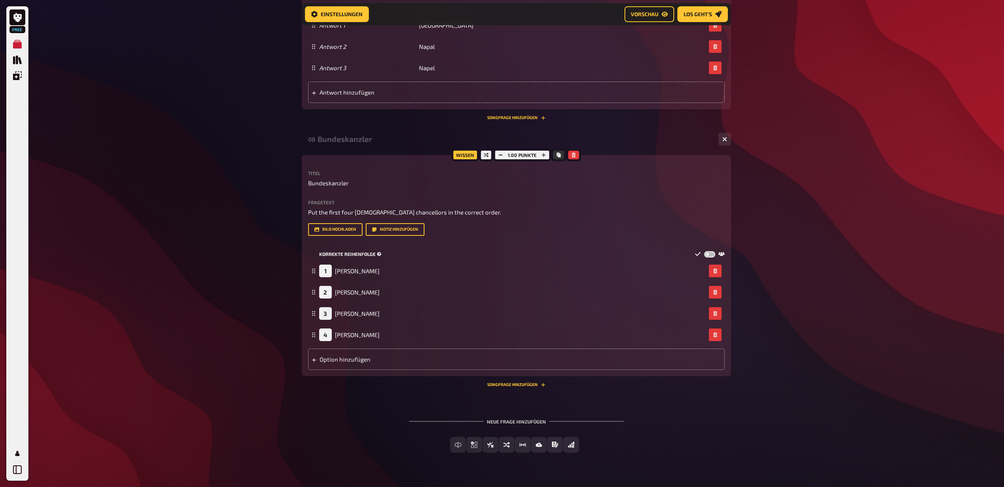
click at [708, 252] on label at bounding box center [709, 254] width 11 height 7
click at [704, 251] on input "checkbox" at bounding box center [704, 251] width 0 height 0
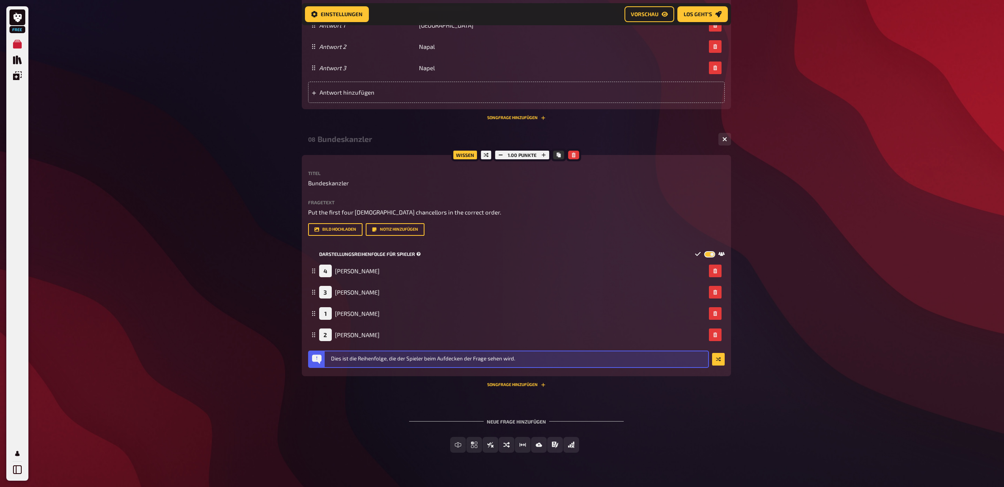
click at [706, 253] on label at bounding box center [709, 254] width 11 height 7
click at [704, 251] on input "checkbox" at bounding box center [704, 251] width 0 height 0
checkbox input "false"
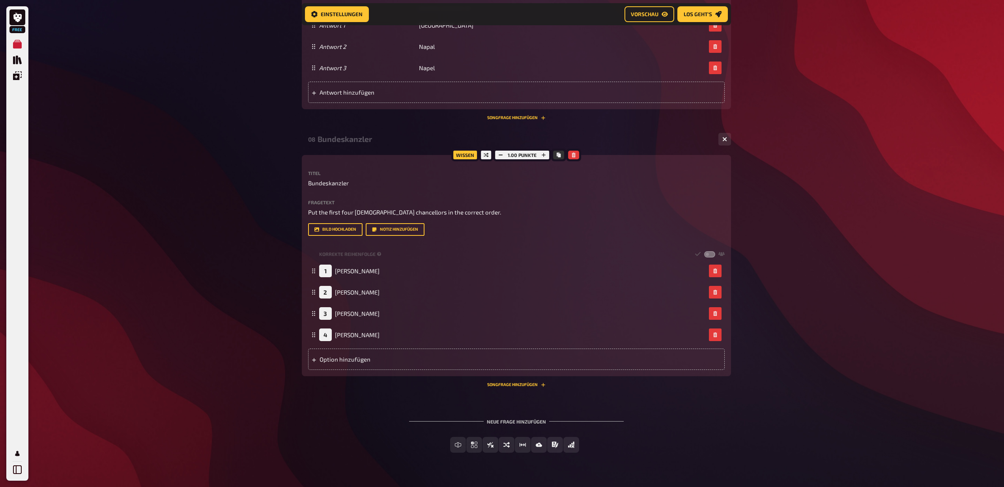
drag, startPoint x: 279, startPoint y: 417, endPoint x: 281, endPoint y: 407, distance: 10.0
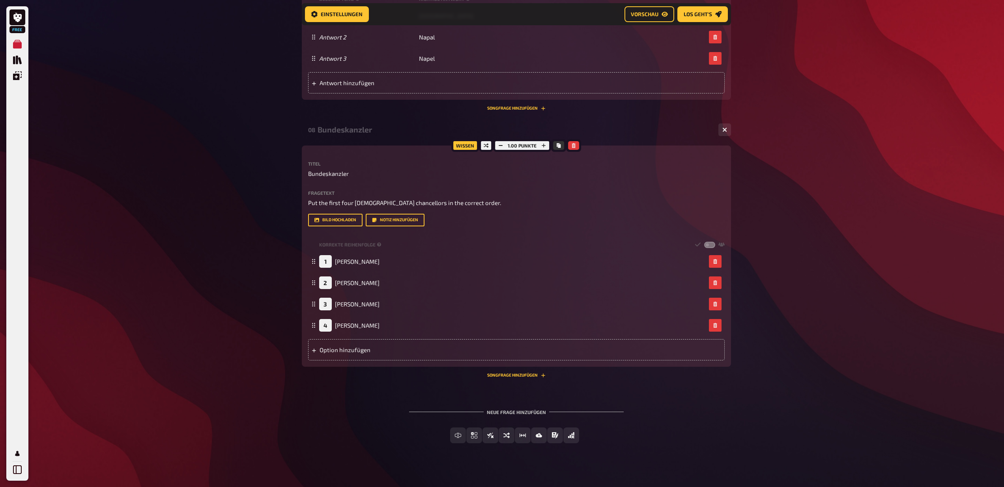
scroll to position [1603, 0]
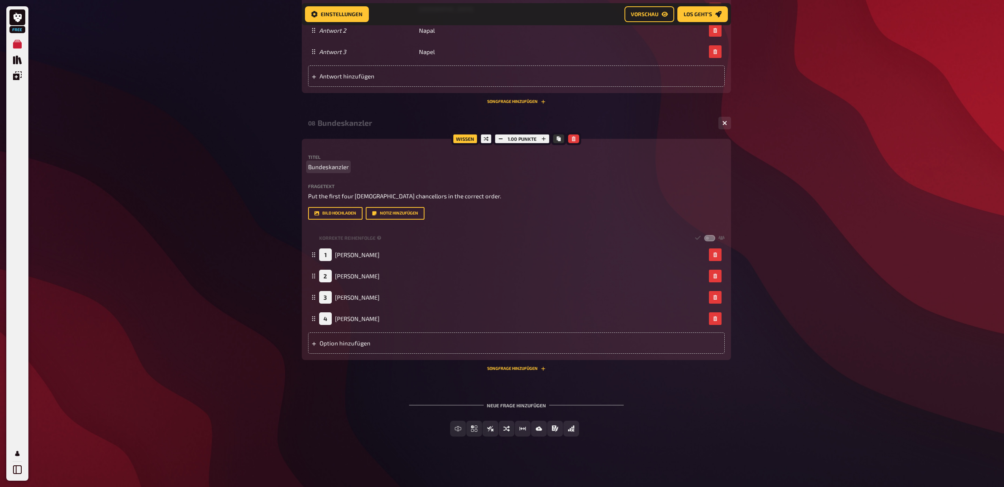
click at [494, 427] on span "Einfachauswahl" at bounding box center [479, 429] width 47 height 6
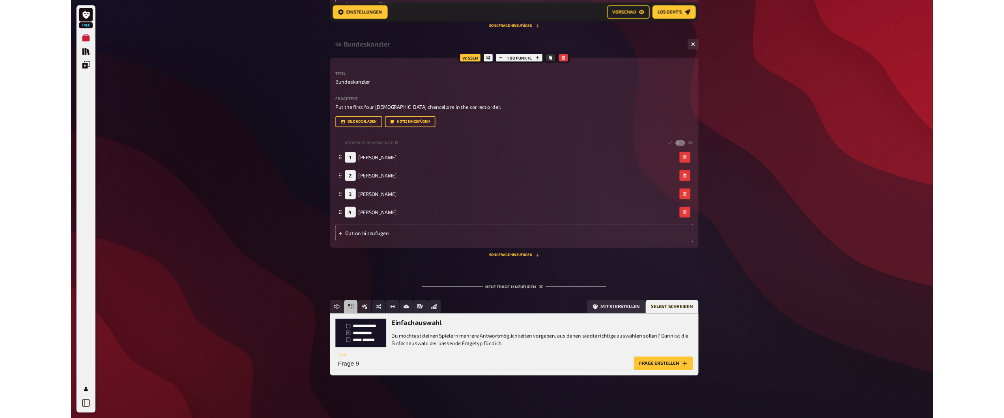
scroll to position [1676, 0]
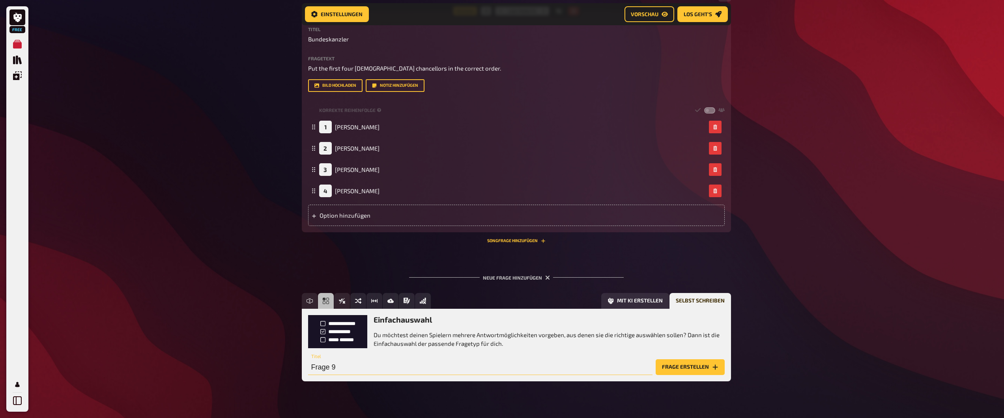
click at [337, 373] on input "Frage 9" at bounding box center [480, 367] width 344 height 16
type input "Most tyres"
click at [674, 368] on button "Frage erstellen" at bounding box center [690, 367] width 69 height 16
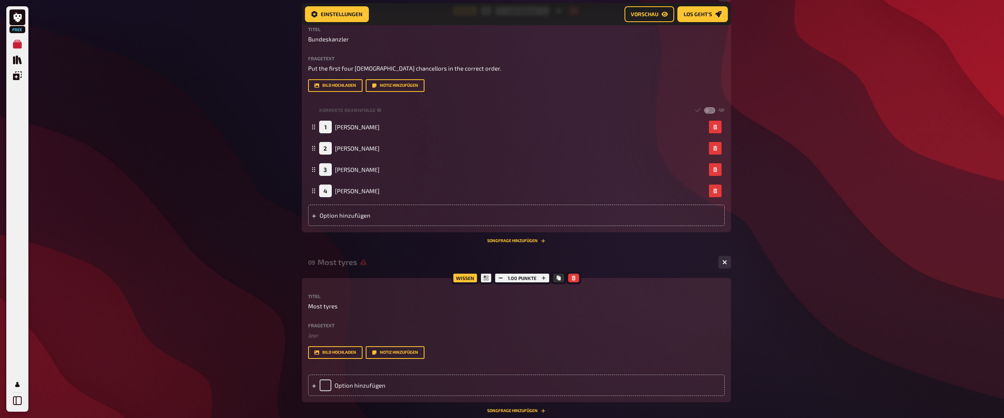
click at [337, 329] on div "Fragetext ﻿ leer Hier hinziehen für Dateiupload" at bounding box center [516, 331] width 417 height 17
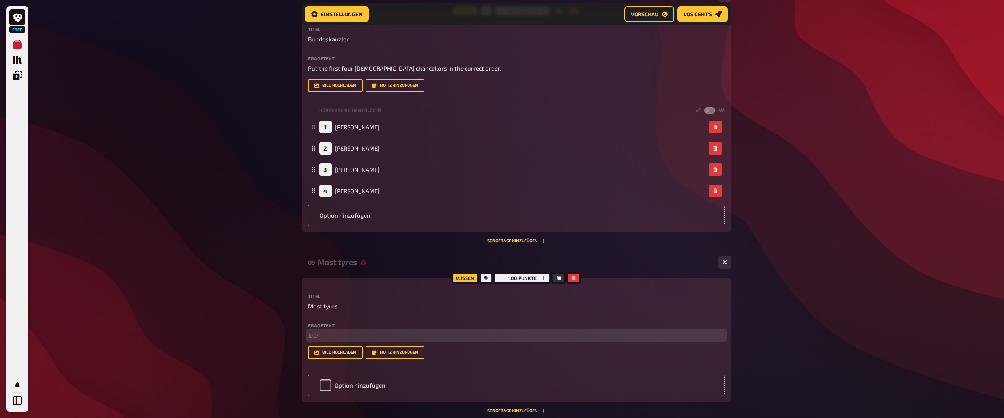
click at [338, 334] on p "﻿ leer" at bounding box center [516, 335] width 417 height 9
click at [342, 389] on div "Option hinzufügen" at bounding box center [516, 385] width 417 height 21
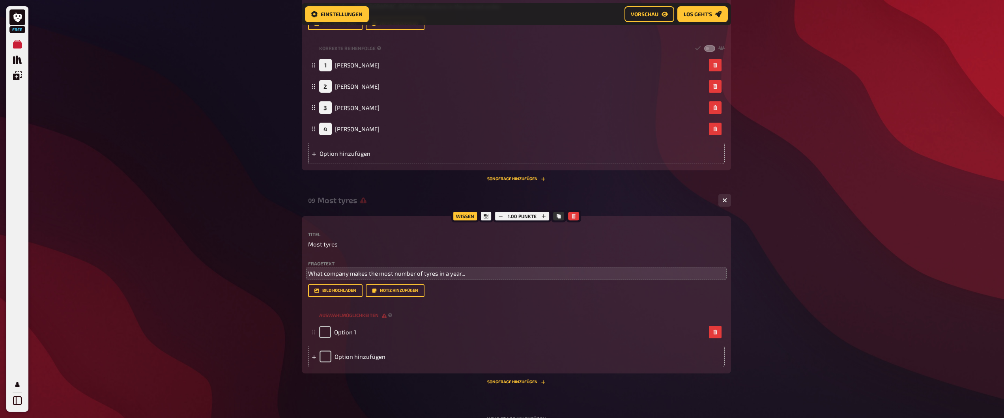
scroll to position [1750, 0]
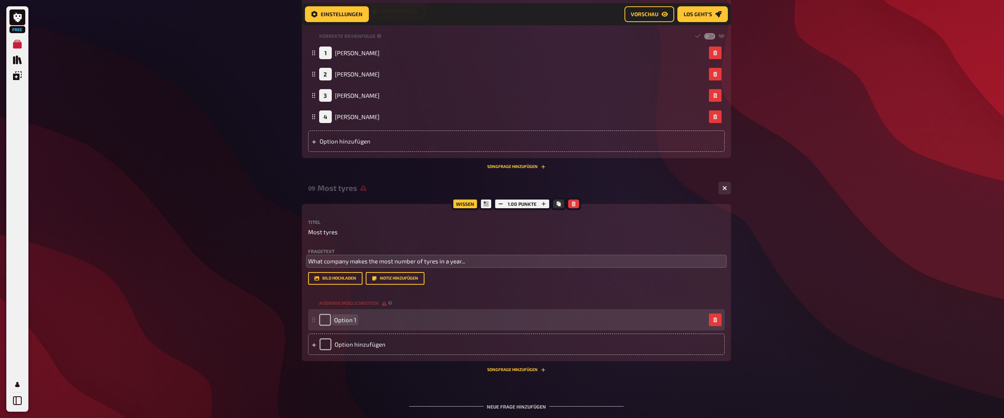
click at [347, 324] on div "Option 1" at bounding box center [337, 320] width 37 height 12
click at [346, 321] on span "Option 1" at bounding box center [345, 319] width 22 height 7
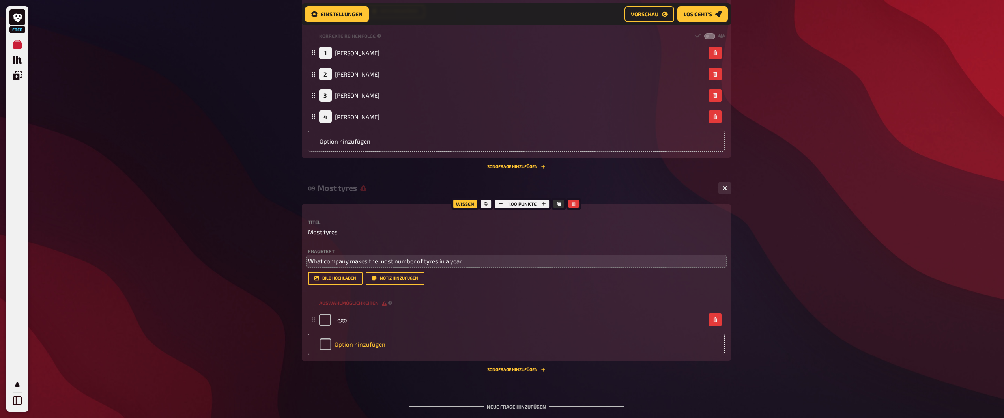
click at [359, 344] on div "Option hinzufügen" at bounding box center [516, 344] width 417 height 21
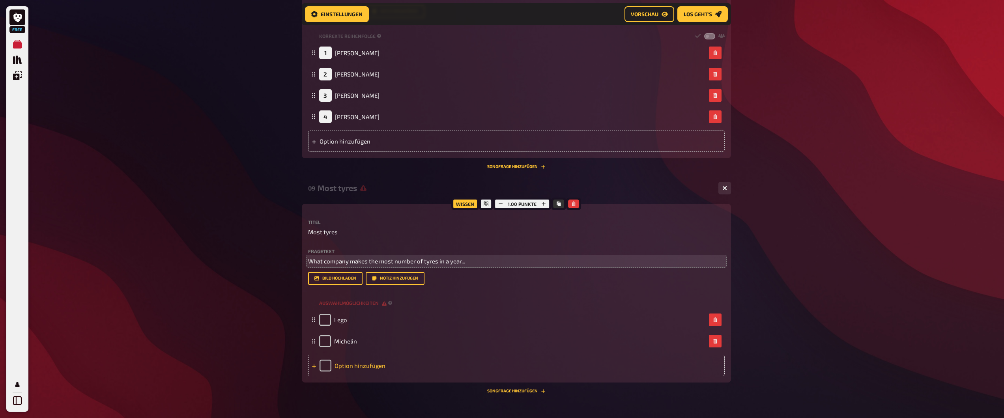
click at [361, 364] on div "Option hinzufügen" at bounding box center [516, 365] width 417 height 21
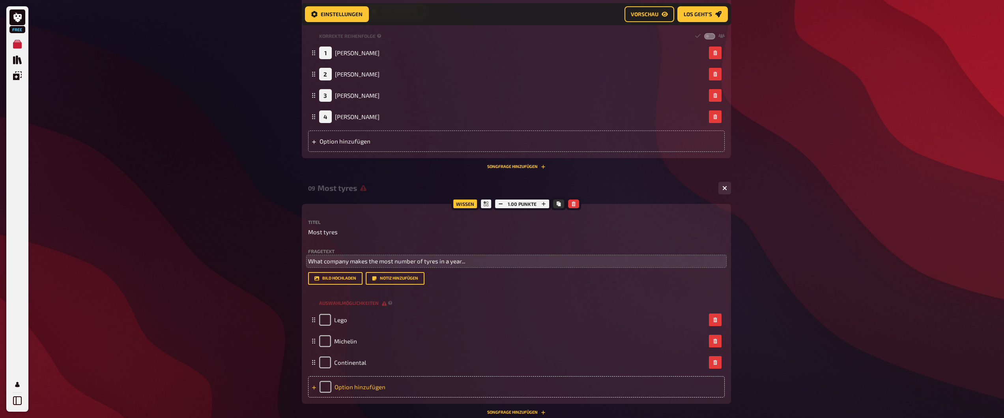
click at [352, 389] on div "Option hinzufügen" at bounding box center [516, 386] width 417 height 21
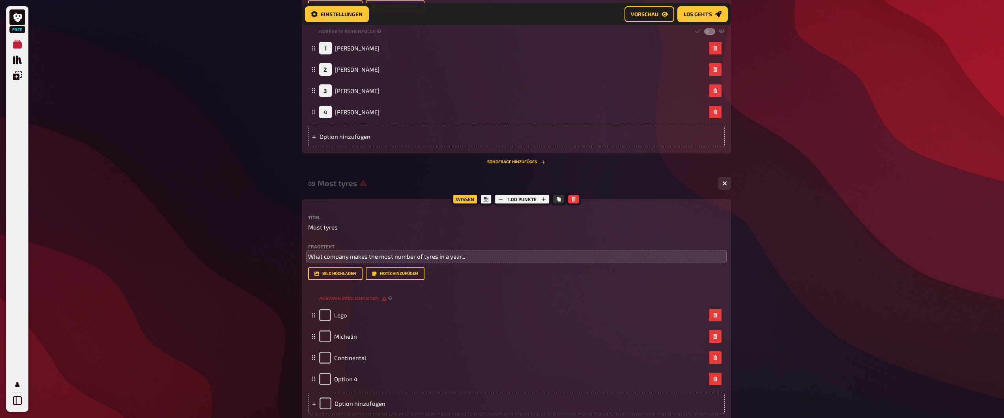
scroll to position [1761, 0]
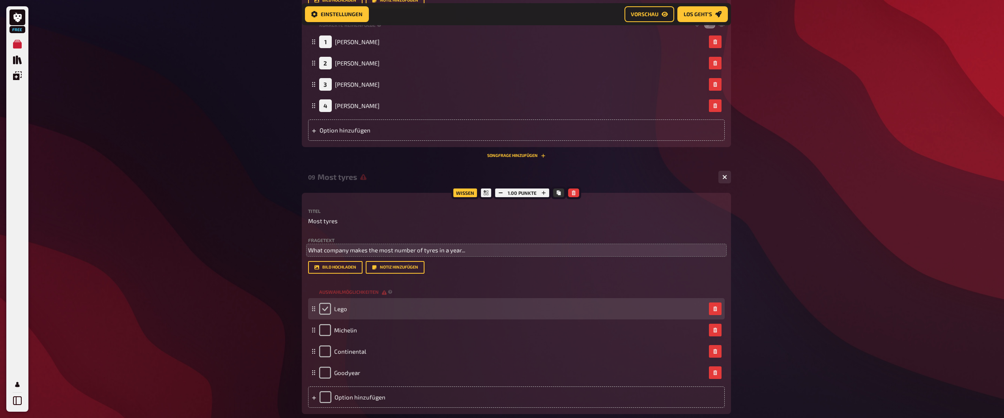
click at [327, 310] on input "checkbox" at bounding box center [325, 309] width 12 height 12
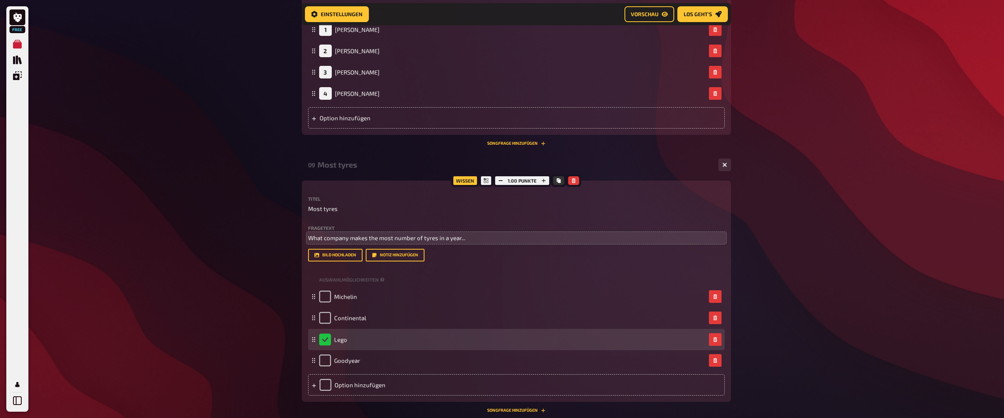
scroll to position [1787, 0]
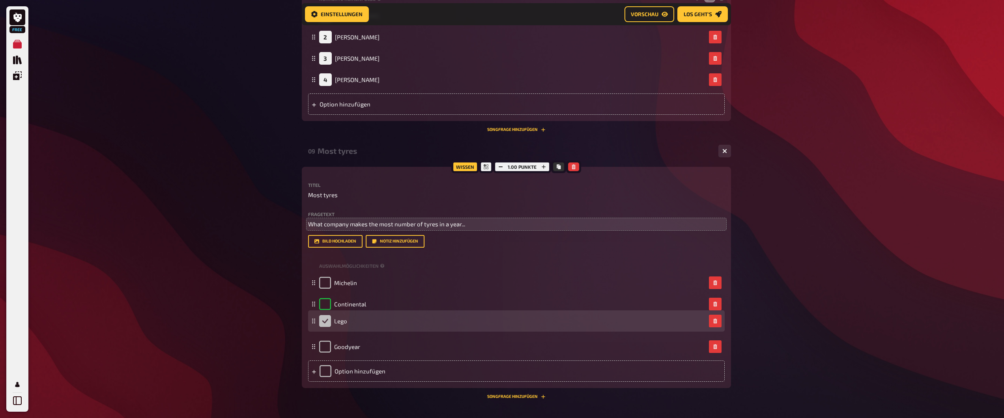
drag, startPoint x: 313, startPoint y: 310, endPoint x: 315, endPoint y: 323, distance: 12.4
click at [315, 323] on icon at bounding box center [313, 321] width 5 height 5
checkbox input "false"
checkbox input "true"
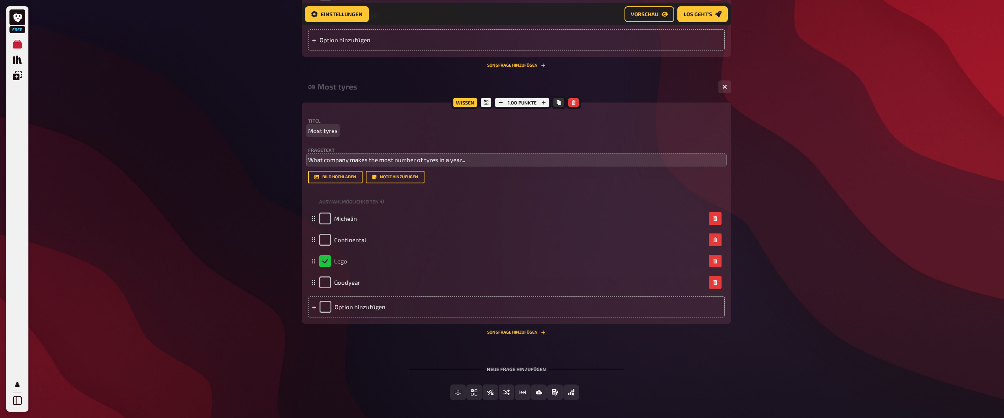
scroll to position [1860, 0]
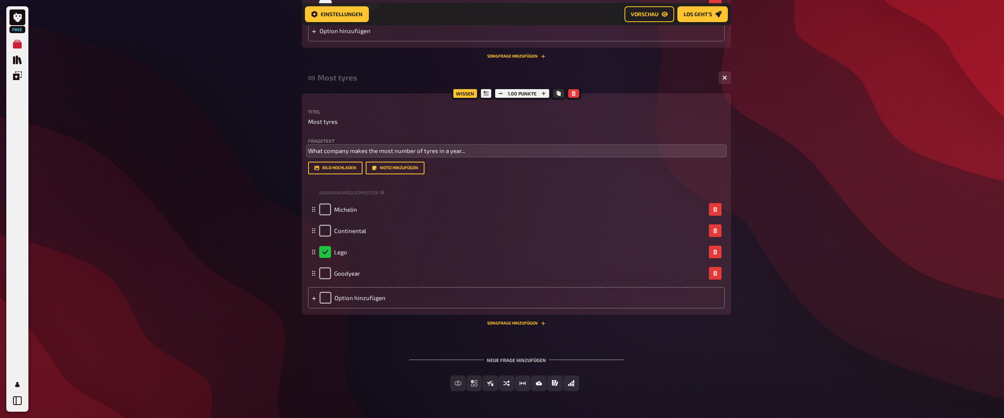
click at [494, 383] on span "Einfachauswahl" at bounding box center [479, 384] width 47 height 6
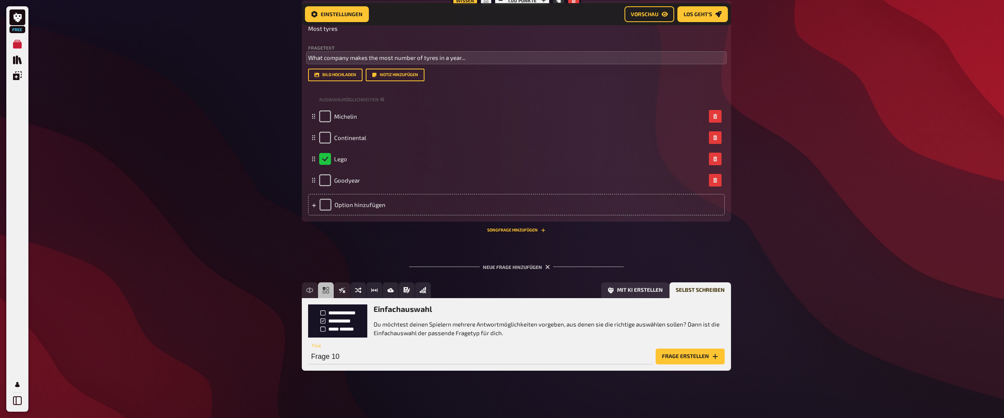
scroll to position [1957, 0]
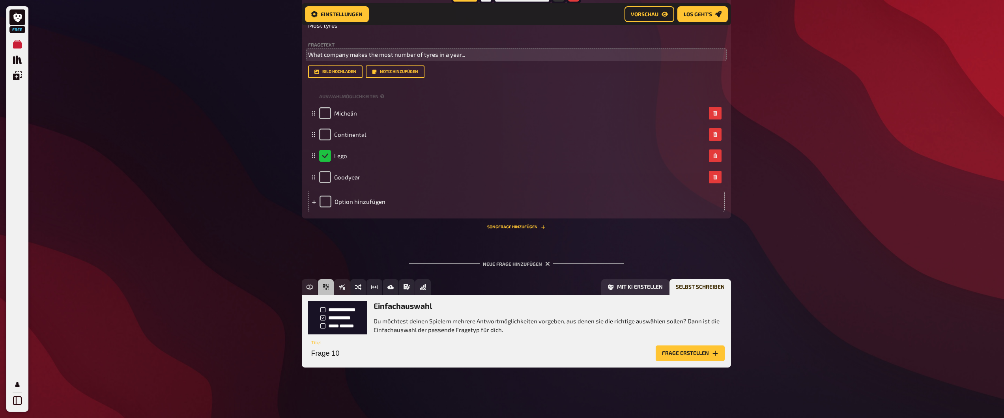
click at [360, 360] on input "Frage 10" at bounding box center [480, 354] width 344 height 16
type input "Mambo"
click at [701, 354] on button "Frage erstellen" at bounding box center [690, 354] width 69 height 16
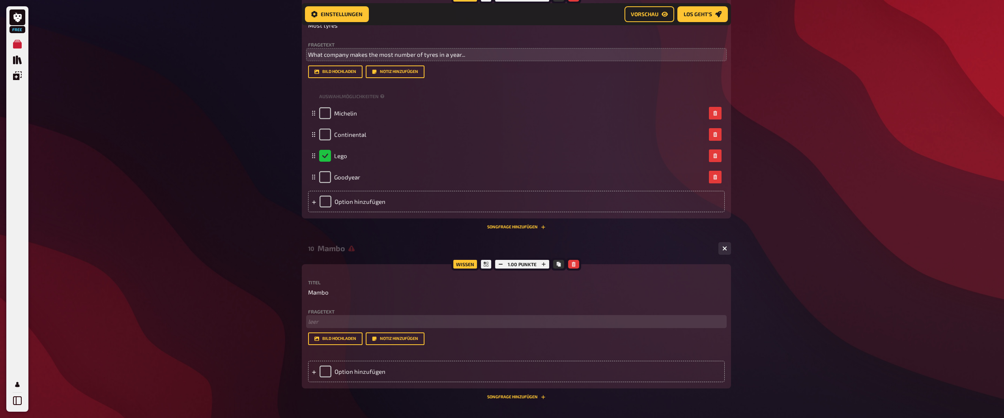
click at [338, 319] on p "﻿ leer" at bounding box center [516, 321] width 417 height 9
click at [354, 371] on div "Option hinzufügen" at bounding box center [516, 371] width 417 height 21
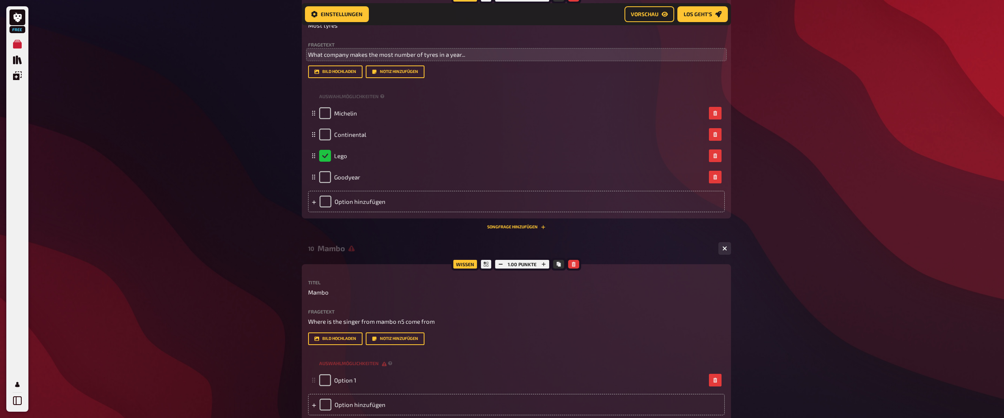
scroll to position [1973, 0]
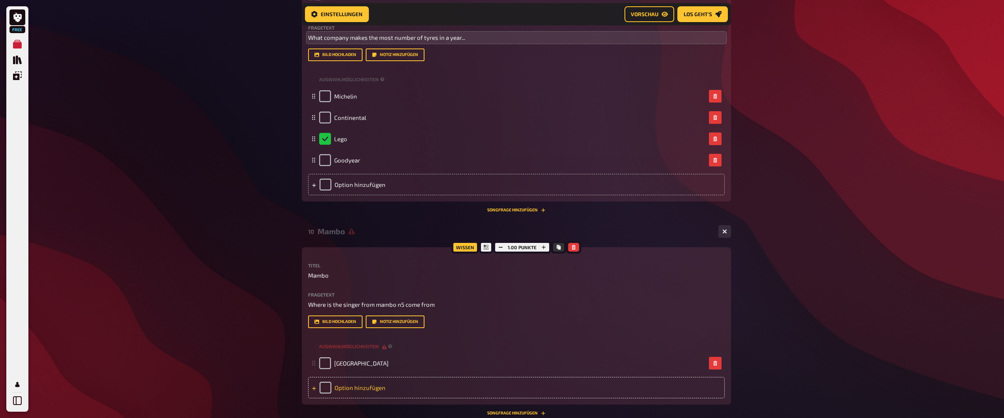
click at [354, 384] on div "Option hinzufügen" at bounding box center [516, 387] width 417 height 21
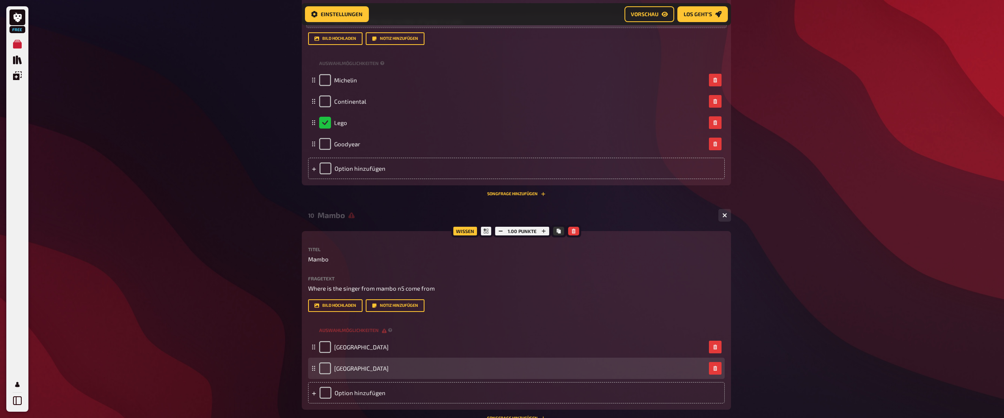
scroll to position [1991, 0]
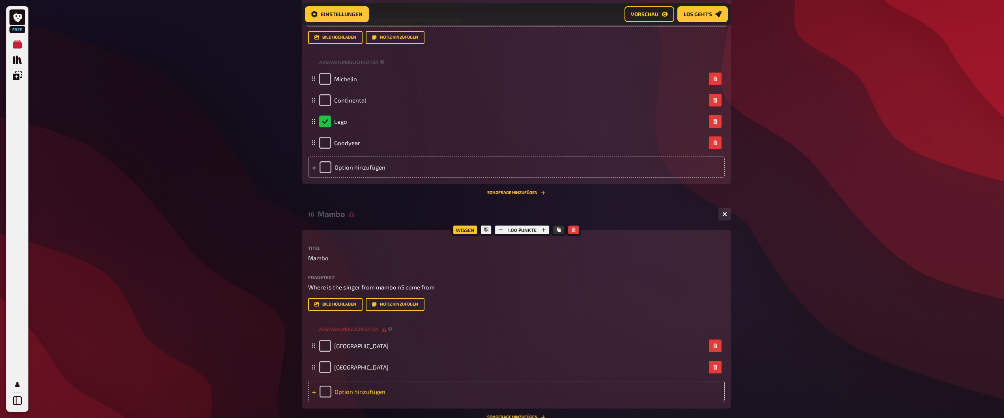
click at [341, 388] on div "Option hinzufügen" at bounding box center [516, 391] width 417 height 21
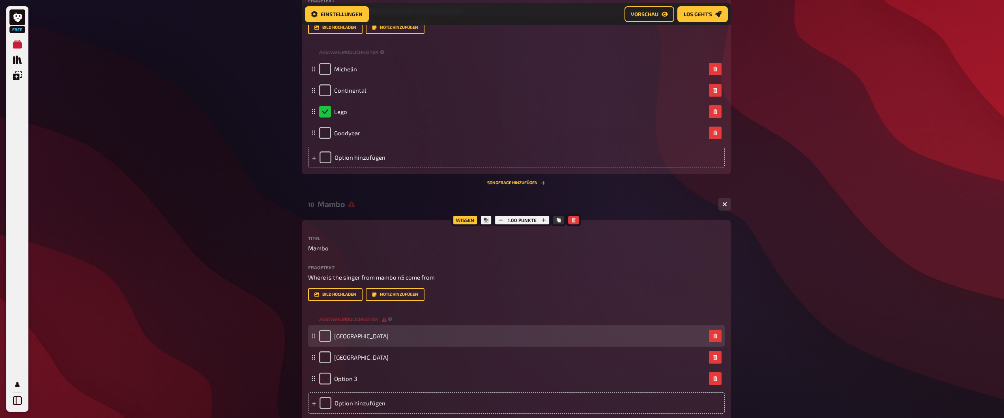
scroll to position [2009, 0]
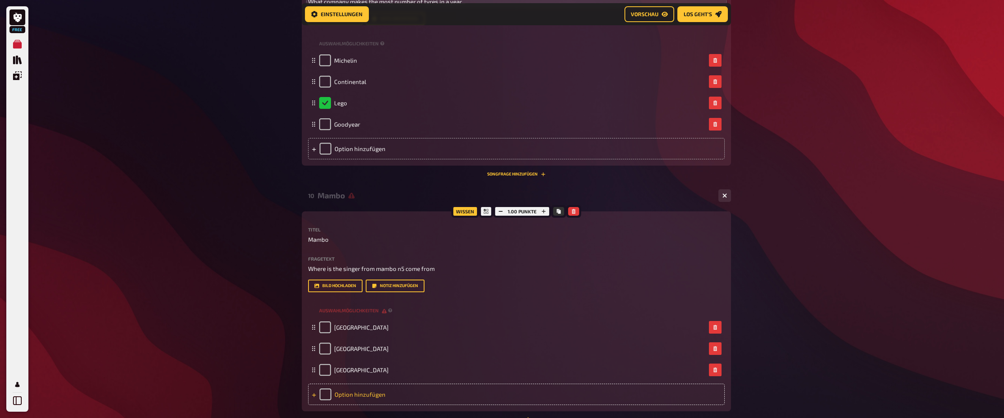
click at [368, 389] on div "Option hinzufügen" at bounding box center [516, 394] width 417 height 21
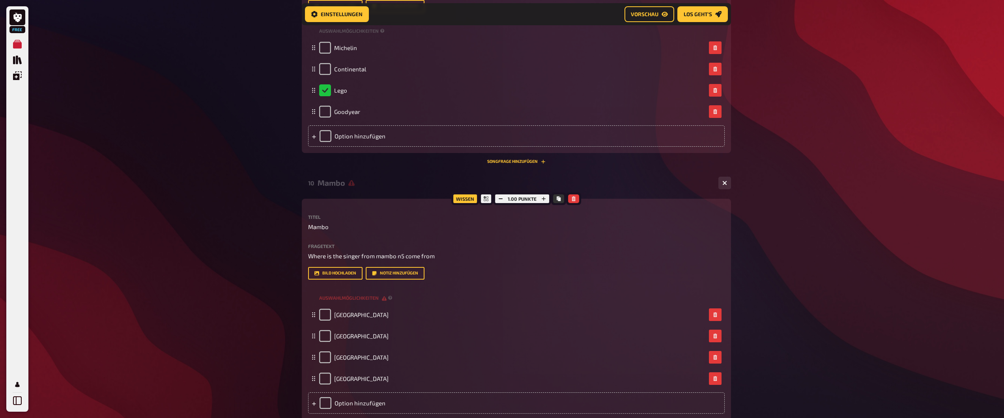
scroll to position [2023, 0]
click at [339, 277] on button "Bild hochladen" at bounding box center [335, 272] width 54 height 13
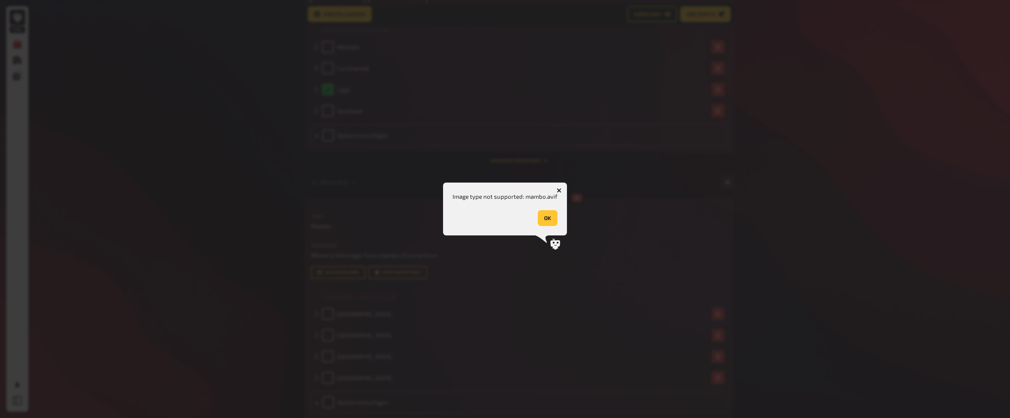
click at [550, 218] on button "OK" at bounding box center [548, 218] width 20 height 16
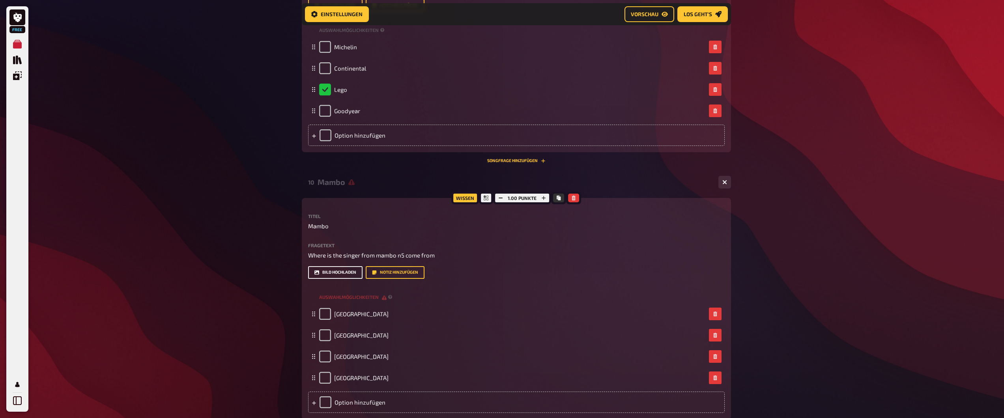
click at [332, 273] on button "Bild hochladen" at bounding box center [335, 272] width 54 height 13
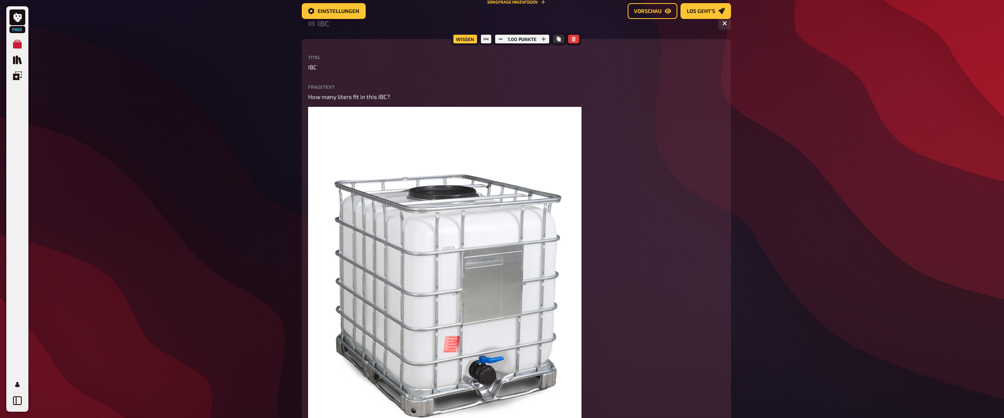
scroll to position [0, 0]
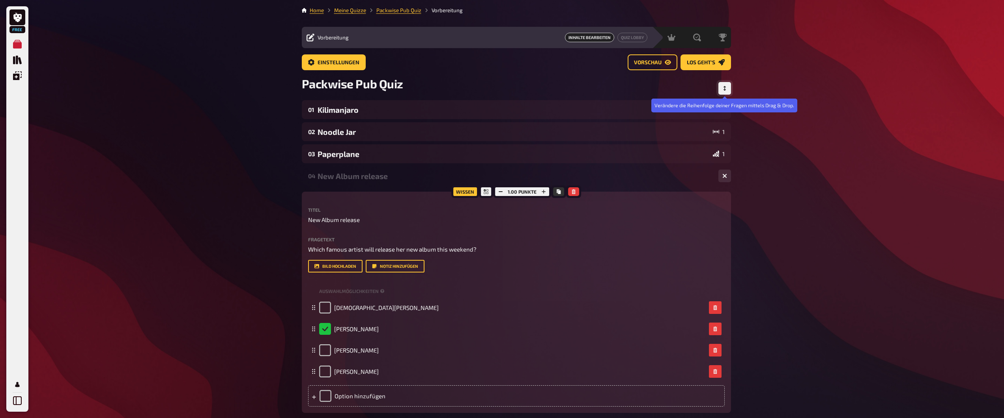
click at [728, 88] on button "Reihenfolge anpassen" at bounding box center [724, 88] width 13 height 13
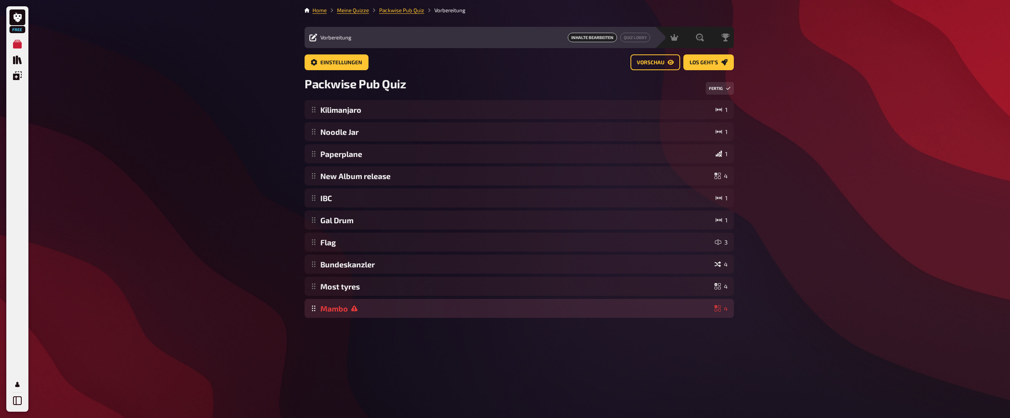
click at [362, 307] on div "Kilimanjaro 1 Noodle Jar 1 Paperplane 1 New Album release 4 IBC 1 Gal Drum 1 Fl…" at bounding box center [519, 209] width 429 height 218
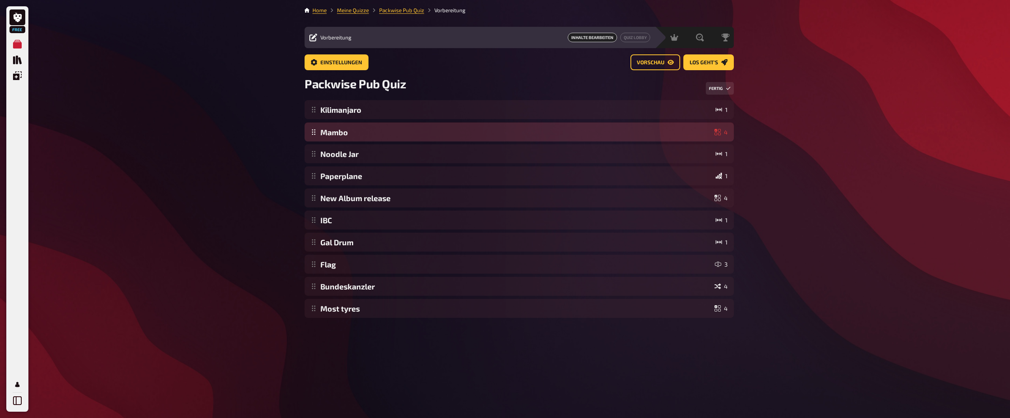
drag, startPoint x: 404, startPoint y: 310, endPoint x: 410, endPoint y: 133, distance: 176.9
click at [410, 133] on div "Kilimanjaro 1 Noodle Jar 1 Paperplane 1 New Album release 4 IBC 1 Gal Drum 1 Fl…" at bounding box center [519, 209] width 429 height 218
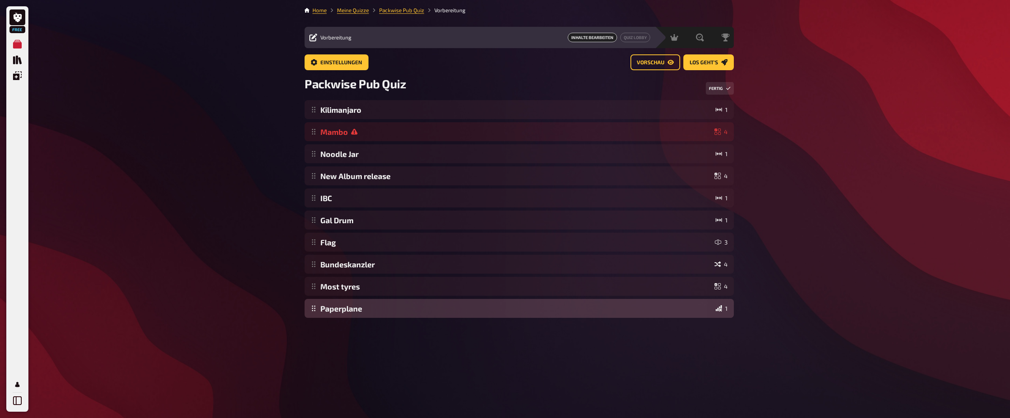
drag, startPoint x: 388, startPoint y: 172, endPoint x: 377, endPoint y: 307, distance: 135.8
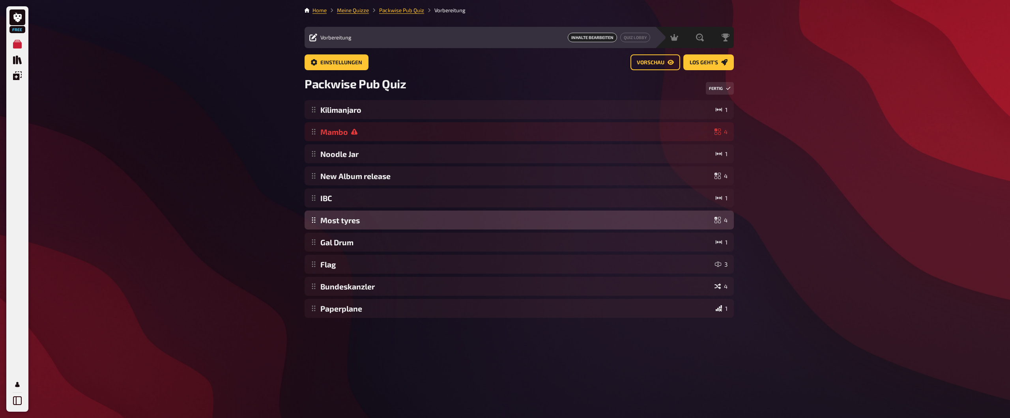
drag, startPoint x: 370, startPoint y: 291, endPoint x: 378, endPoint y: 223, distance: 68.4
click at [378, 223] on div "Kilimanjaro 1 Mambo 4 Noodle Jar 1 New Album release 4 IBC 1 Gal Drum 1 Flag 3 …" at bounding box center [519, 209] width 429 height 218
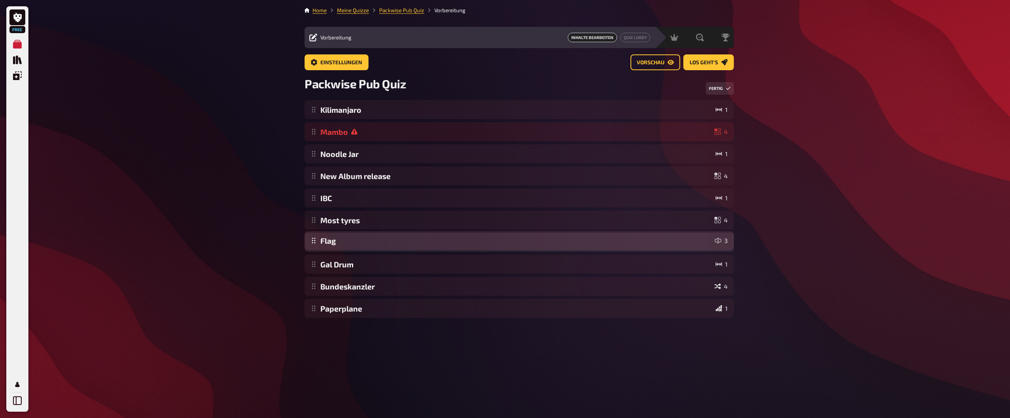
drag, startPoint x: 360, startPoint y: 262, endPoint x: 368, endPoint y: 238, distance: 25.0
click at [368, 238] on div "Kilimanjaro 1 Mambo 4 Noodle Jar 1 New Album release 4 IBC 1 Most tyres 4 Gal D…" at bounding box center [519, 209] width 429 height 218
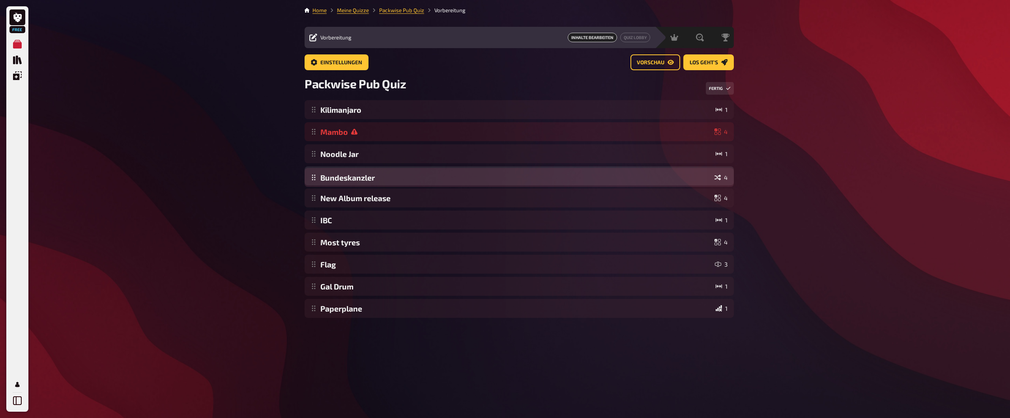
drag, startPoint x: 371, startPoint y: 290, endPoint x: 376, endPoint y: 181, distance: 109.0
click at [376, 181] on div "Kilimanjaro 1 Mambo 4 Noodle Jar 1 New Album release 4 IBC 1 Most tyres 4 Flag …" at bounding box center [519, 209] width 429 height 218
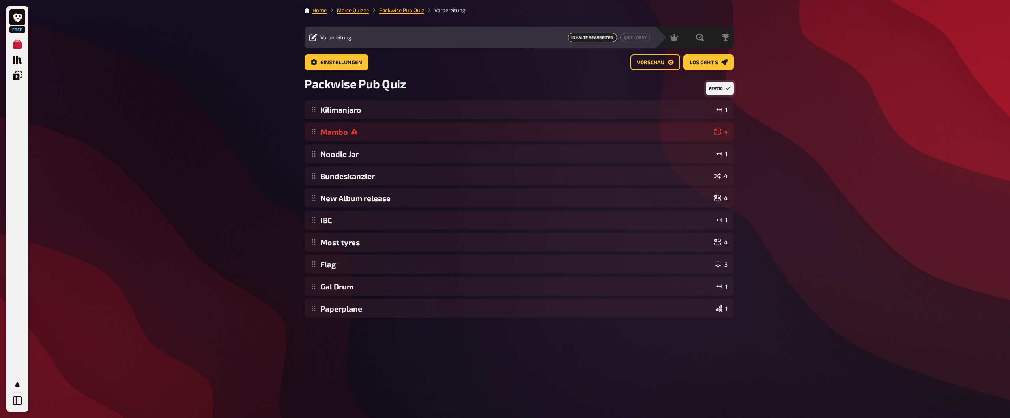
click at [719, 86] on button "Fertig" at bounding box center [720, 88] width 28 height 13
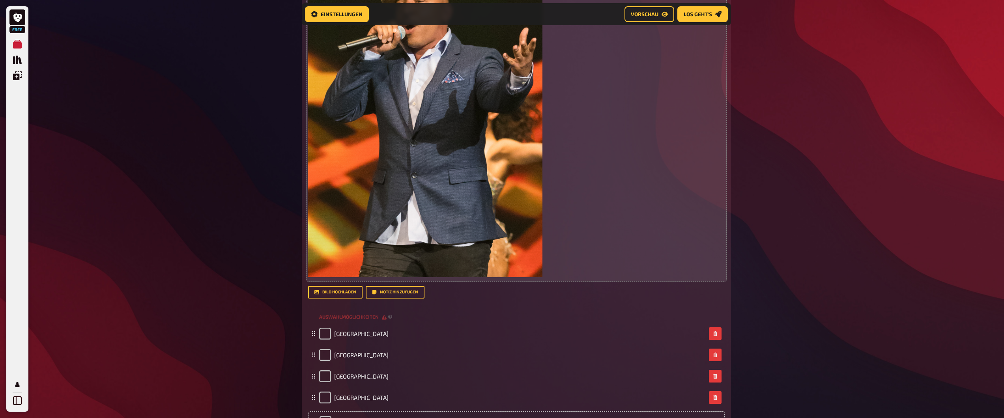
scroll to position [319, 0]
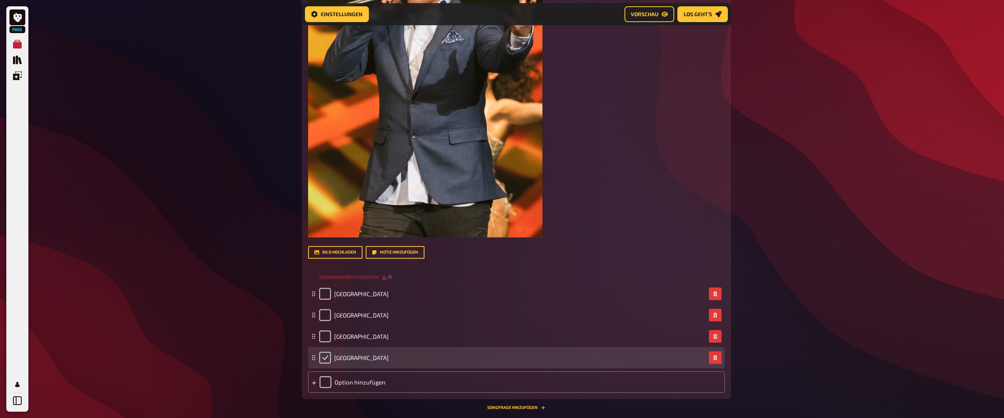
click at [324, 359] on input "checkbox" at bounding box center [325, 358] width 12 height 12
checkbox input "true"
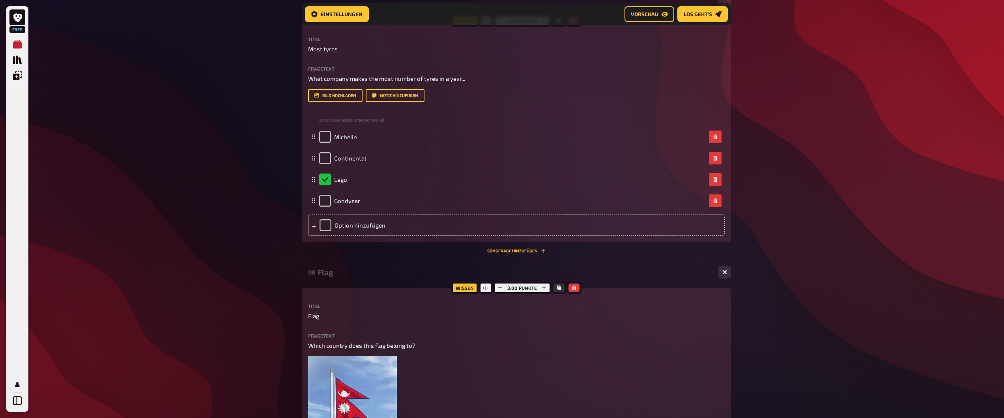
scroll to position [2493, 0]
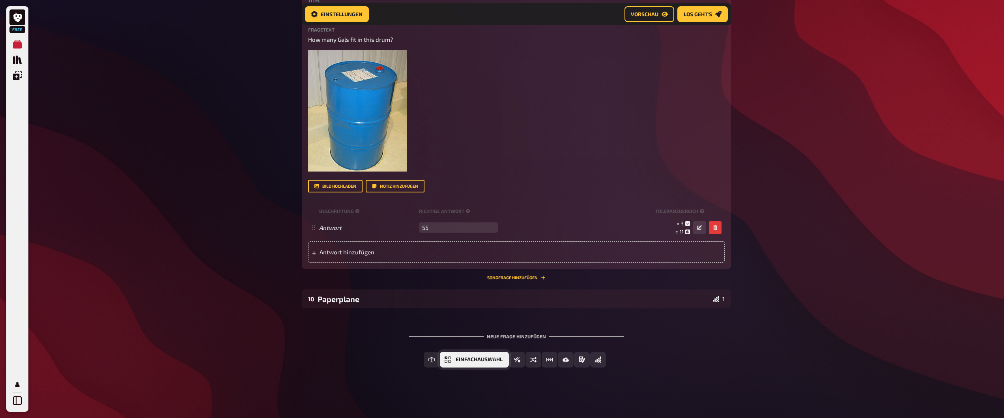
click at [458, 360] on span "Einfachauswahl" at bounding box center [479, 360] width 47 height 6
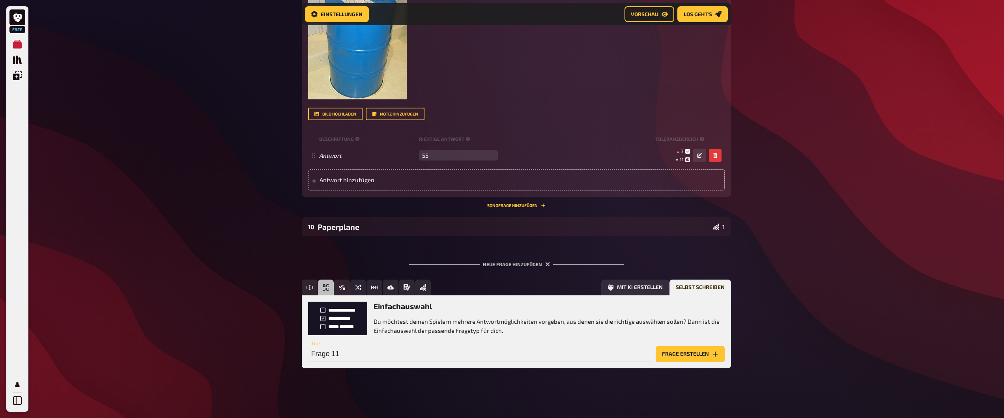
scroll to position [2566, 0]
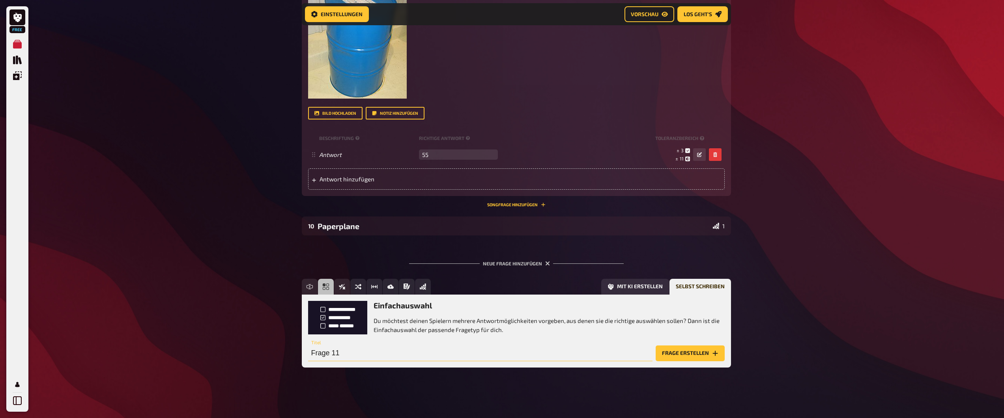
click at [351, 350] on input "Frage 11" at bounding box center [480, 354] width 344 height 16
type input "Cheese"
click at [680, 347] on button "Frage erstellen" at bounding box center [690, 354] width 69 height 16
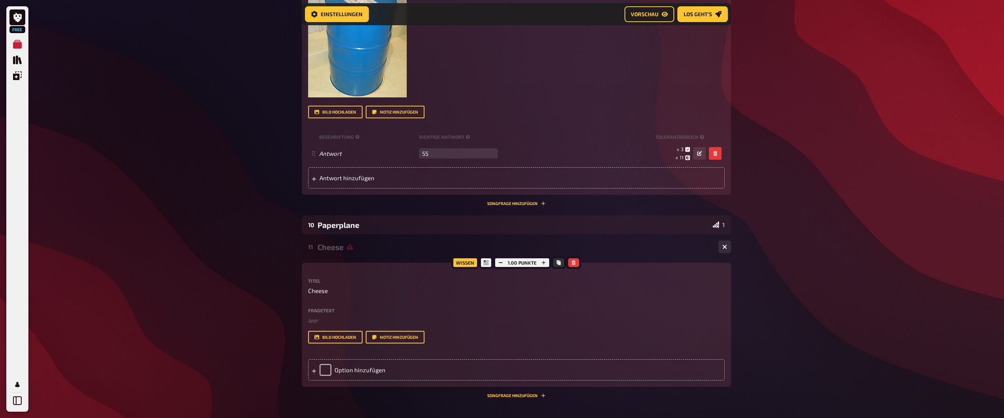
scroll to position [2568, 0]
click at [352, 318] on p "﻿ leer" at bounding box center [516, 320] width 417 height 9
click at [355, 368] on div "Option hinzufügen" at bounding box center [516, 369] width 417 height 21
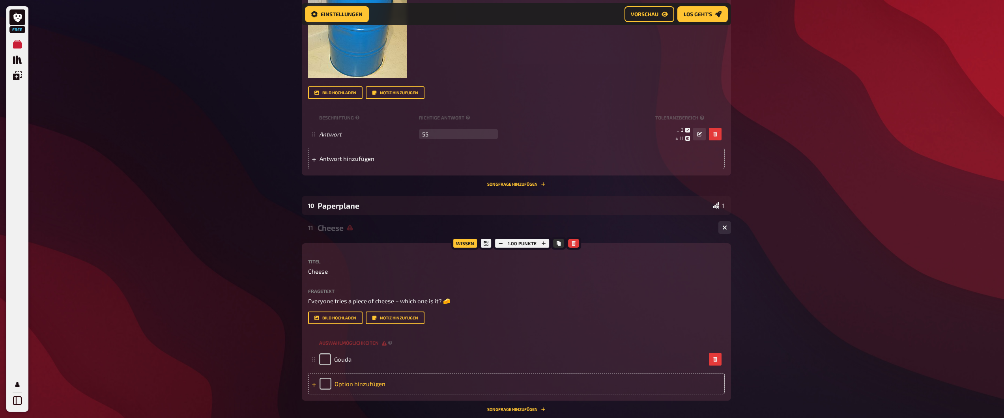
scroll to position [2587, 0]
click at [354, 391] on div "Option hinzufügen" at bounding box center [516, 383] width 417 height 21
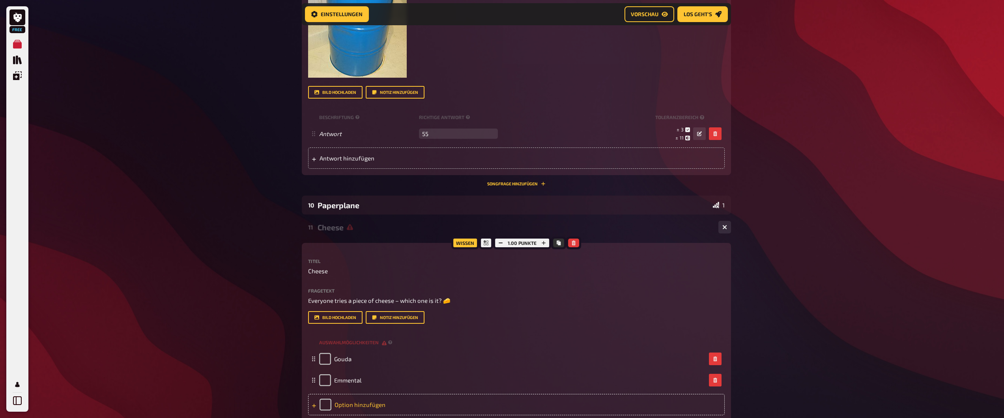
click at [340, 408] on div "Option hinzufügen" at bounding box center [516, 404] width 417 height 21
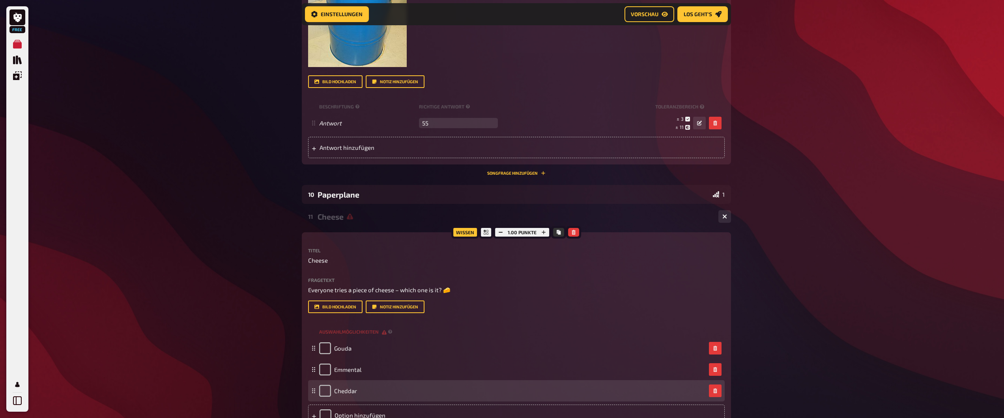
scroll to position [2606, 0]
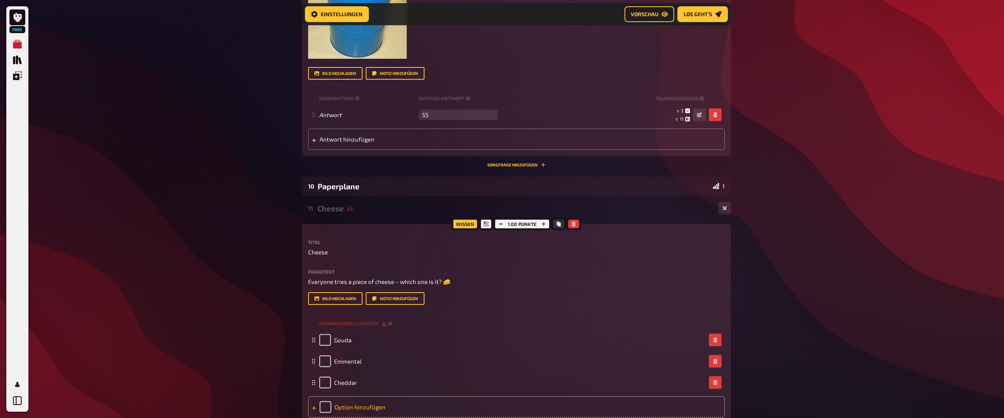
click at [345, 404] on div "Option hinzufügen" at bounding box center [516, 407] width 417 height 21
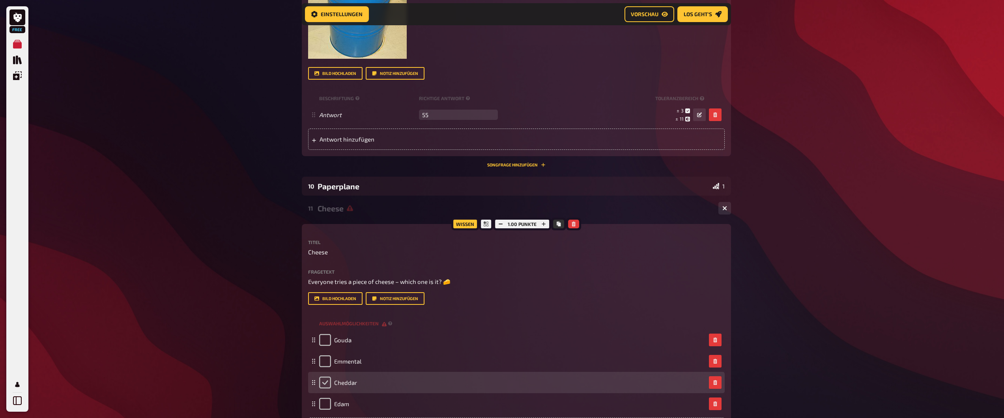
click at [327, 379] on input "checkbox" at bounding box center [325, 383] width 12 height 12
checkbox input "true"
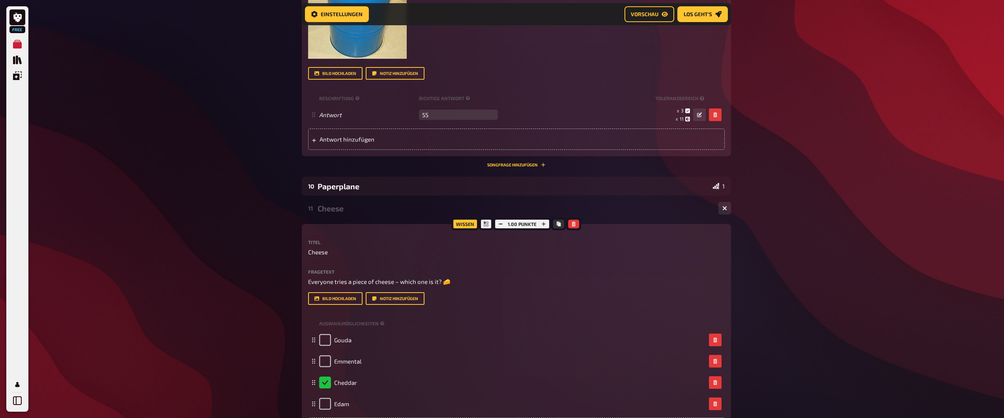
click at [335, 299] on button "Bild hochladen" at bounding box center [335, 298] width 54 height 13
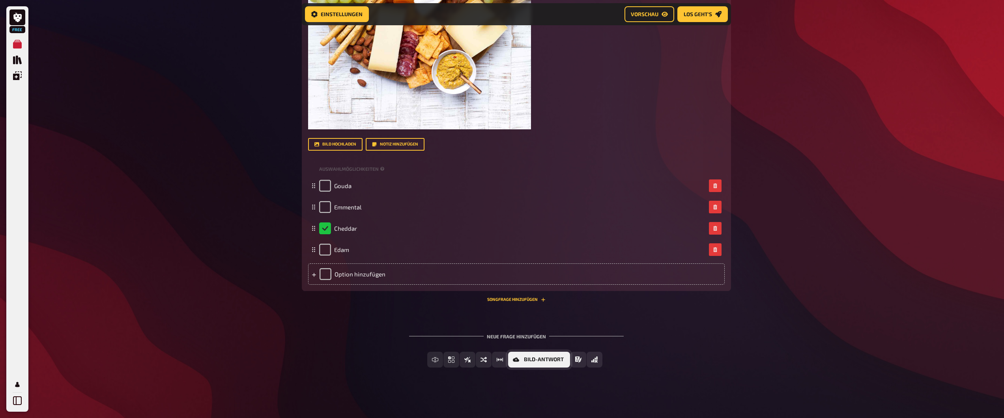
click at [522, 361] on button "Bild-Antwort" at bounding box center [539, 360] width 62 height 16
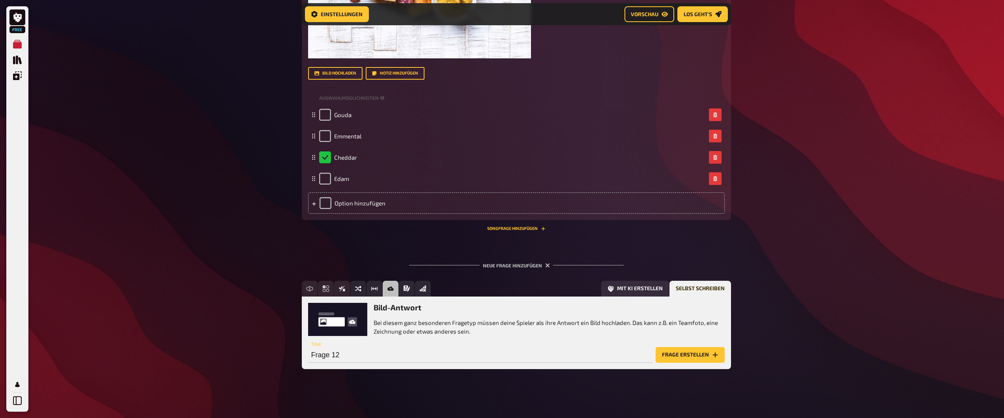
scroll to position [3176, 0]
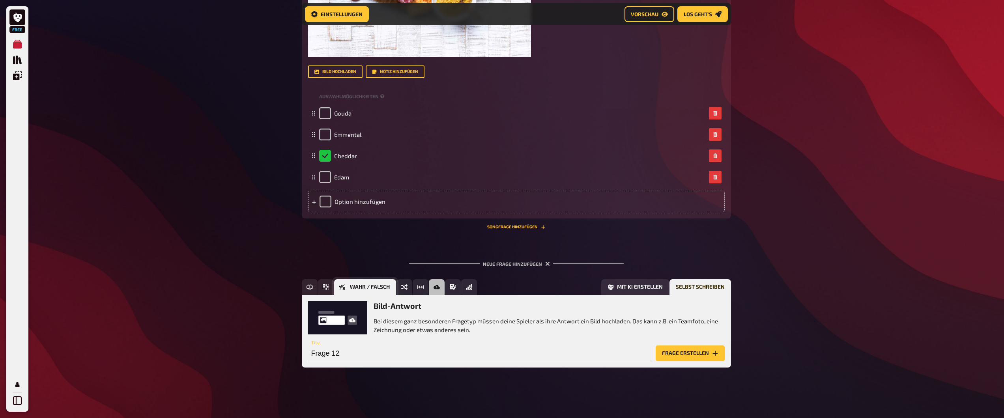
click at [342, 287] on icon "Wahr / Falsch" at bounding box center [342, 287] width 6 height 6
click at [345, 353] on input "Frage 12" at bounding box center [480, 354] width 344 height 16
type input "Goldfish"
click at [687, 348] on button "Frage erstellen" at bounding box center [690, 354] width 69 height 16
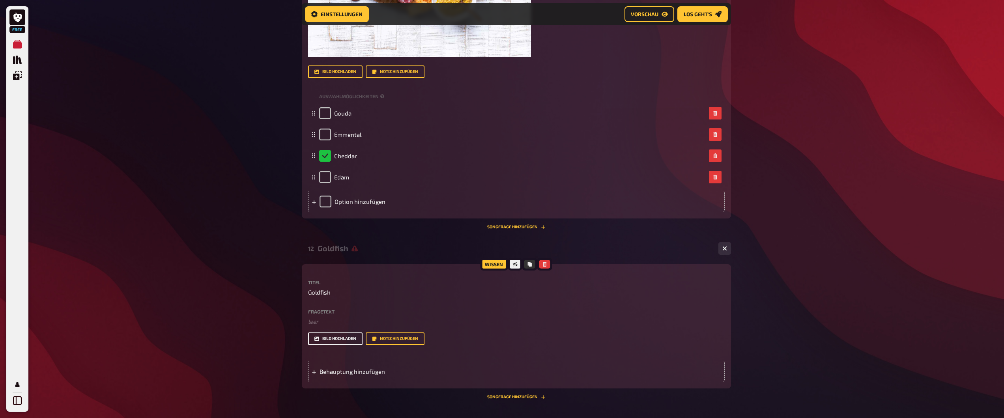
click at [332, 341] on button "Bild hochladen" at bounding box center [335, 339] width 54 height 13
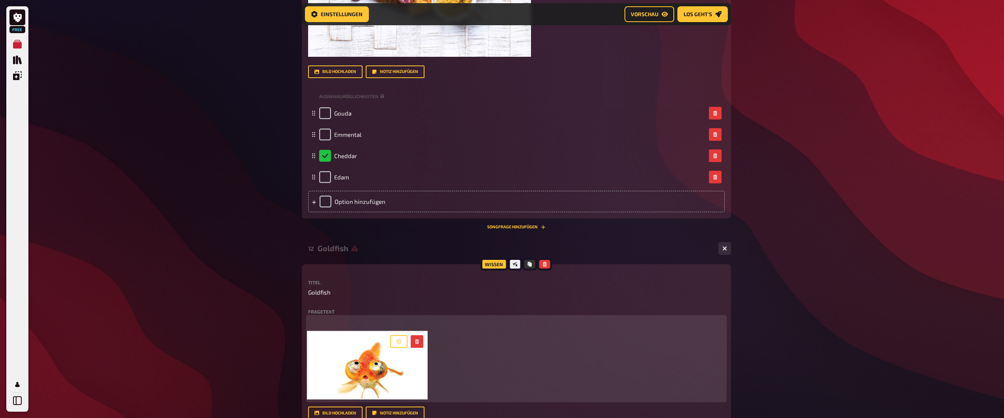
scroll to position [3348, 0]
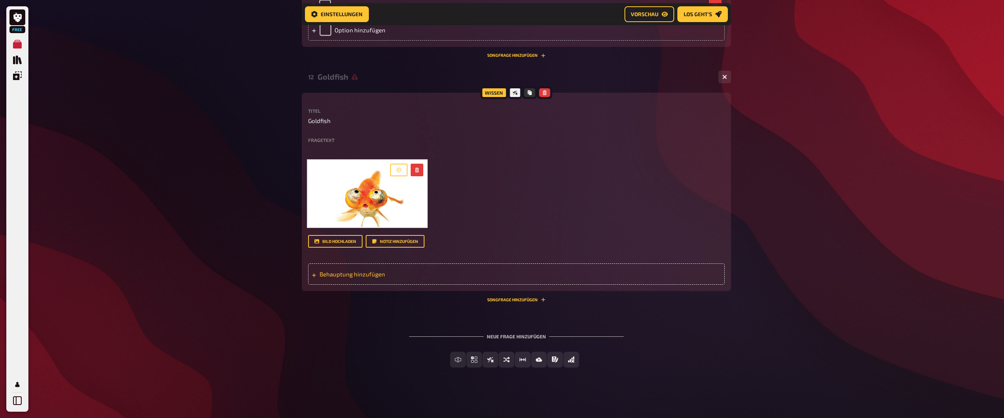
click at [340, 273] on span "Behauptung hinzufügen" at bounding box center [381, 274] width 123 height 7
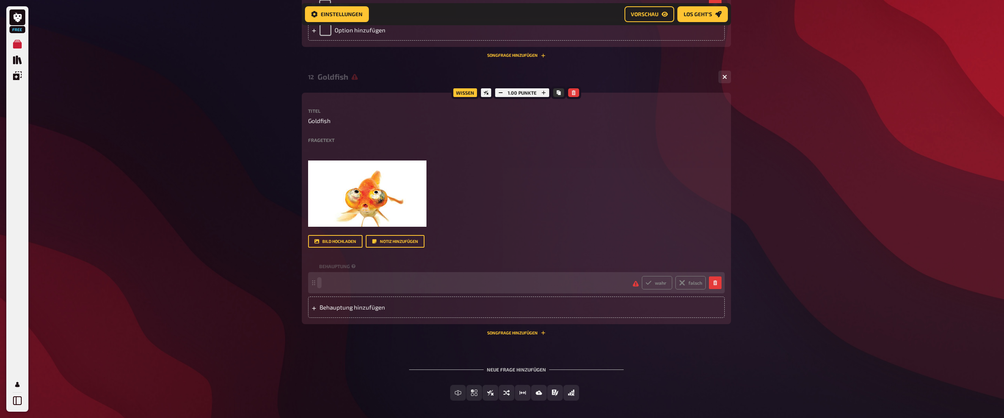
click at [363, 284] on span at bounding box center [472, 282] width 307 height 7
paste span
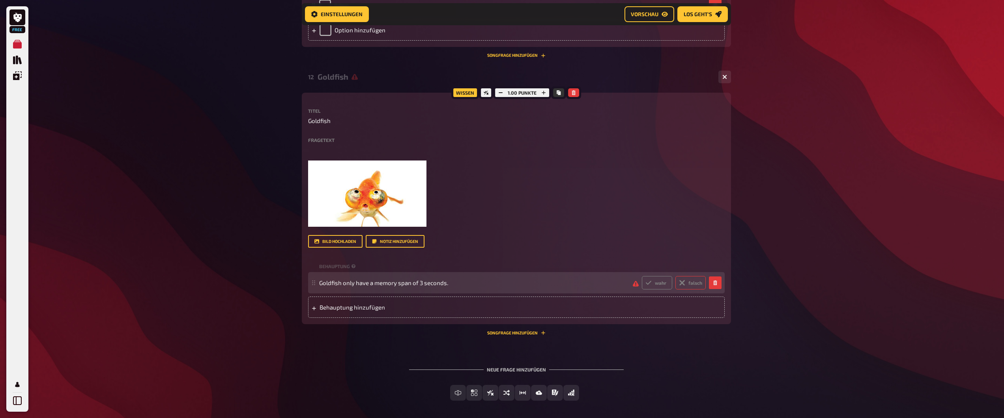
click at [692, 283] on label "falsch" at bounding box center [690, 282] width 30 height 13
click at [642, 276] on input "falsch" at bounding box center [642, 276] width 0 height 0
radio input "true"
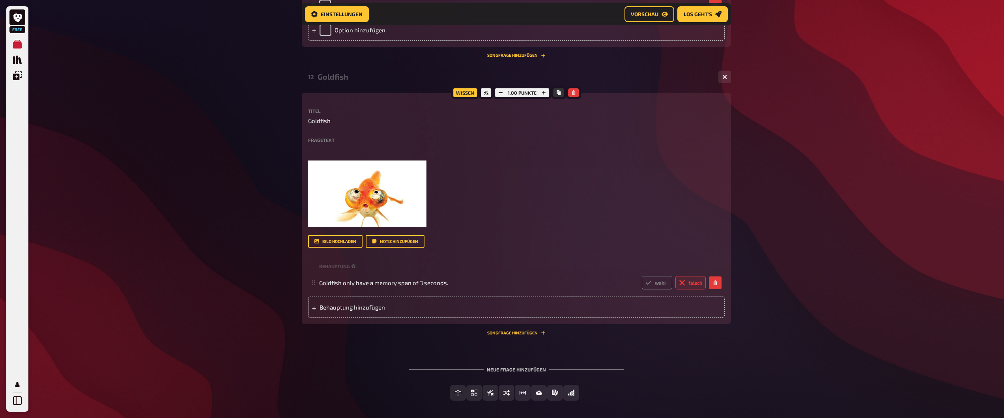
click at [511, 393] on span "Wahr / Falsch" at bounding box center [495, 393] width 40 height 6
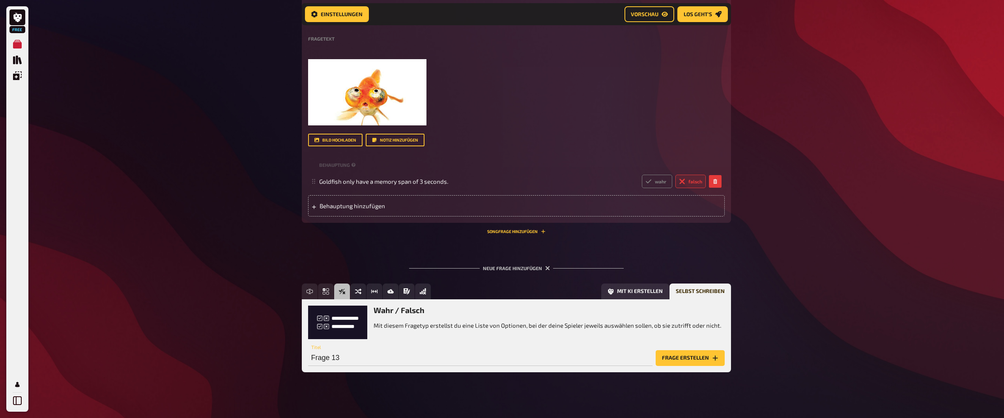
scroll to position [3454, 0]
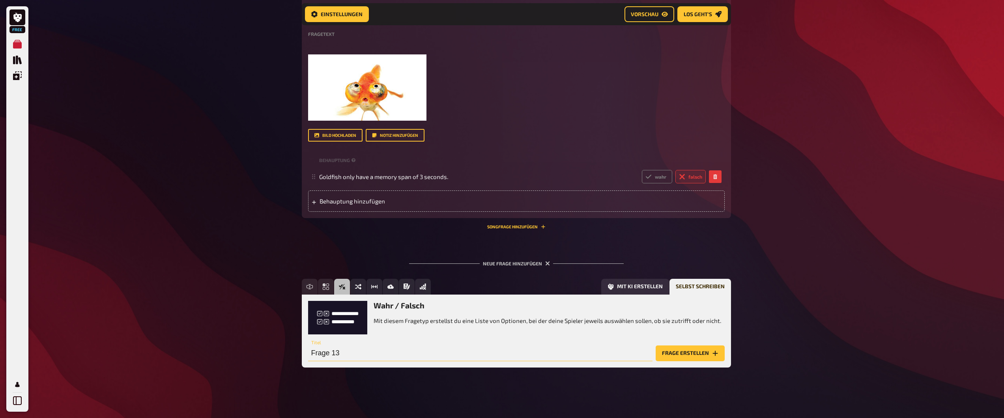
click at [351, 359] on input "Frage 13" at bounding box center [480, 354] width 344 height 16
type input "Pringles"
click at [678, 353] on button "Frage erstellen" at bounding box center [690, 354] width 69 height 16
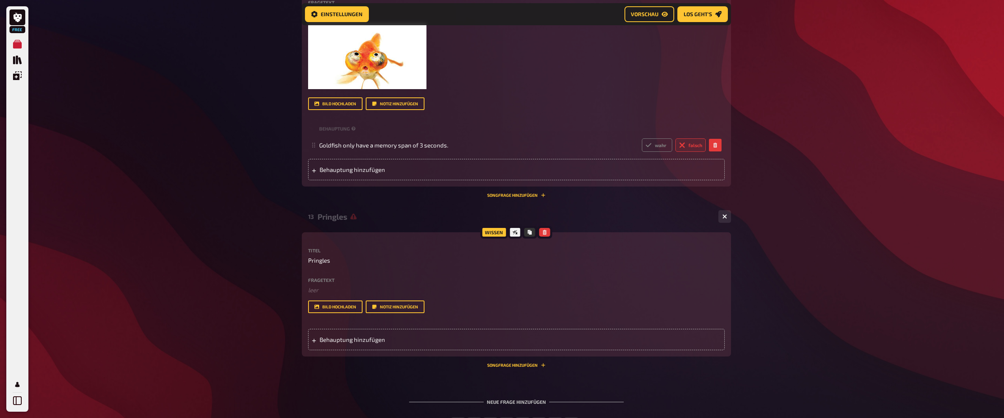
scroll to position [3506, 0]
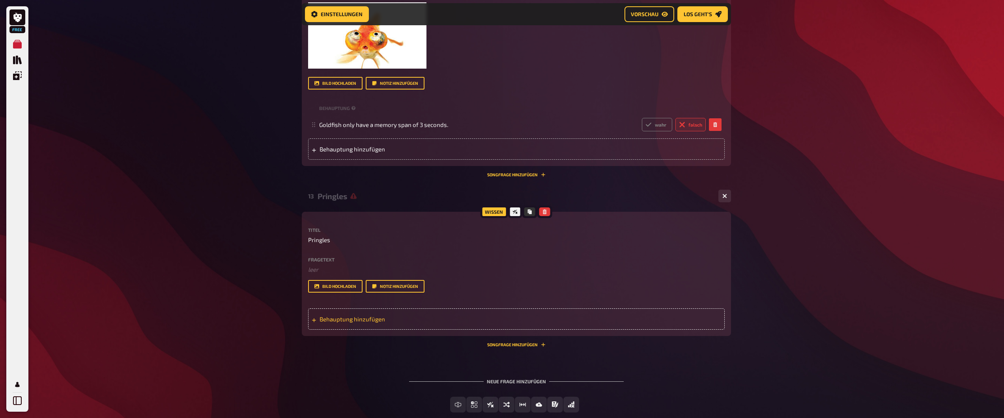
click at [360, 324] on div "Behauptung hinzufügen" at bounding box center [516, 319] width 417 height 21
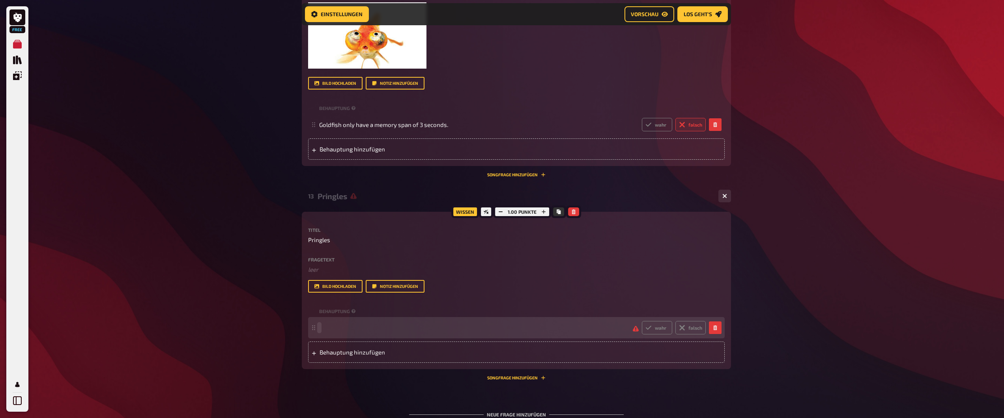
click at [385, 329] on span at bounding box center [472, 327] width 307 height 7
paste span
click at [654, 328] on label "wahr" at bounding box center [657, 327] width 30 height 13
click at [642, 321] on input "wahr" at bounding box center [642, 321] width 0 height 0
radio input "true"
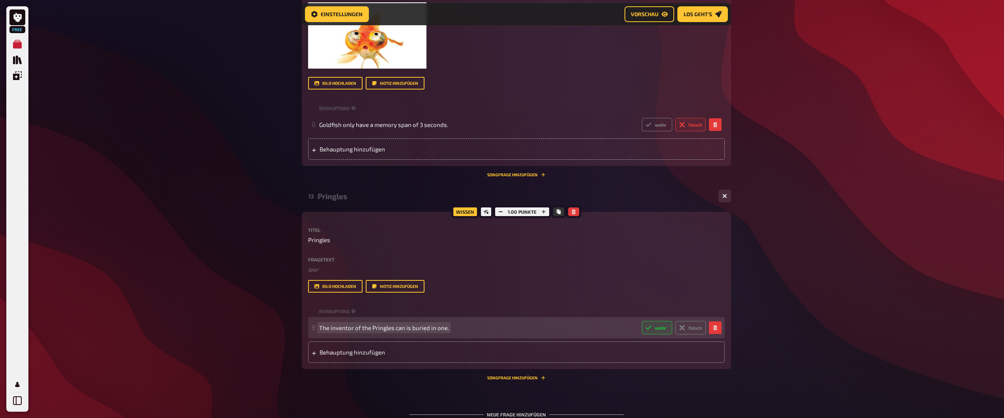
click at [351, 327] on span "The inventor of the Pringles can is buried in one." at bounding box center [384, 327] width 130 height 7
click at [395, 326] on span "The inventor of the Pringles can is buried in one." at bounding box center [384, 327] width 130 height 7
click at [393, 328] on span "The inventor of the Pringles Fred Baur can is buried in one." at bounding box center [407, 327] width 176 height 7
click at [442, 327] on span "The inventor of the Pringles can Fred Baur can is buried in one." at bounding box center [412, 327] width 186 height 7
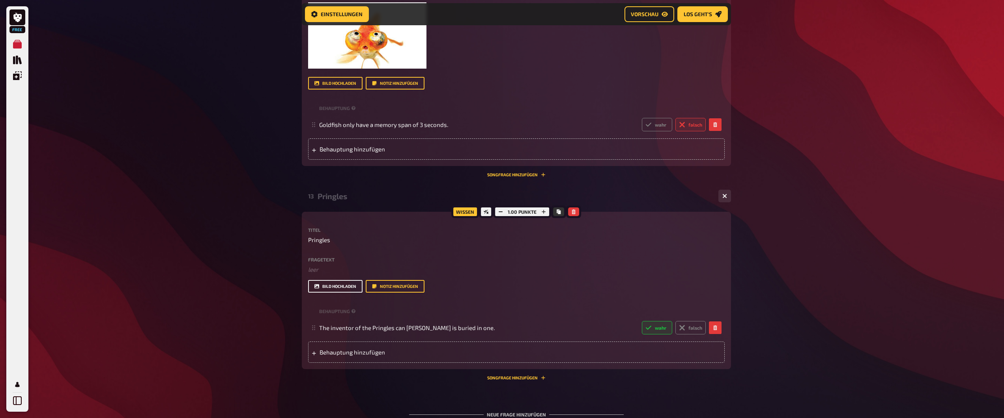
click at [324, 286] on button "Bild hochladen" at bounding box center [335, 286] width 54 height 13
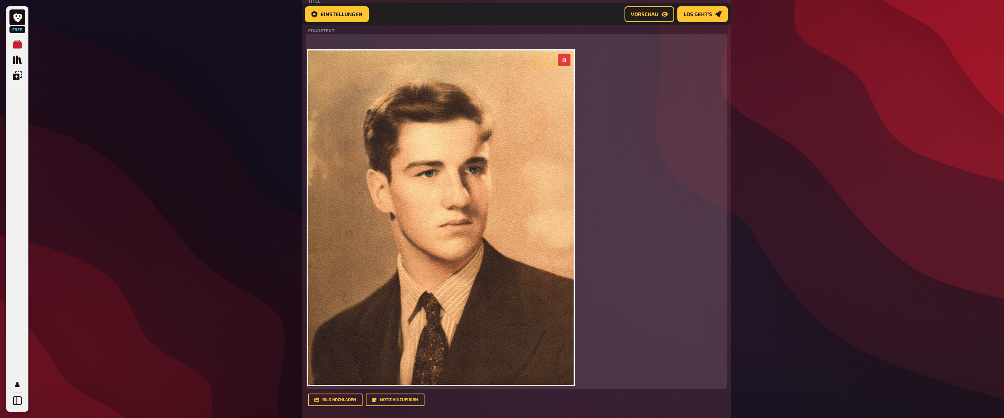
scroll to position [3927, 0]
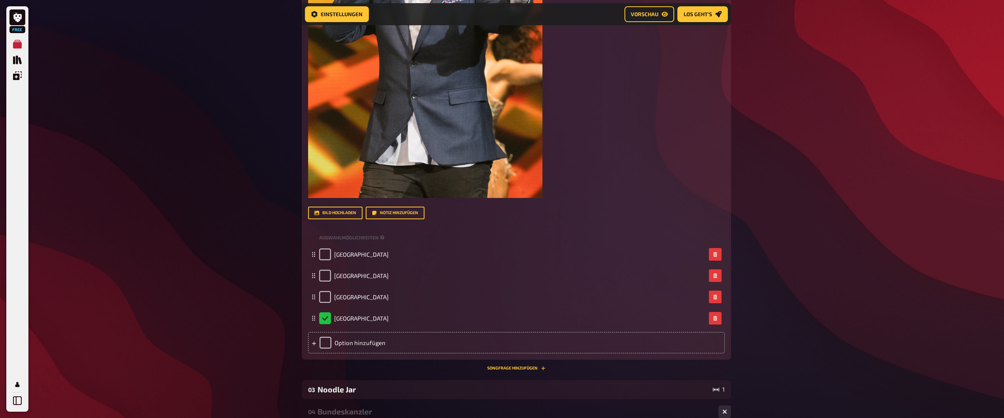
scroll to position [0, 0]
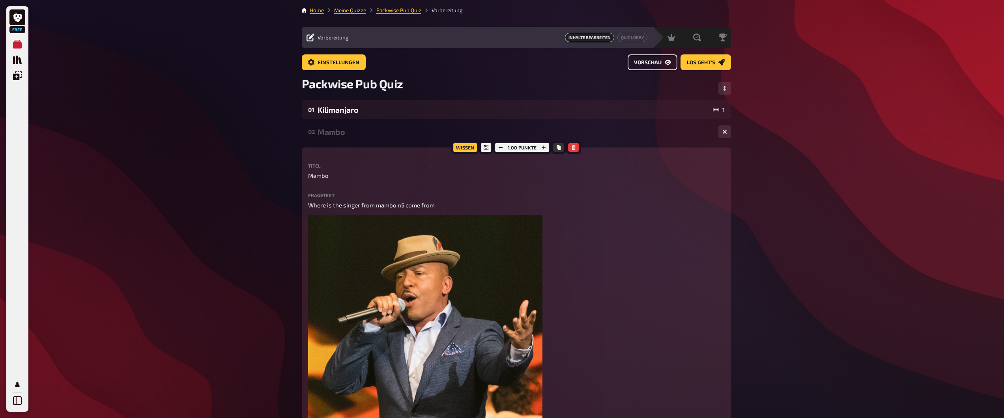
click at [659, 58] on link "Vorschau" at bounding box center [653, 62] width 50 height 16
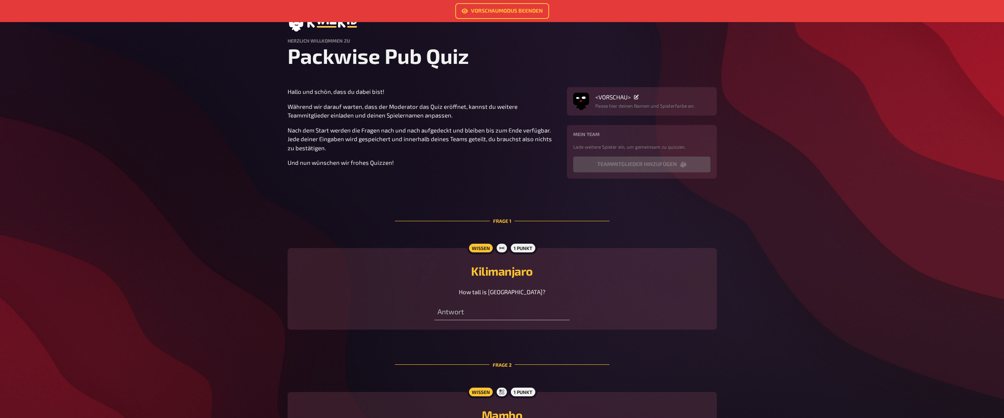
scroll to position [183, 0]
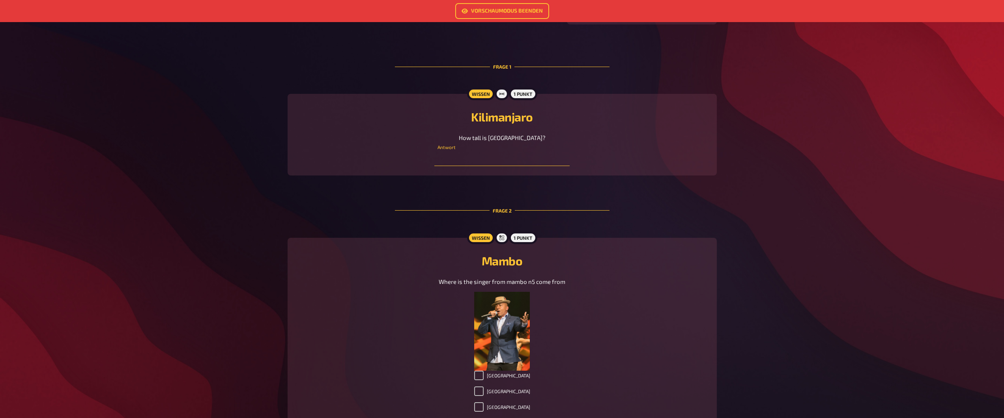
click at [483, 159] on input "number" at bounding box center [501, 158] width 135 height 16
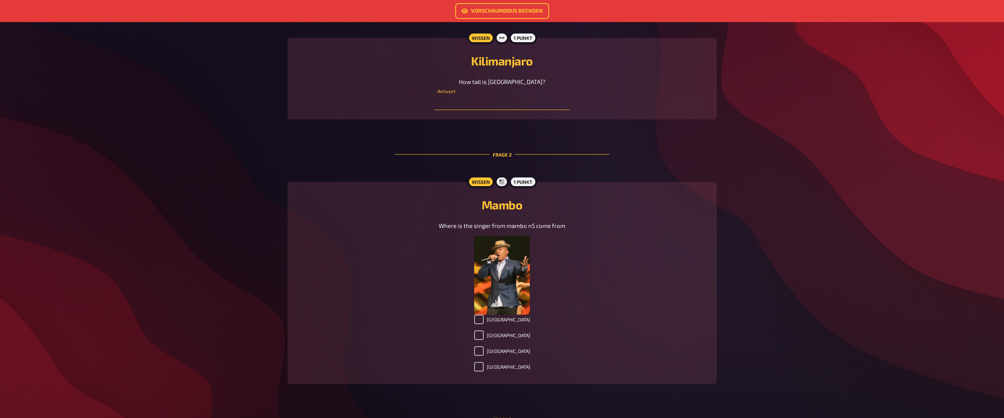
scroll to position [252, 0]
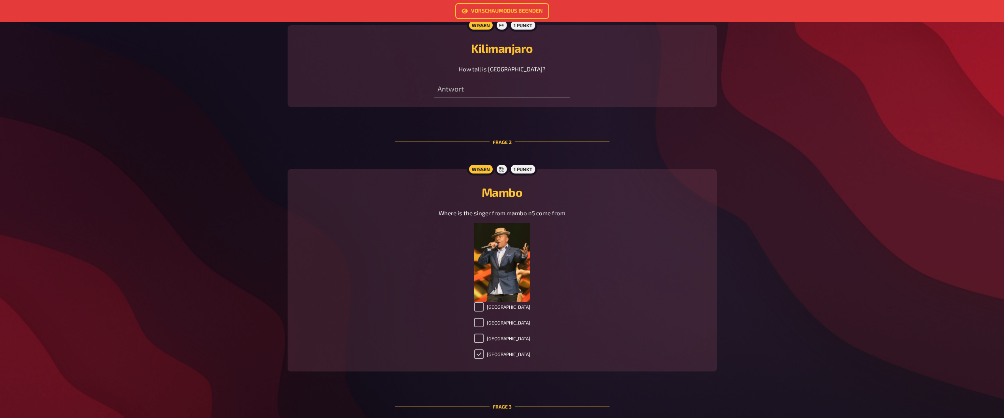
click at [484, 355] on input "Germany" at bounding box center [478, 354] width 9 height 9
checkbox input "false"
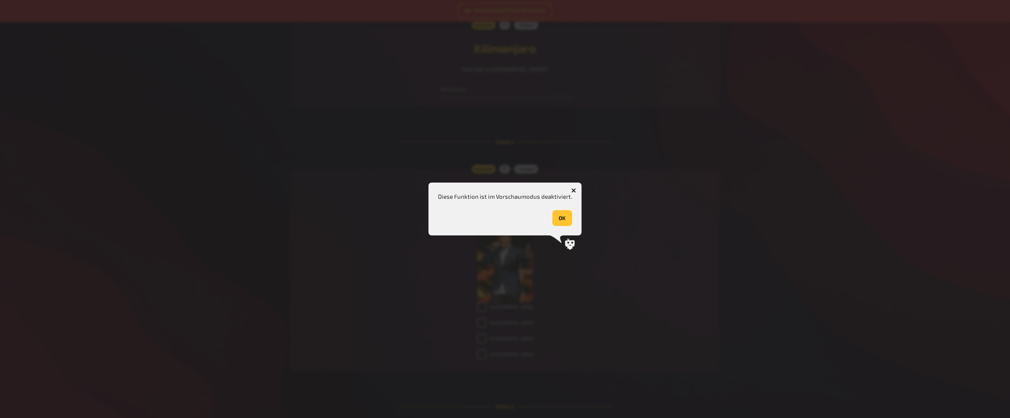
click at [559, 216] on button "OK" at bounding box center [562, 218] width 20 height 16
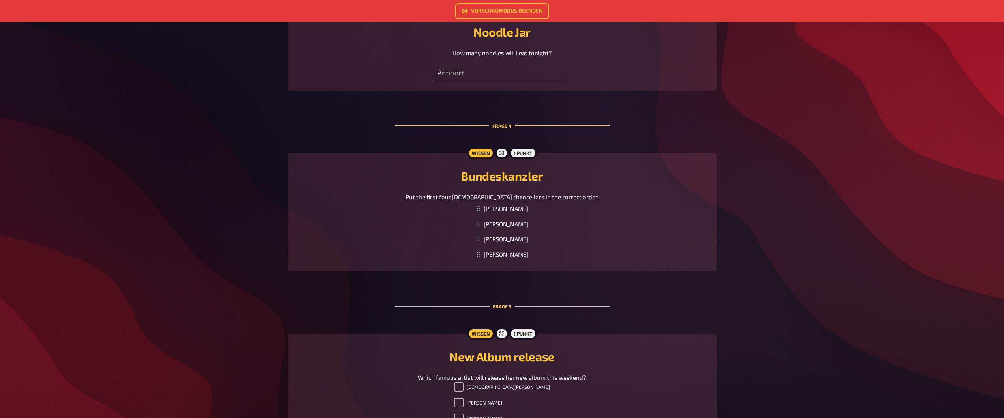
scroll to position [0, 0]
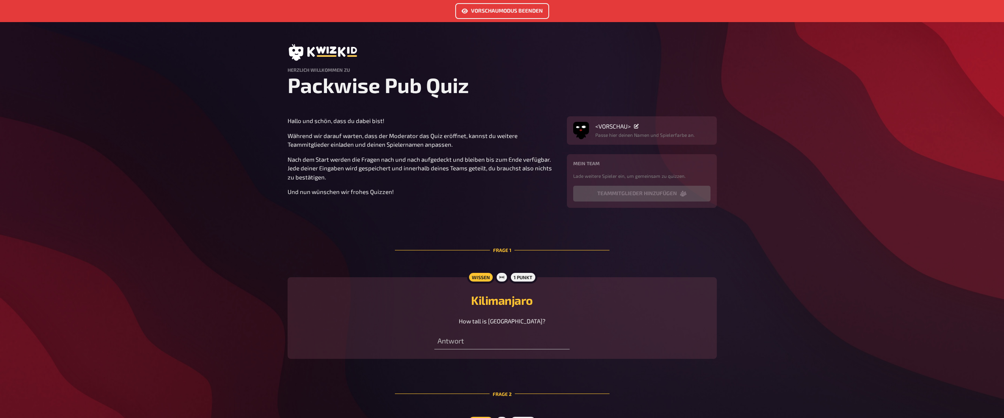
click at [511, 17] on link "Vorschaumodus beenden" at bounding box center [502, 11] width 94 height 16
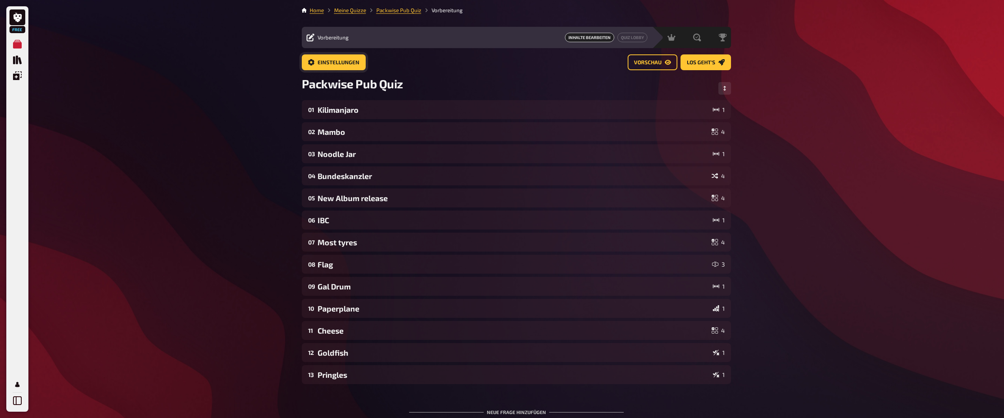
click at [330, 65] on span "Einstellungen" at bounding box center [339, 63] width 42 height 6
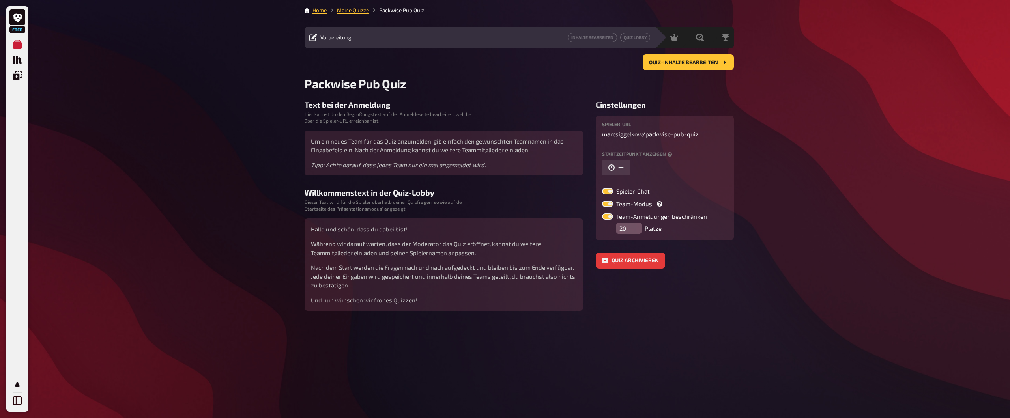
click at [610, 203] on label at bounding box center [607, 204] width 11 height 6
click at [602, 201] on input "Team-Modus" at bounding box center [602, 200] width 0 height 0
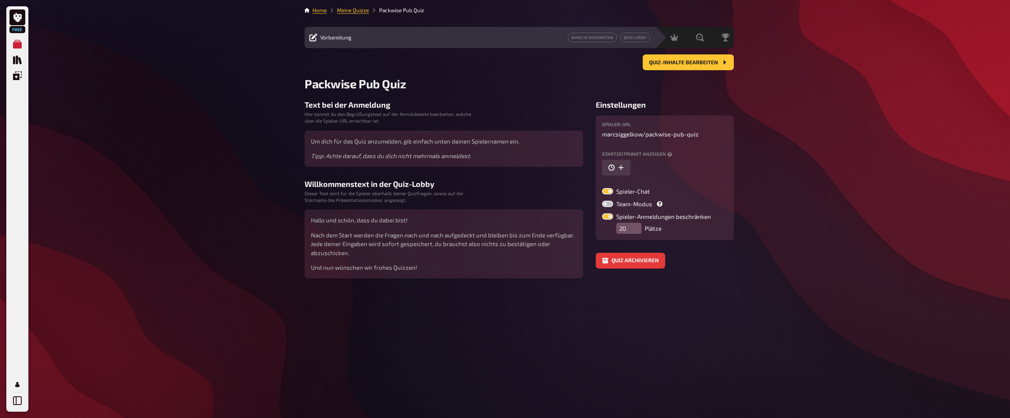
click at [610, 203] on label at bounding box center [607, 204] width 11 height 6
click at [602, 201] on input "Team-Modus" at bounding box center [602, 200] width 0 height 0
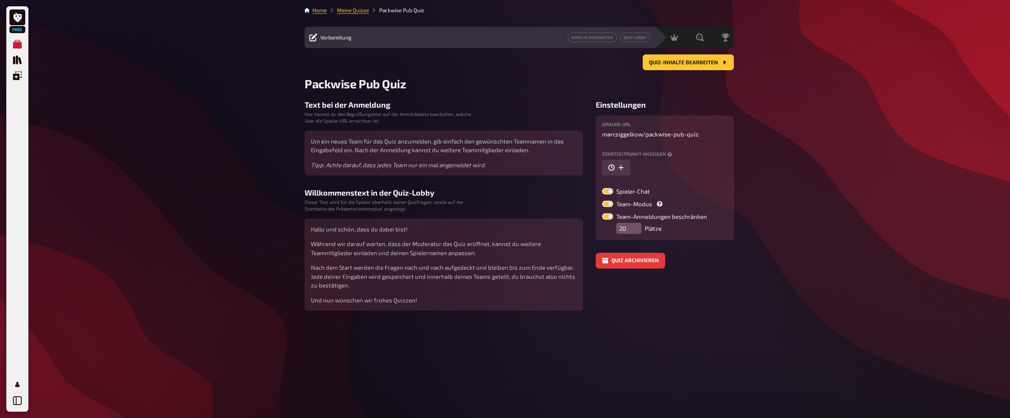
click at [610, 203] on label at bounding box center [607, 204] width 11 height 6
click at [602, 201] on input "Team-Modus" at bounding box center [602, 200] width 0 height 0
checkbox input "false"
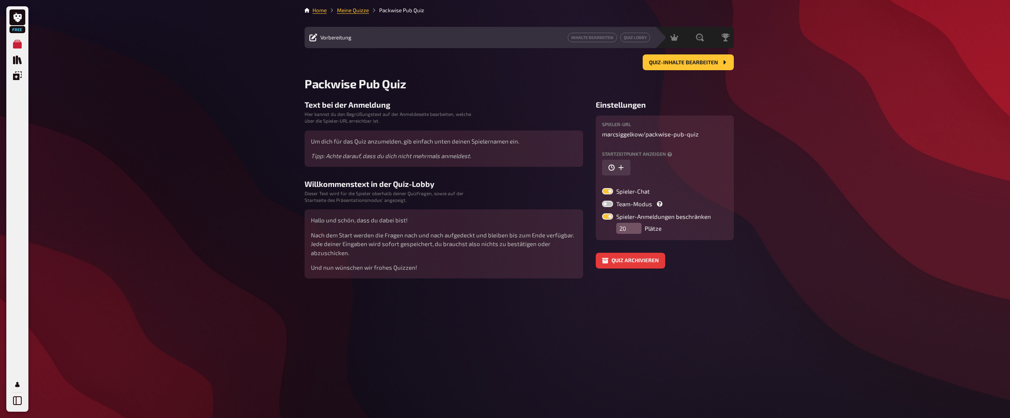
click at [612, 219] on label at bounding box center [607, 216] width 11 height 6
click at [602, 213] on input "Spieler-Anmeldungen beschränken" at bounding box center [602, 213] width 0 height 0
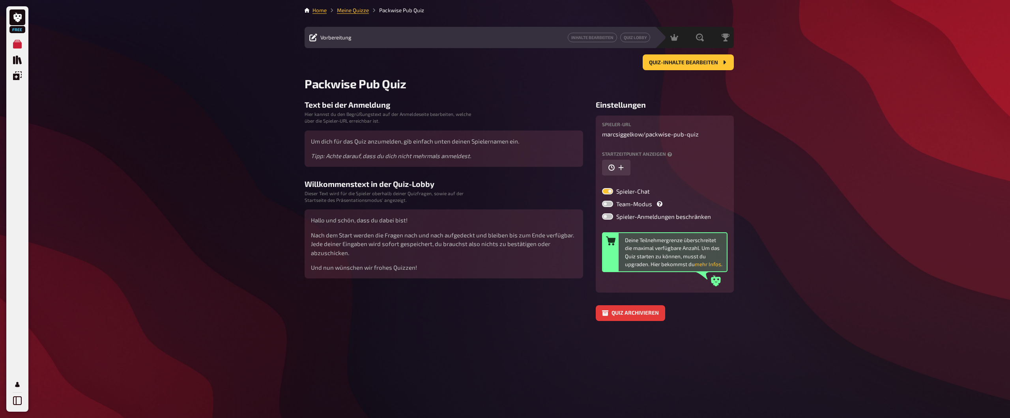
click at [611, 218] on label at bounding box center [607, 216] width 11 height 6
click at [602, 213] on input "Spieler-Anmeldungen beschränken" at bounding box center [602, 213] width 0 height 0
checkbox input "true"
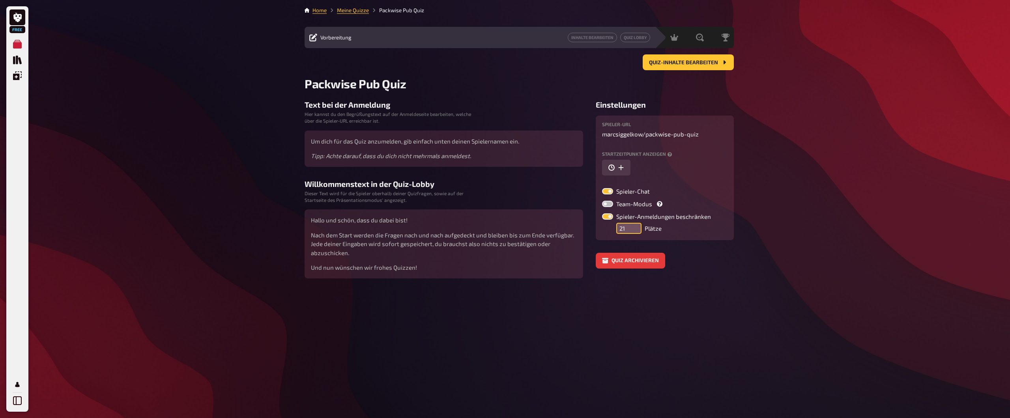
click at [632, 225] on input "21" at bounding box center [628, 228] width 25 height 11
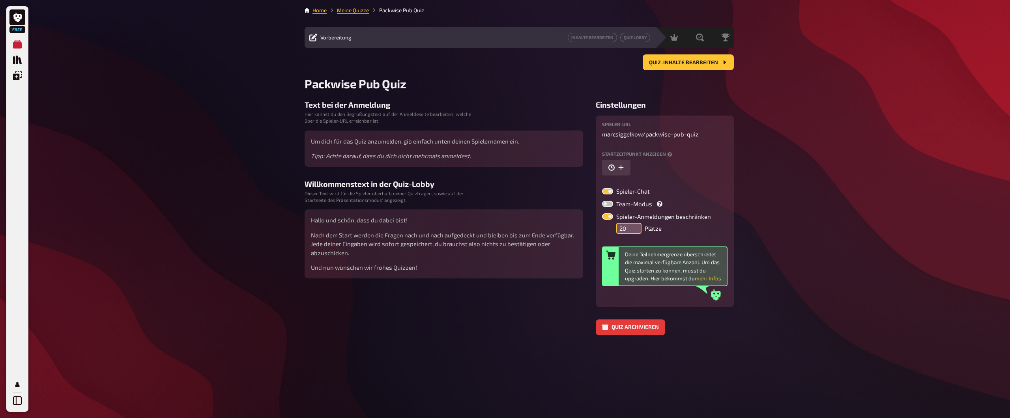
type input "20"
click at [632, 234] on input "20" at bounding box center [628, 228] width 25 height 11
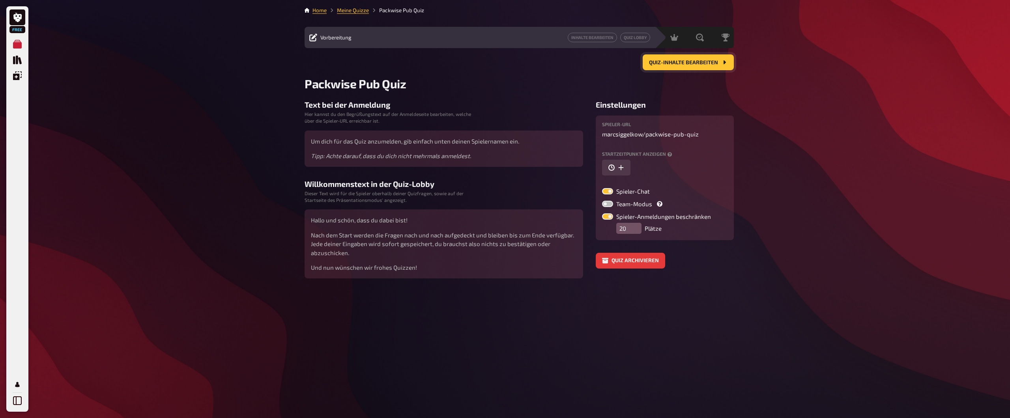
click at [661, 63] on span "Quiz-Inhalte bearbeiten" at bounding box center [683, 63] width 69 height 6
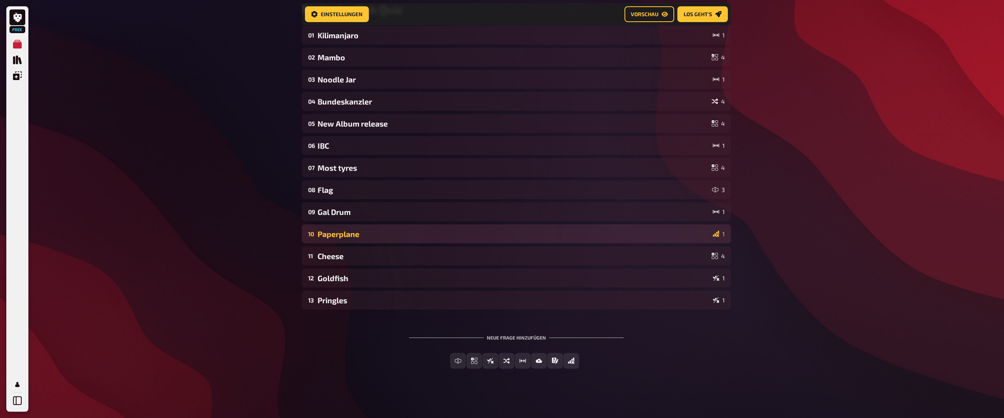
scroll to position [82, 0]
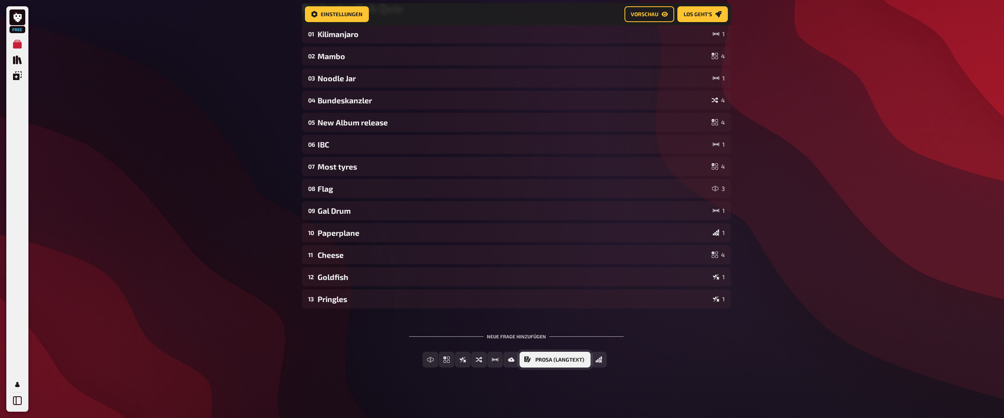
click at [572, 362] on span "Prosa (Langtext)" at bounding box center [559, 360] width 49 height 6
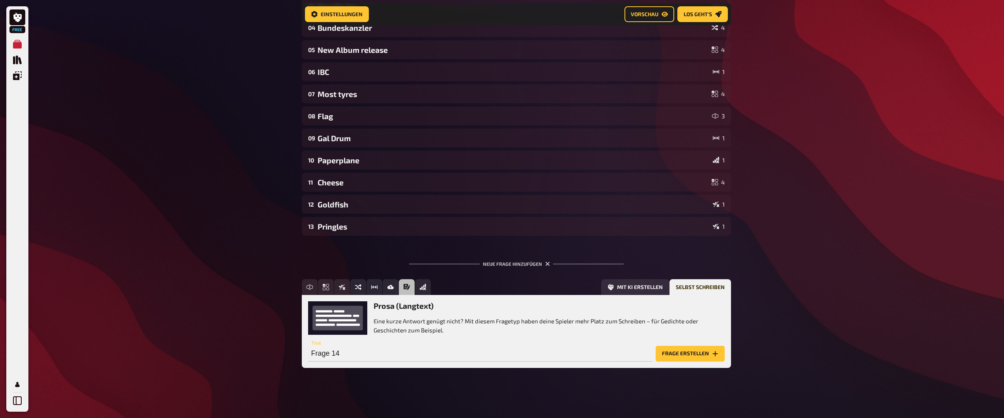
scroll to position [155, 0]
click at [807, 316] on div "Free Meine Quizze Quiz Sammlung Einblendungen Mein Konto Home Meine Quizze Pack…" at bounding box center [502, 131] width 1004 height 573
click at [545, 265] on icon "button" at bounding box center [547, 263] width 7 height 7
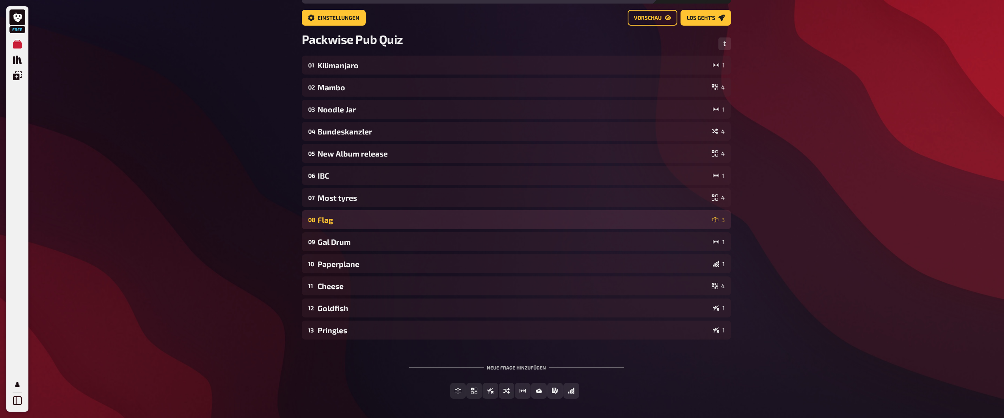
scroll to position [0, 0]
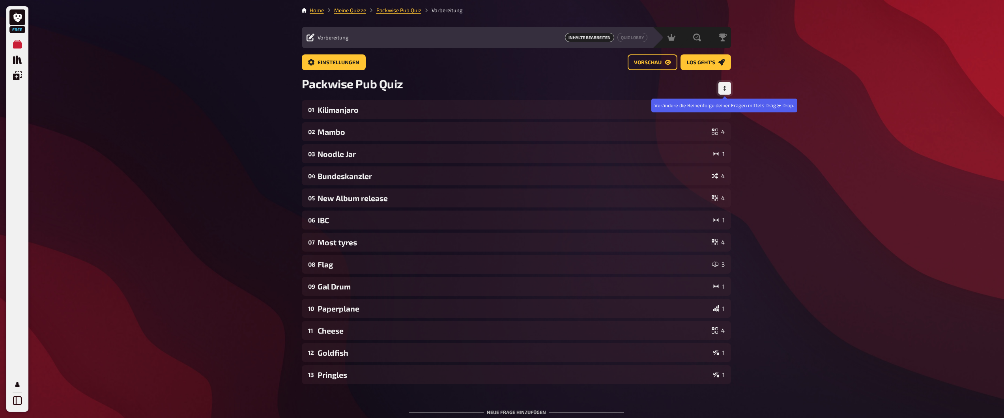
click at [727, 85] on button "Reihenfolge anpassen" at bounding box center [724, 88] width 13 height 13
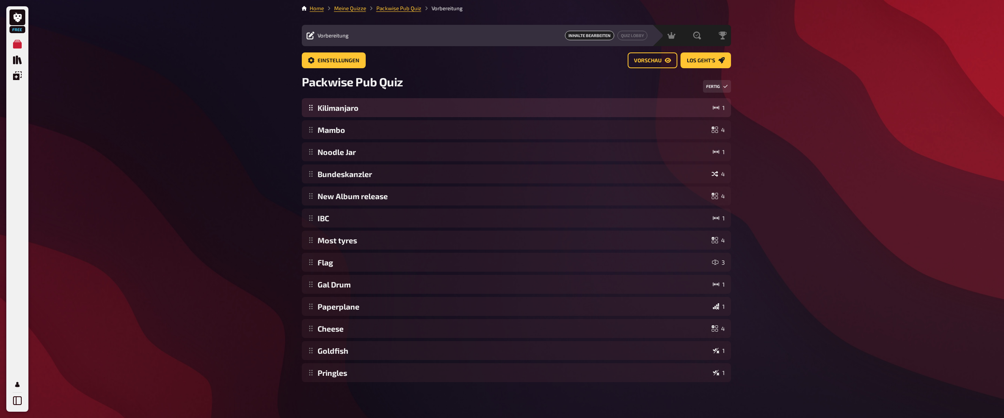
scroll to position [4, 0]
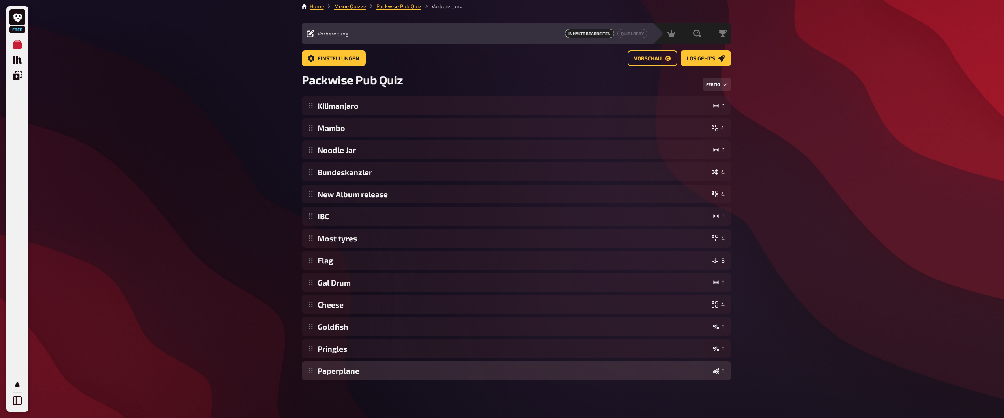
drag, startPoint x: 314, startPoint y: 307, endPoint x: 310, endPoint y: 382, distance: 75.1
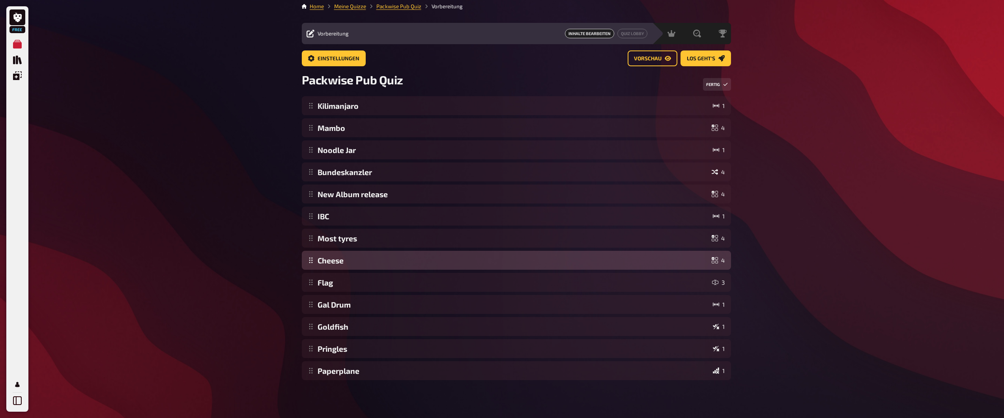
drag, startPoint x: 310, startPoint y: 309, endPoint x: 316, endPoint y: 260, distance: 50.1
click at [316, 260] on div "Kilimanjaro 1 Mambo 4 Noodle Jar 1 Bundeskanzler 4 New Album release 4 IBC 1 Mo…" at bounding box center [516, 238] width 429 height 284
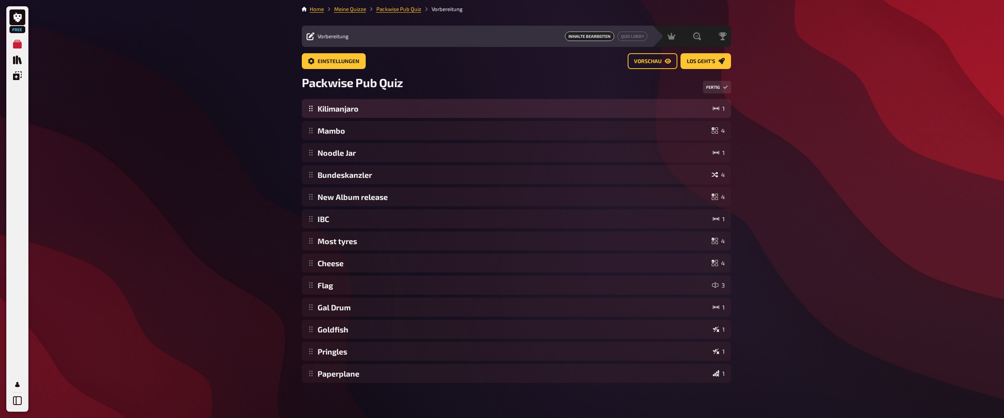
scroll to position [0, 0]
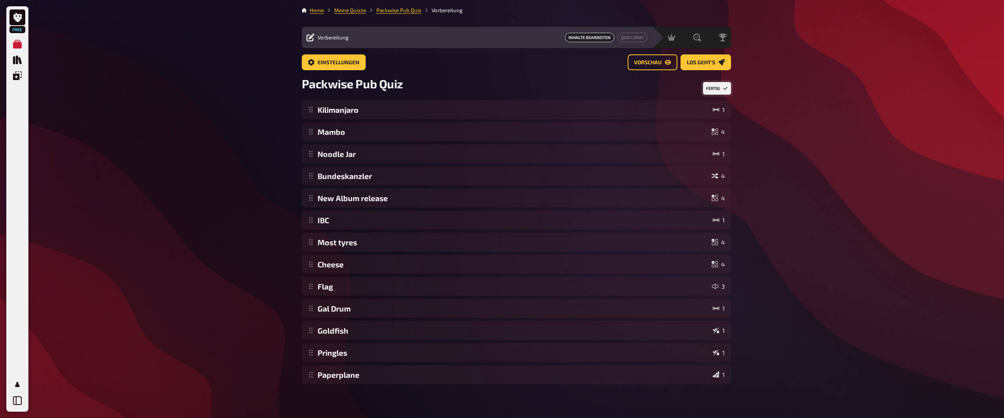
click at [716, 84] on button "Fertig" at bounding box center [717, 88] width 28 height 13
click at [712, 66] on link "Los geht's" at bounding box center [706, 62] width 51 height 16
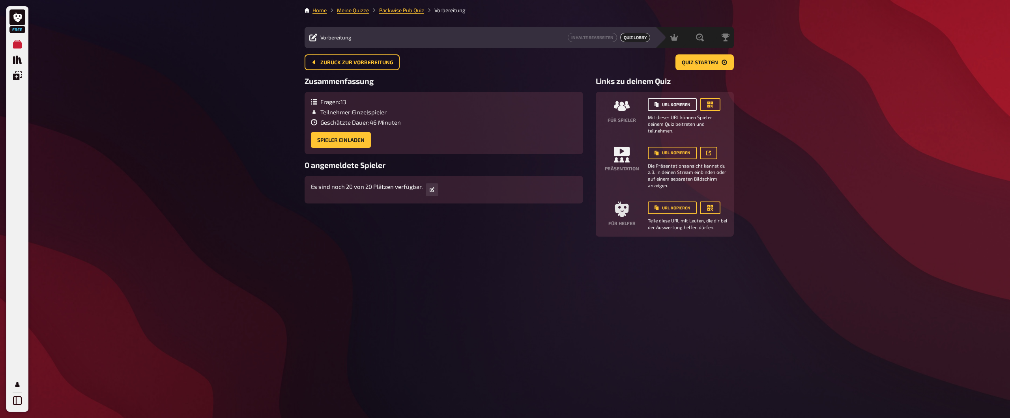
click at [681, 103] on button "URL kopieren" at bounding box center [672, 104] width 49 height 13
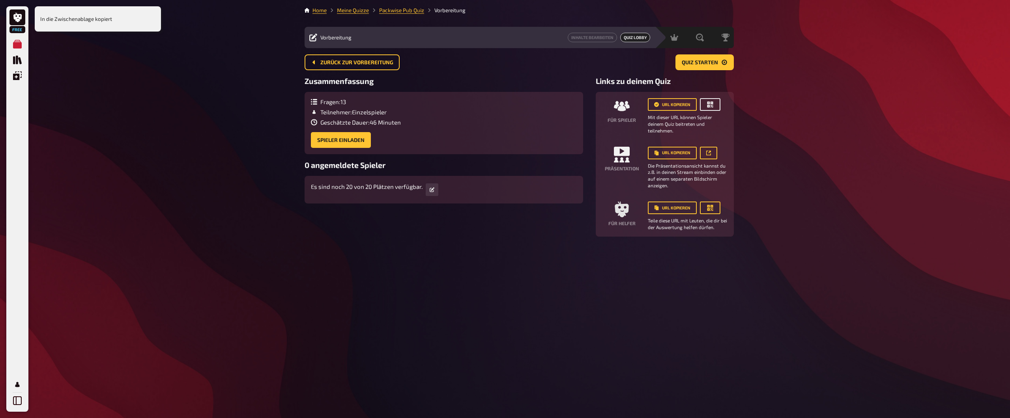
click at [711, 103] on icon "button" at bounding box center [710, 105] width 6 height 6
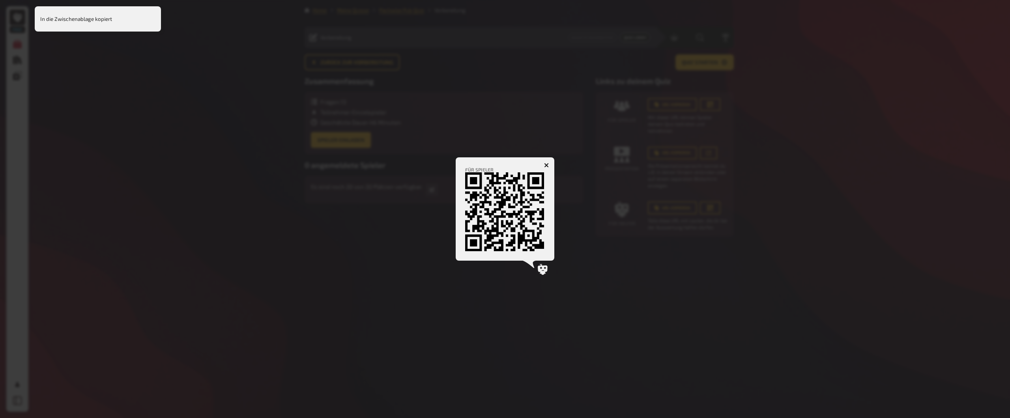
click at [563, 130] on div at bounding box center [505, 209] width 1010 height 418
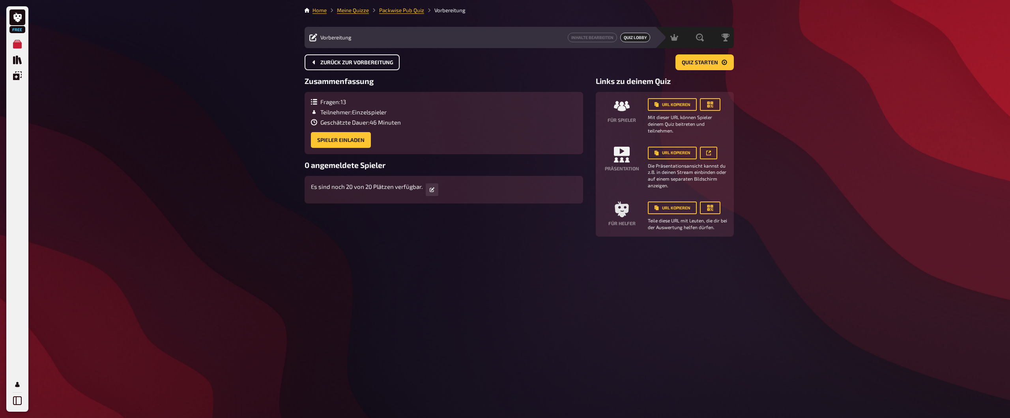
click at [379, 65] on span "Zurück zur Vorbereitung" at bounding box center [356, 63] width 73 height 6
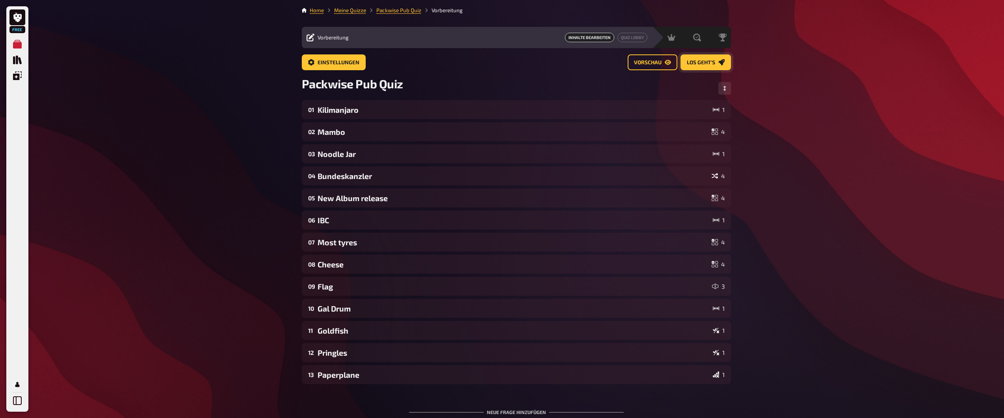
click at [708, 64] on span "Los geht's" at bounding box center [701, 63] width 28 height 6
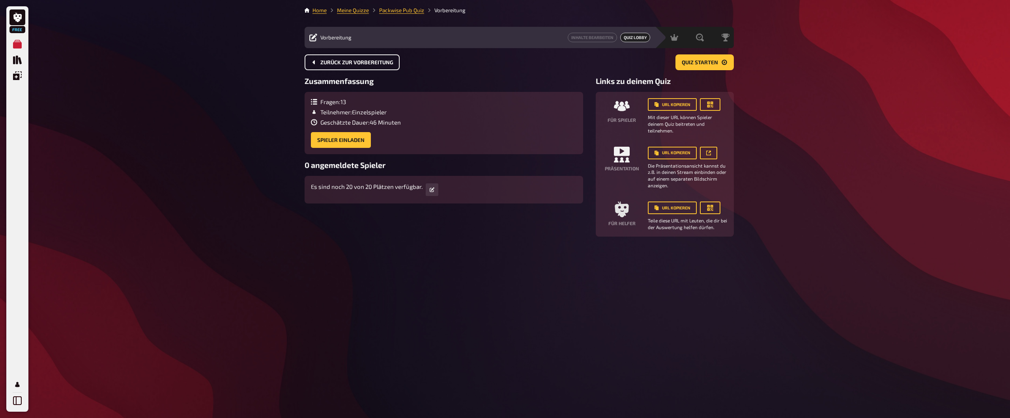
click at [328, 60] on span "Zurück zur Vorbereitung" at bounding box center [356, 63] width 73 height 6
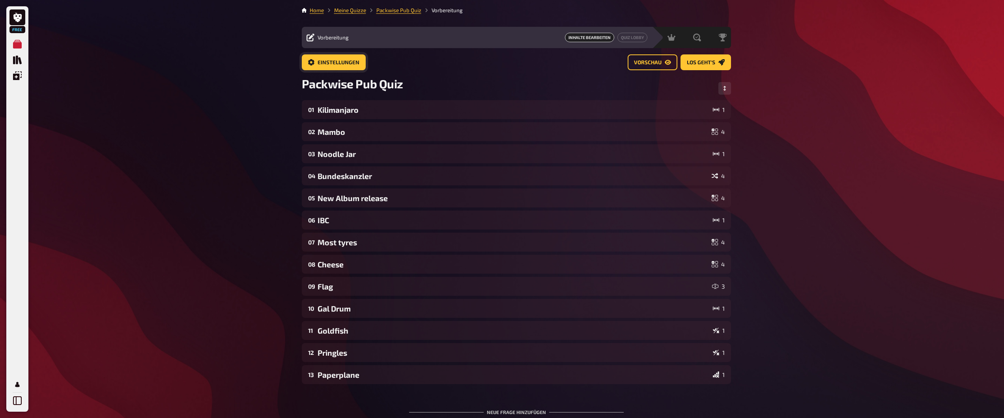
click at [329, 60] on span "Einstellungen" at bounding box center [339, 63] width 42 height 6
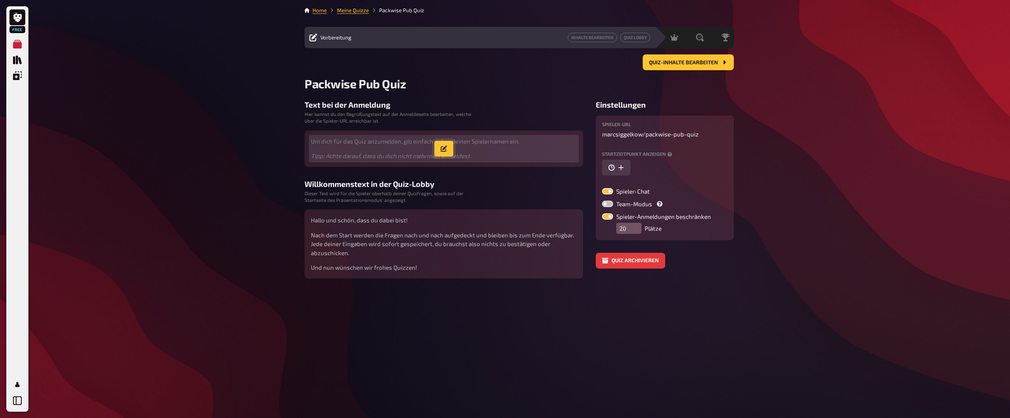
click at [439, 146] on button "button" at bounding box center [443, 149] width 19 height 16
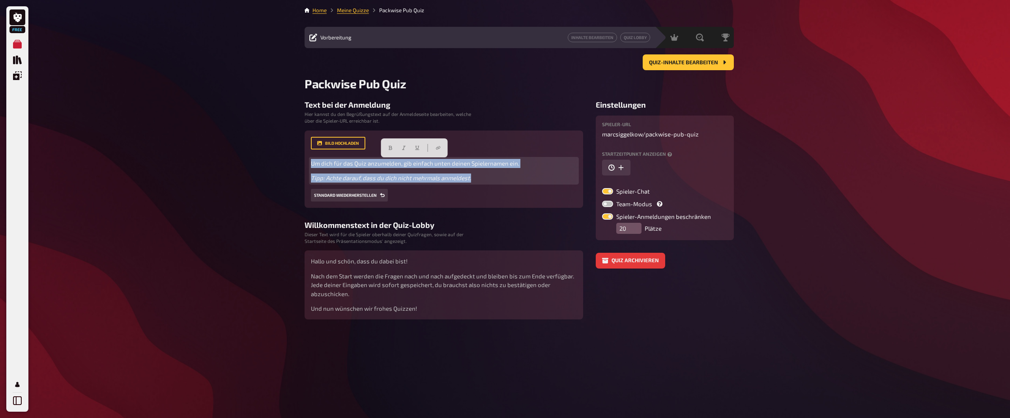
drag, startPoint x: 491, startPoint y: 178, endPoint x: 322, endPoint y: 158, distance: 170.0
click at [323, 155] on div "Bild hochladen Um dich für das Quiz anzumelden, gib einfach unten deinen Spiele…" at bounding box center [444, 169] width 266 height 65
copy div "Um dich für das Quiz anzumelden, gib einfach unten deinen Spielernamen ein. Tip…"
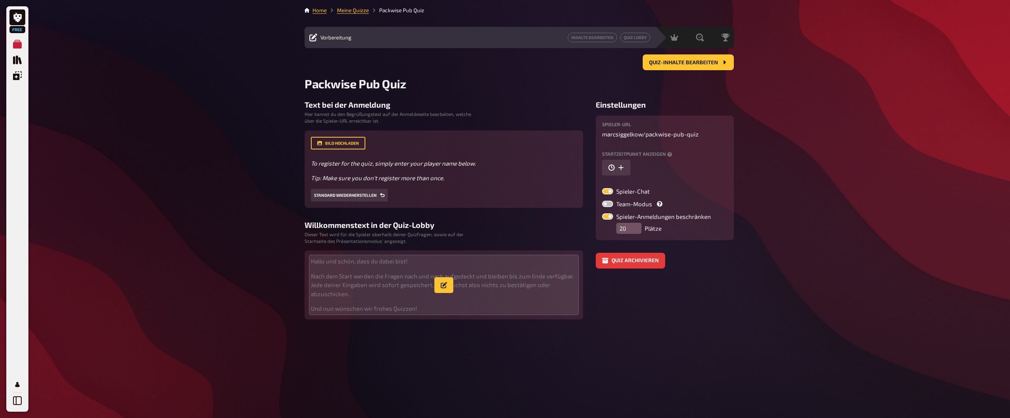
click at [371, 298] on p "Nach dem Start werden die Fragen nach und nach aufgedeckt und bleiben bis zum E…" at bounding box center [444, 285] width 266 height 27
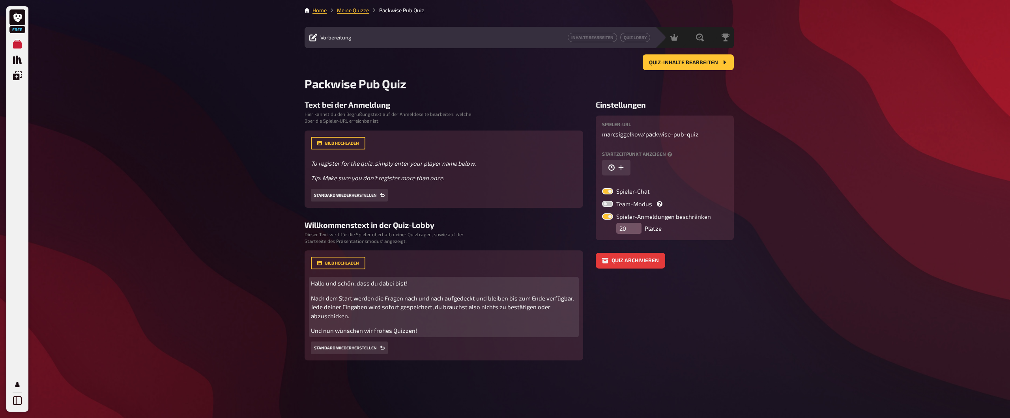
click at [417, 305] on span "Nach dem Start werden die Fragen nach und nach aufgedeckt und bleiben bis zum E…" at bounding box center [443, 307] width 264 height 25
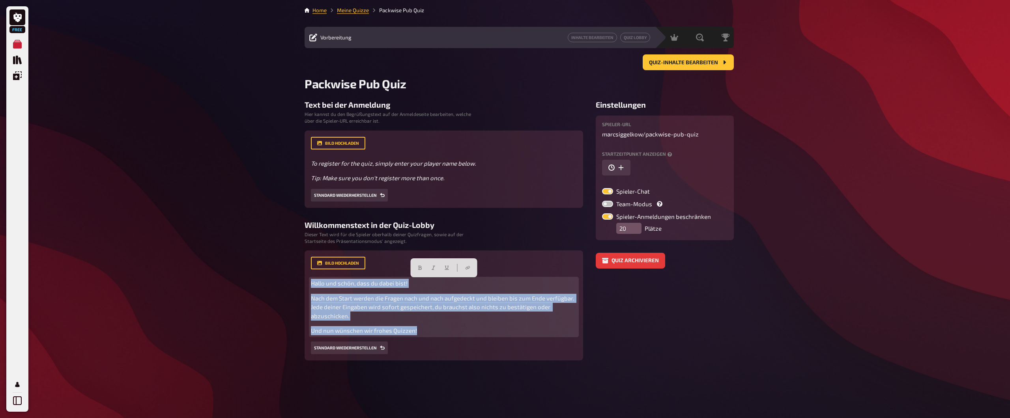
copy div "Hallo und schön, dass du dabei bist! Nach dem Start werden die Fragen nach und …"
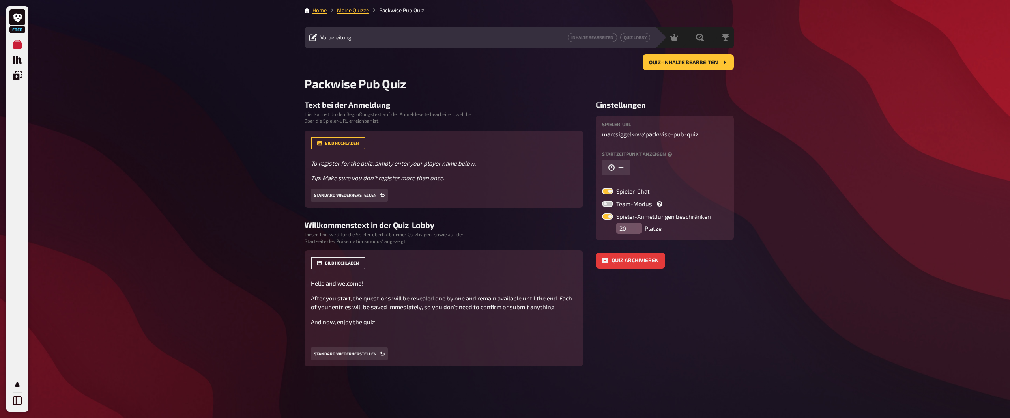
click at [353, 266] on button "Bild hochladen" at bounding box center [338, 263] width 54 height 13
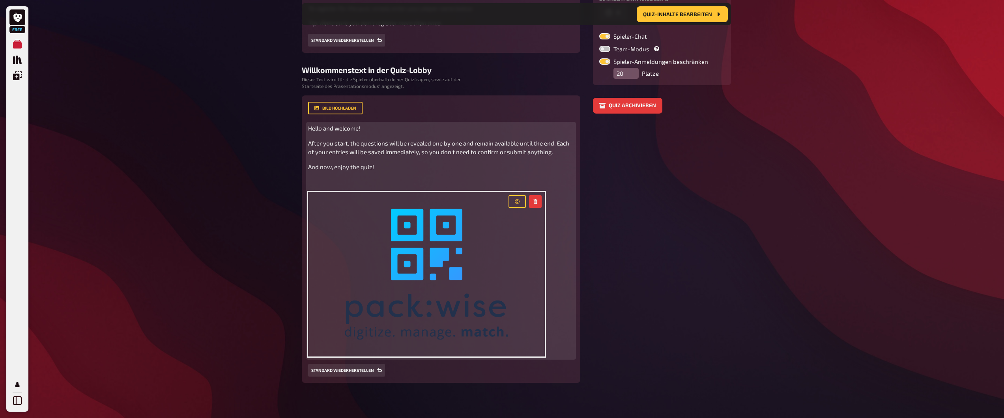
scroll to position [164, 0]
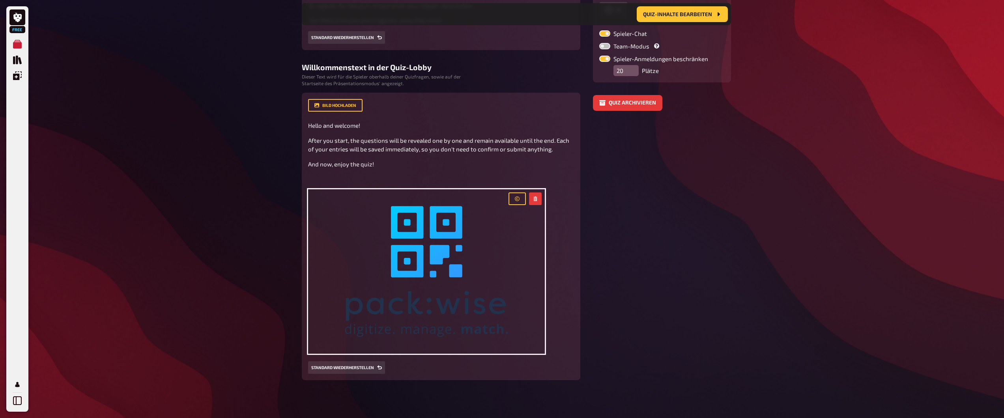
click at [735, 151] on div "Home Meine Quizze Packwise Pub Quiz Vorbereitung Inhalte Bearbeiten Quiz Lobby …" at bounding box center [517, 127] width 442 height 582
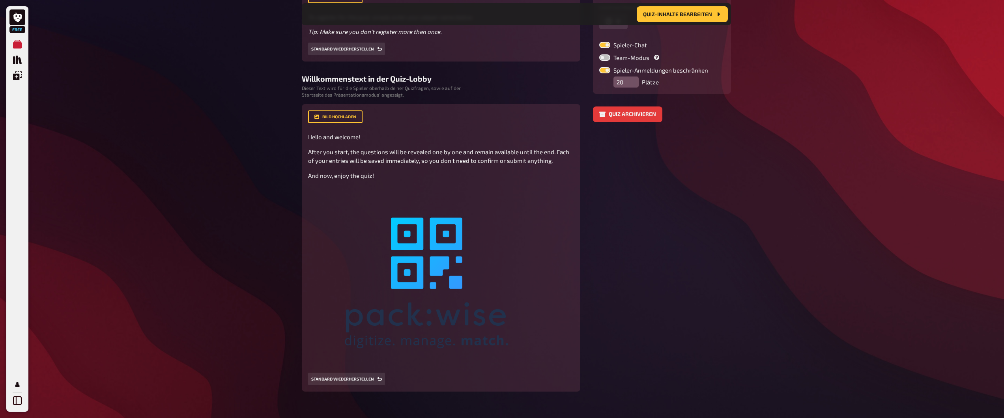
scroll to position [151, 0]
click at [680, 16] on span "Quiz-Inhalte bearbeiten" at bounding box center [677, 14] width 69 height 6
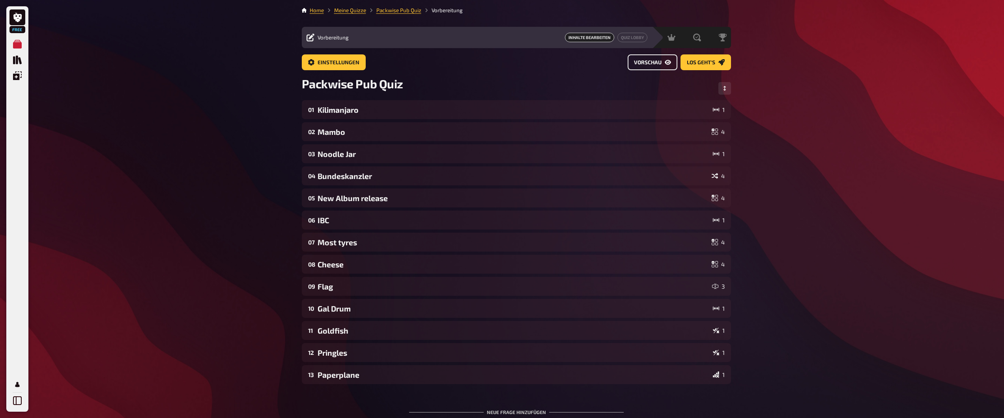
click at [657, 61] on span "Vorschau" at bounding box center [648, 63] width 28 height 6
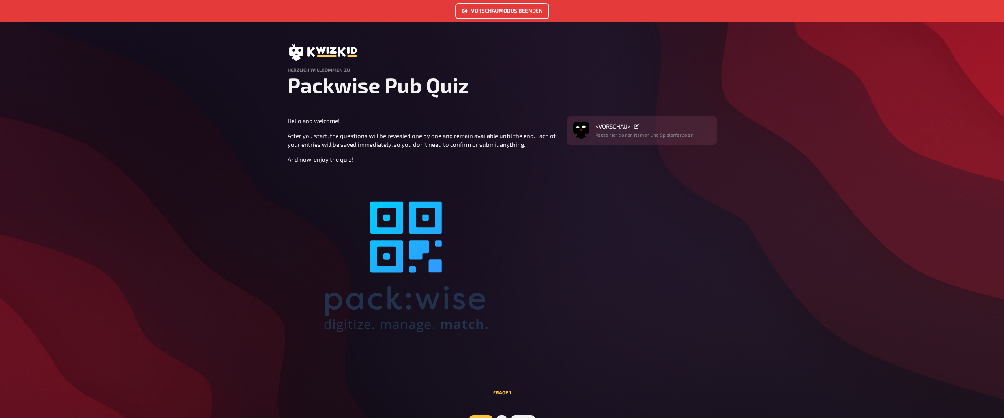
click at [493, 12] on link "Vorschaumodus beenden" at bounding box center [502, 11] width 94 height 16
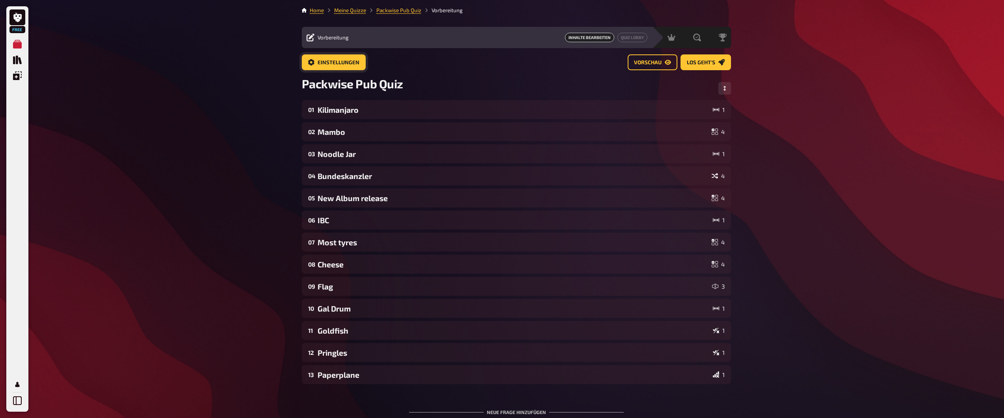
click at [326, 60] on span "Einstellungen" at bounding box center [339, 63] width 42 height 6
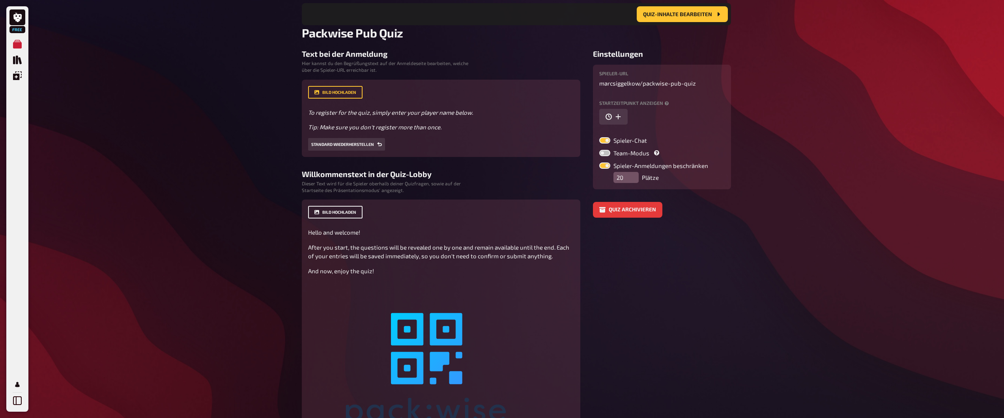
scroll to position [59, 0]
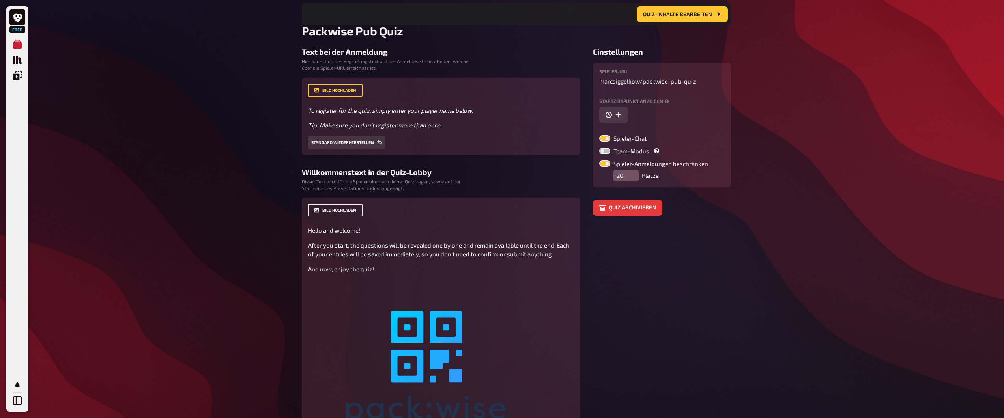
click at [346, 211] on button "Bild hochladen" at bounding box center [335, 210] width 54 height 13
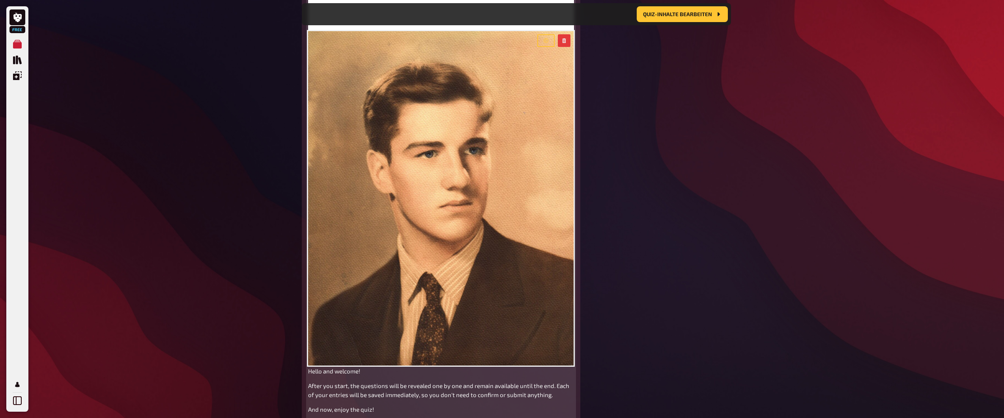
scroll to position [412, 0]
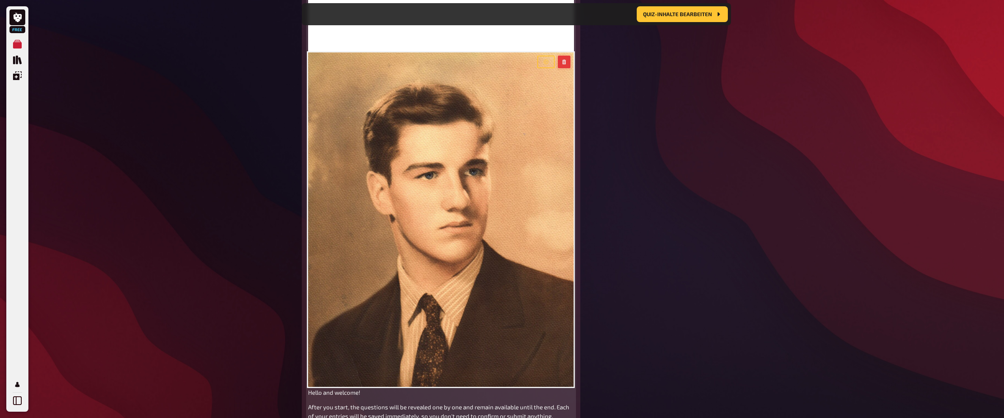
click at [566, 64] on icon "button" at bounding box center [564, 62] width 5 height 5
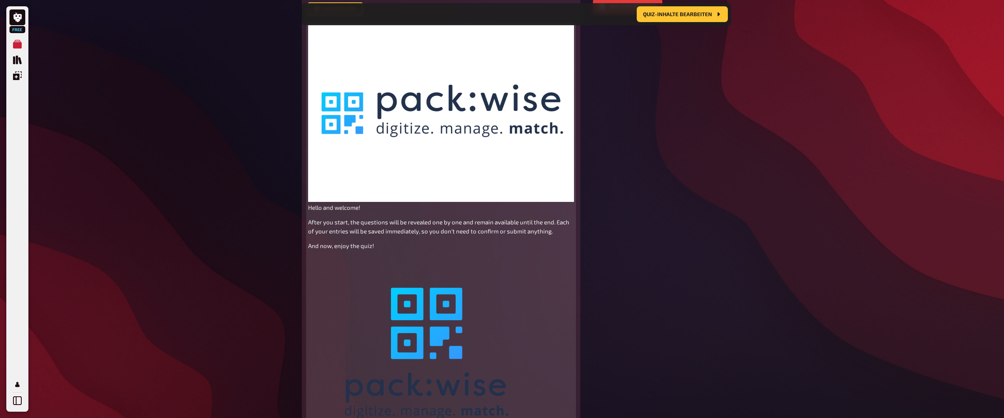
click at [503, 122] on img at bounding box center [441, 113] width 266 height 178
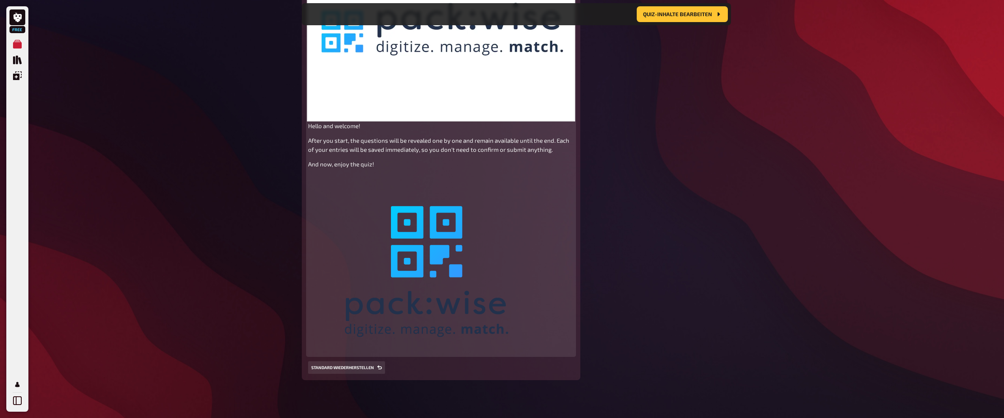
click at [451, 231] on img at bounding box center [426, 271] width 237 height 165
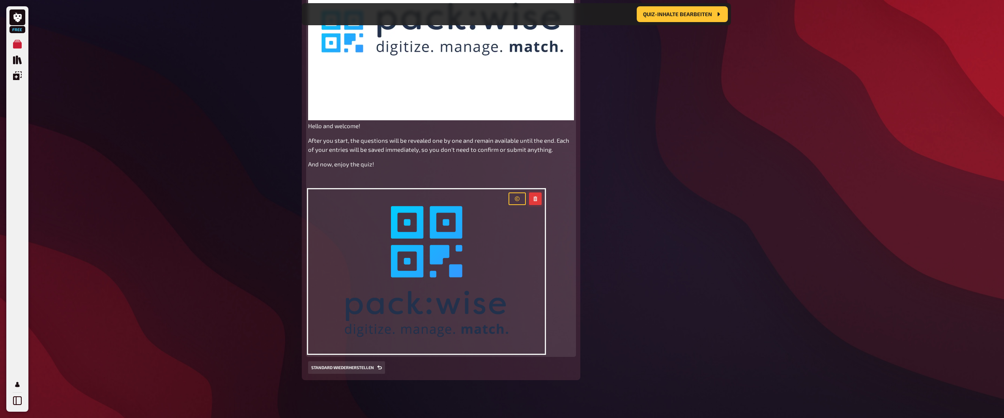
click at [539, 200] on button "button" at bounding box center [535, 199] width 13 height 13
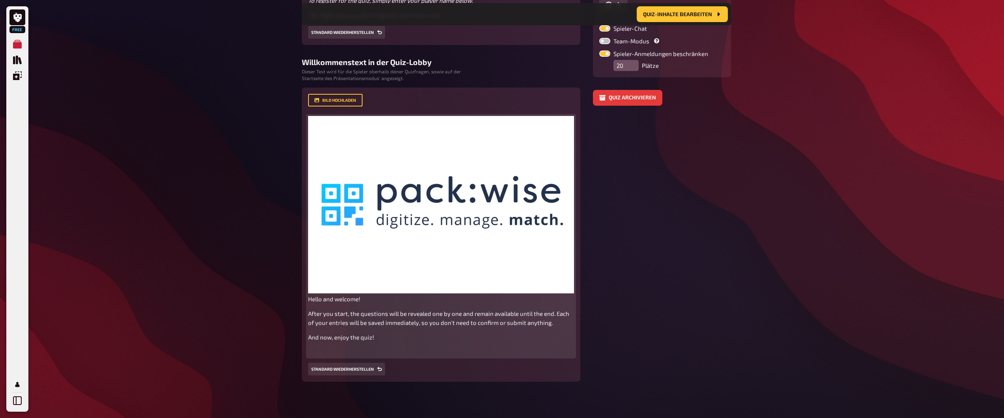
click at [675, 178] on aside "Einstellungen Spieler-URL marcsiggelkow / packwise-pub-quiz Startzeitpunkt anze…" at bounding box center [662, 159] width 138 height 445
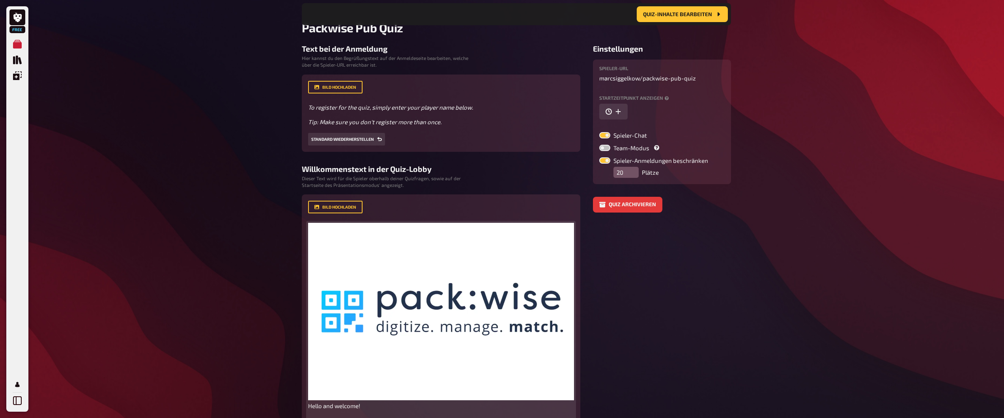
scroll to position [65, 0]
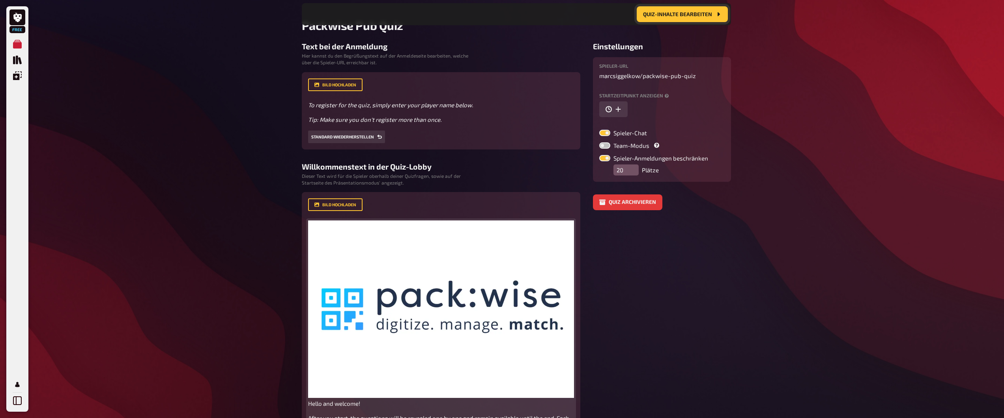
click at [672, 14] on span "Quiz-Inhalte bearbeiten" at bounding box center [677, 14] width 69 height 6
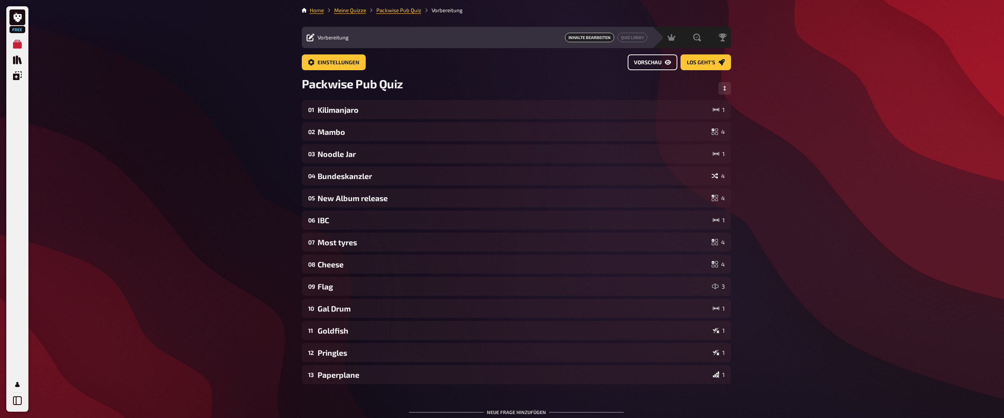
click at [653, 63] on span "Vorschau" at bounding box center [648, 63] width 28 height 6
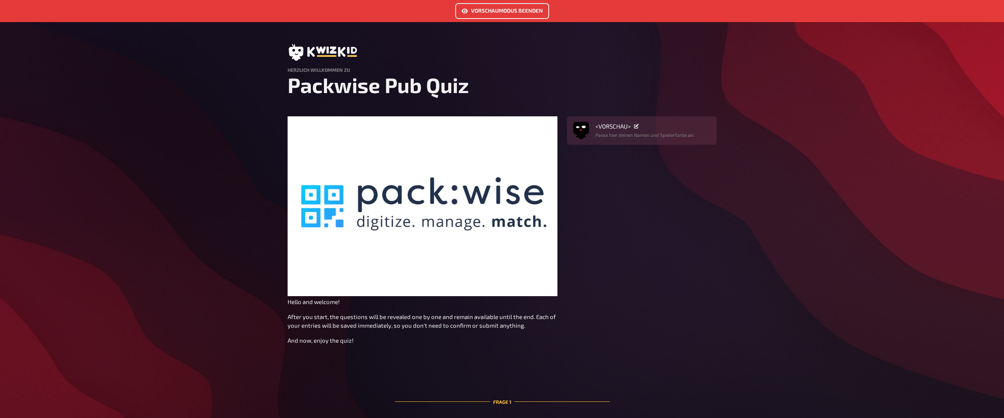
click at [501, 13] on link "Vorschaumodus beenden" at bounding box center [502, 11] width 94 height 16
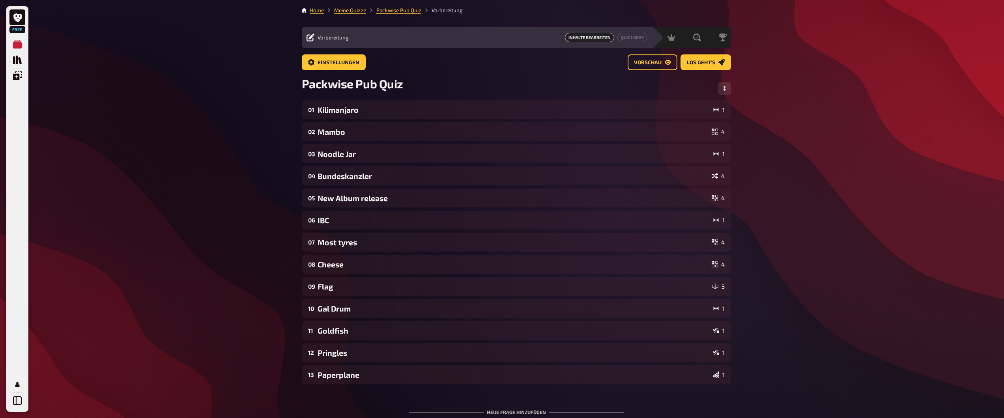
click at [804, 101] on div "Free Meine Quizze Quiz Sammlung Einblendungen Mein Konto Home Meine Quizze Pack…" at bounding box center [502, 247] width 1004 height 494
click at [183, 116] on div "Free Meine Quizze Quiz Sammlung Einblendungen Mein Konto Home Meine Quizze Pack…" at bounding box center [502, 247] width 1004 height 494
click at [245, 135] on div "Free Meine Quizze Quiz Sammlung Einblendungen Mein Konto Home Meine Quizze Pack…" at bounding box center [502, 247] width 1004 height 494
click at [254, 136] on div "Free Meine Quizze Quiz Sammlung Einblendungen Mein Konto Home Meine Quizze Pack…" at bounding box center [502, 247] width 1004 height 494
click at [728, 87] on button "Reihenfolge anpassen" at bounding box center [724, 88] width 13 height 13
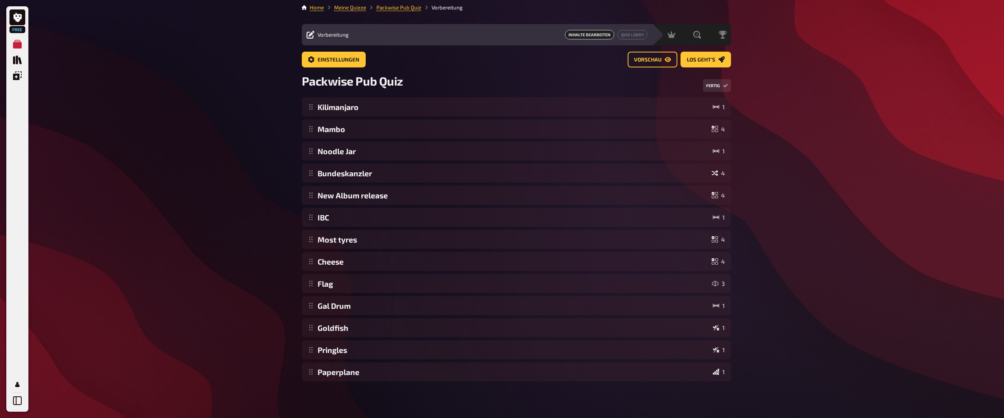
scroll to position [4, 0]
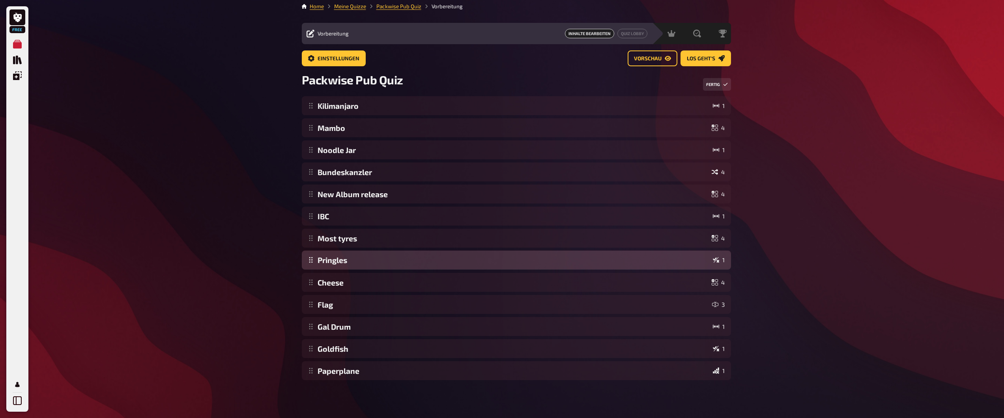
drag, startPoint x: 381, startPoint y: 346, endPoint x: 374, endPoint y: 257, distance: 89.4
click at [374, 257] on div "Kilimanjaro 1 Mambo 4 Noodle Jar 1 Bundeskanzler 4 New Album release 4 IBC 1 Mo…" at bounding box center [516, 238] width 429 height 284
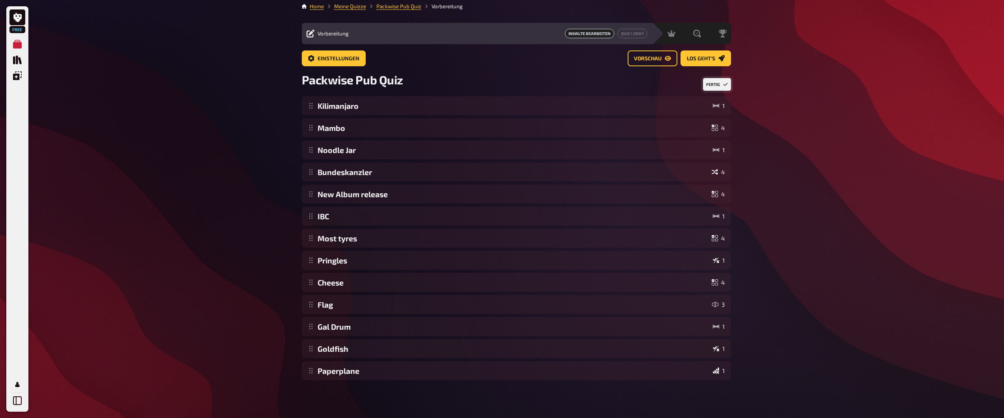
click at [721, 80] on button "Fertig" at bounding box center [717, 84] width 28 height 13
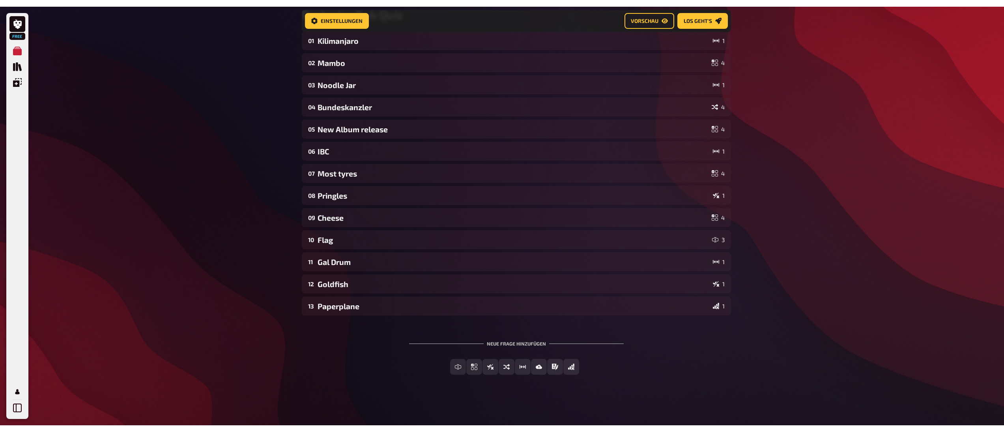
scroll to position [69, 0]
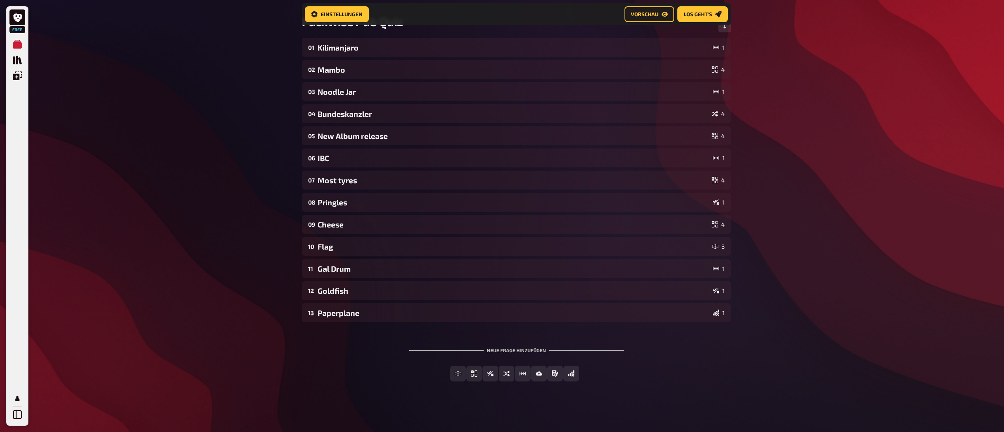
click at [255, 224] on div "Free Meine Quizze Quiz Sammlung Einblendungen Mein Konto Home Meine Quizze Pack…" at bounding box center [502, 181] width 1004 height 500
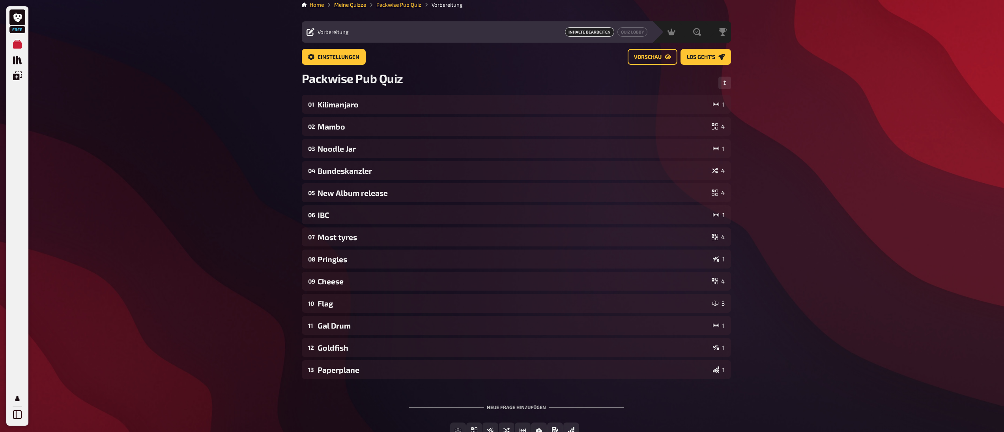
scroll to position [0, 0]
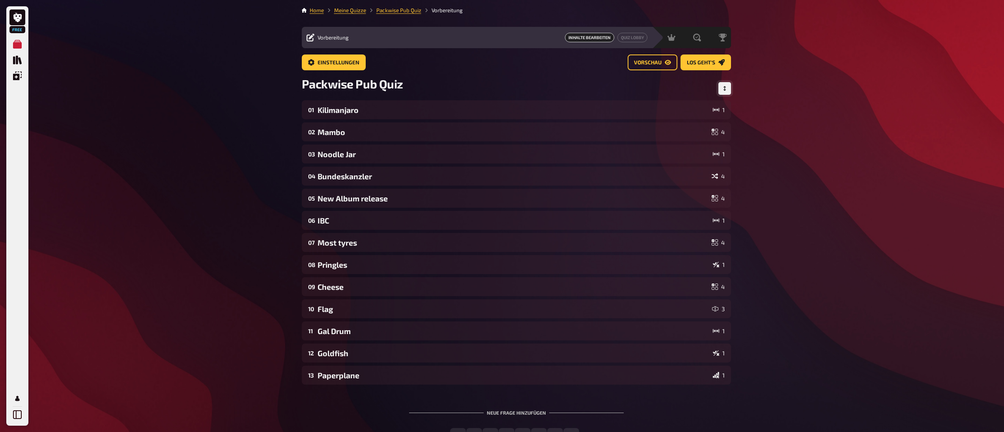
click at [726, 88] on icon "Reihenfolge anpassen" at bounding box center [724, 88] width 5 height 5
click at [715, 84] on button "Fertig" at bounding box center [720, 88] width 28 height 13
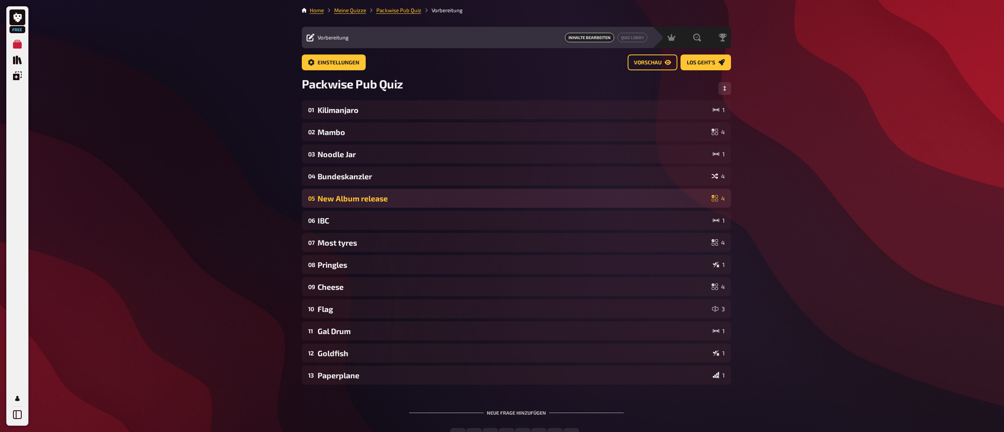
click at [393, 202] on div "New Album release" at bounding box center [513, 198] width 391 height 9
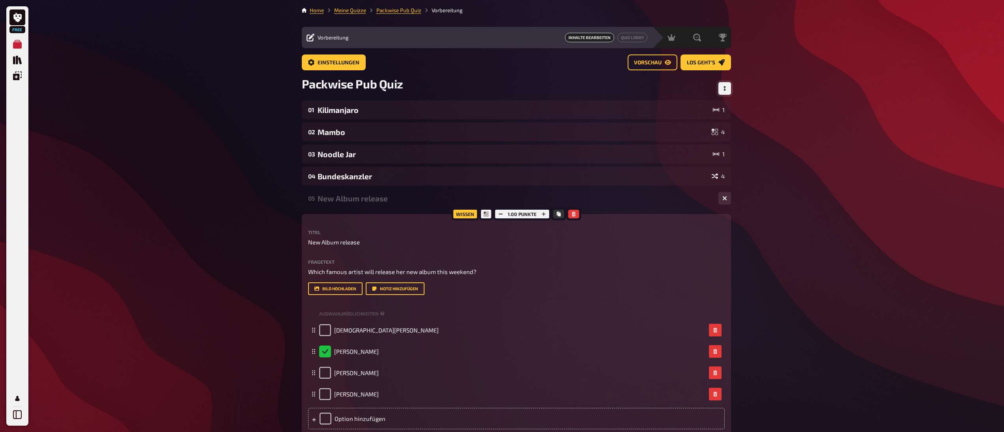
click at [723, 87] on icon "Reihenfolge anpassen" at bounding box center [724, 88] width 5 height 5
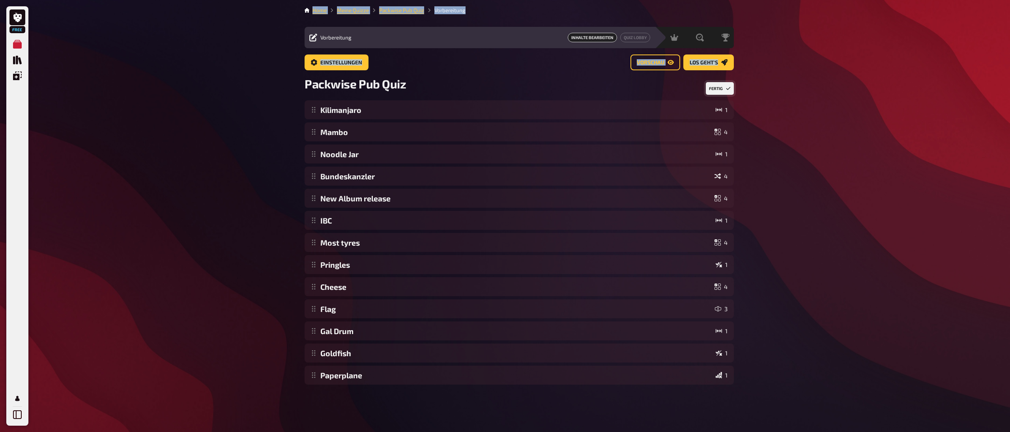
click at [164, 76] on div "Free Meine Quizze Quiz Sammlung Einblendungen Mein Konto Home Meine Quizze Pack…" at bounding box center [505, 216] width 1010 height 432
click at [561, 64] on div "Einstellungen Vorschau Los geht's" at bounding box center [519, 62] width 429 height 16
click at [651, 58] on link "Vorschau" at bounding box center [655, 62] width 50 height 16
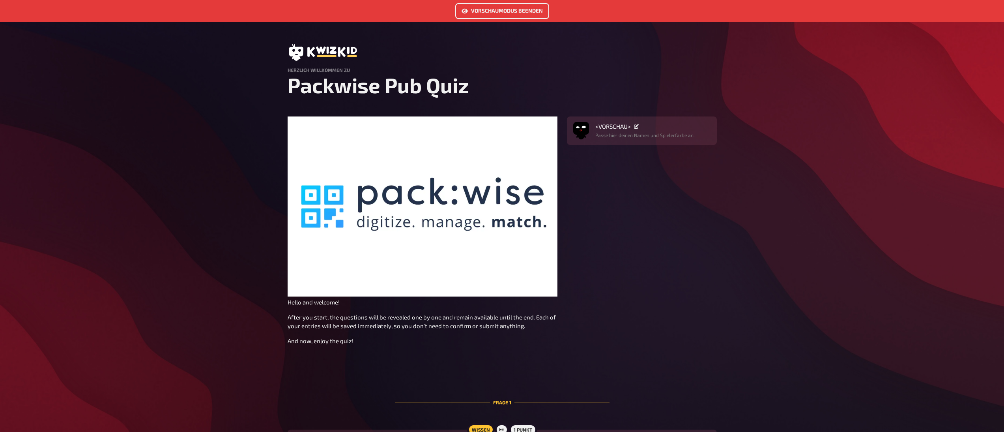
click at [503, 14] on link "Vorschaumodus beenden" at bounding box center [502, 11] width 94 height 16
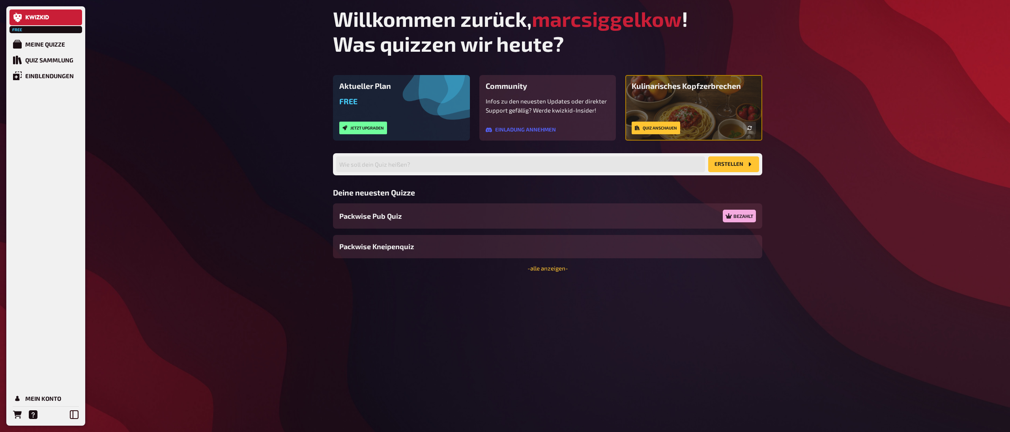
click at [907, 286] on div "Free Meine Quizze Quiz Sammlung Einblendungen Mein Konto Willkommen zurück, mar…" at bounding box center [505, 216] width 1010 height 432
